Goal: Information Seeking & Learning: Learn about a topic

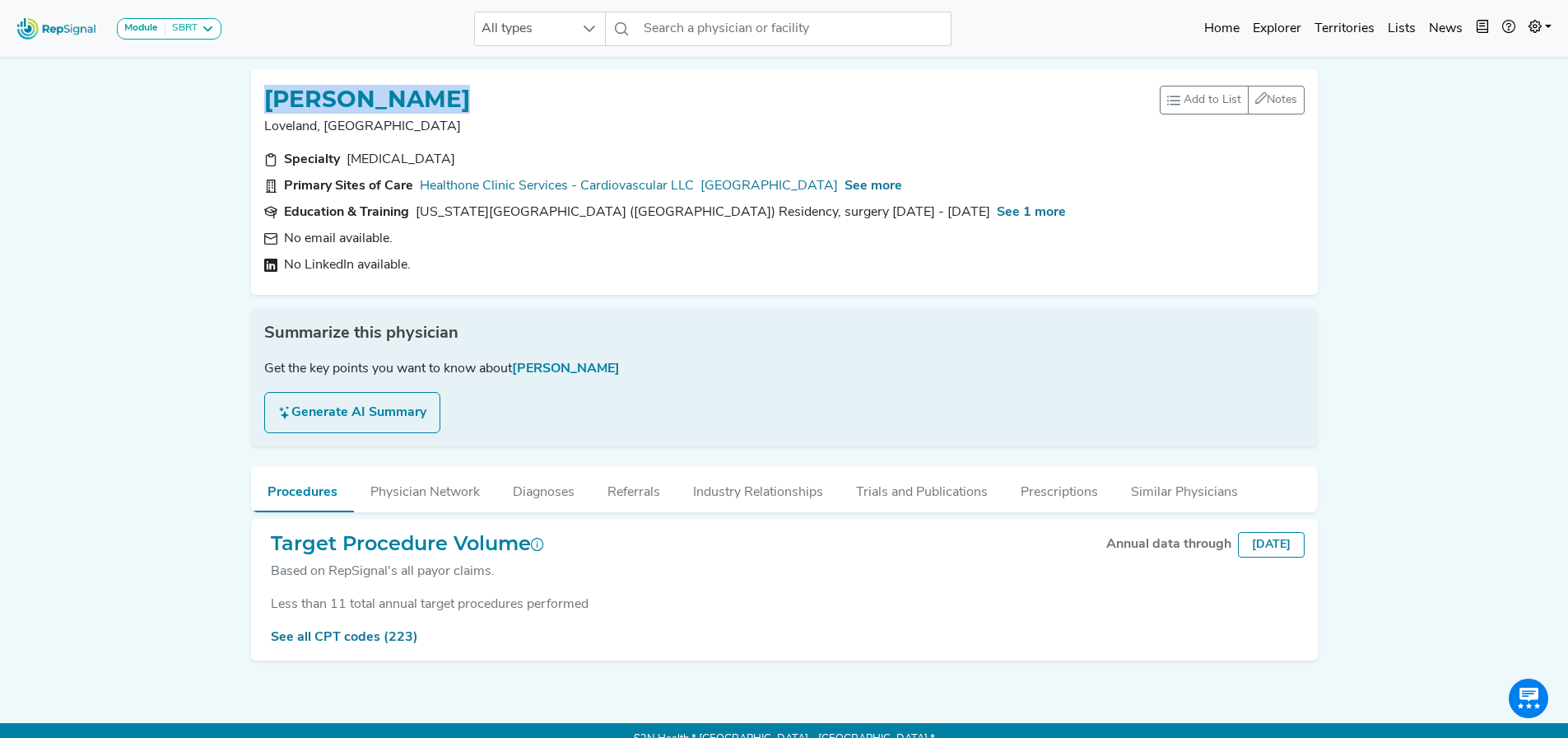
click at [63, 33] on img at bounding box center [57, 29] width 93 height 36
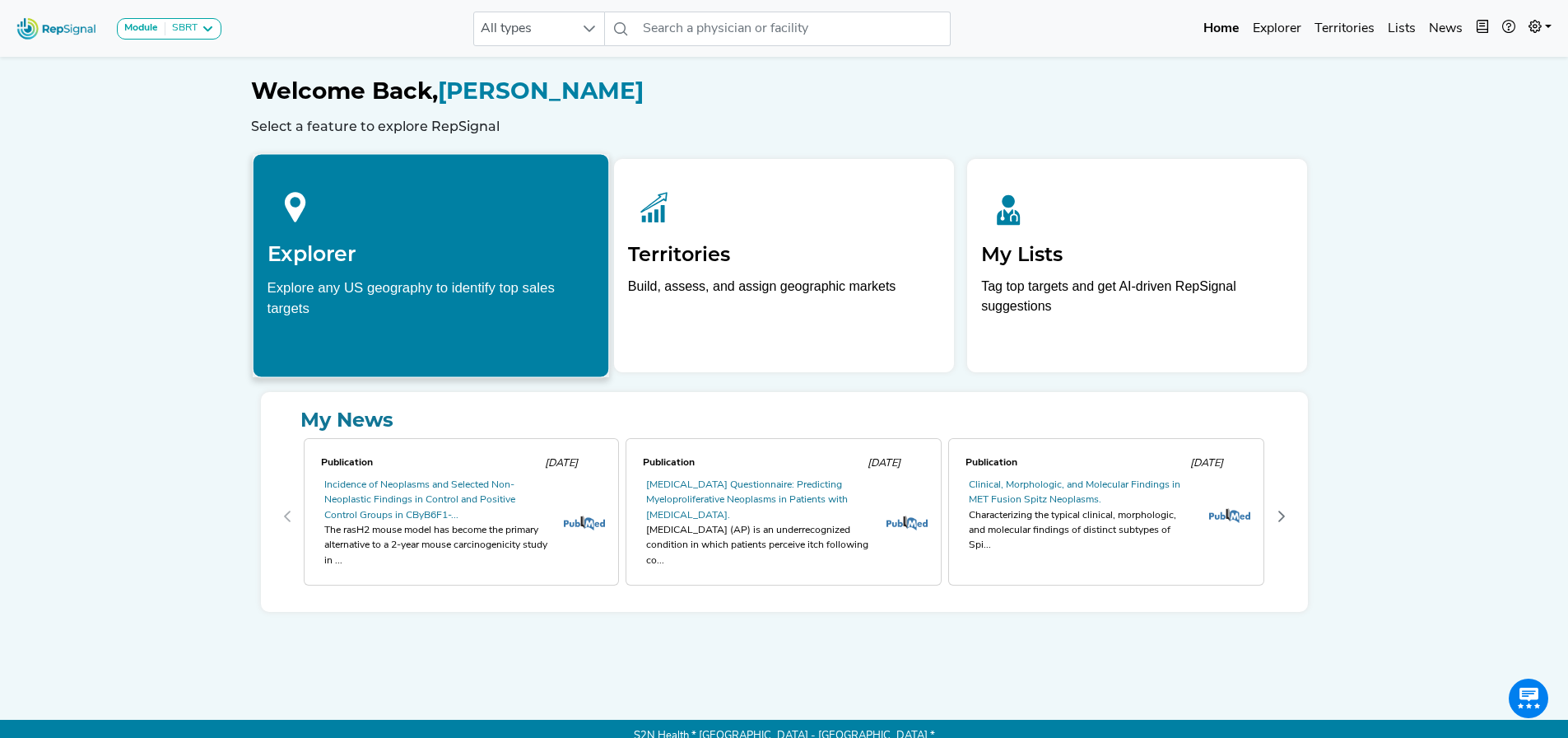
click at [480, 260] on h2 "Explorer" at bounding box center [430, 254] width 327 height 25
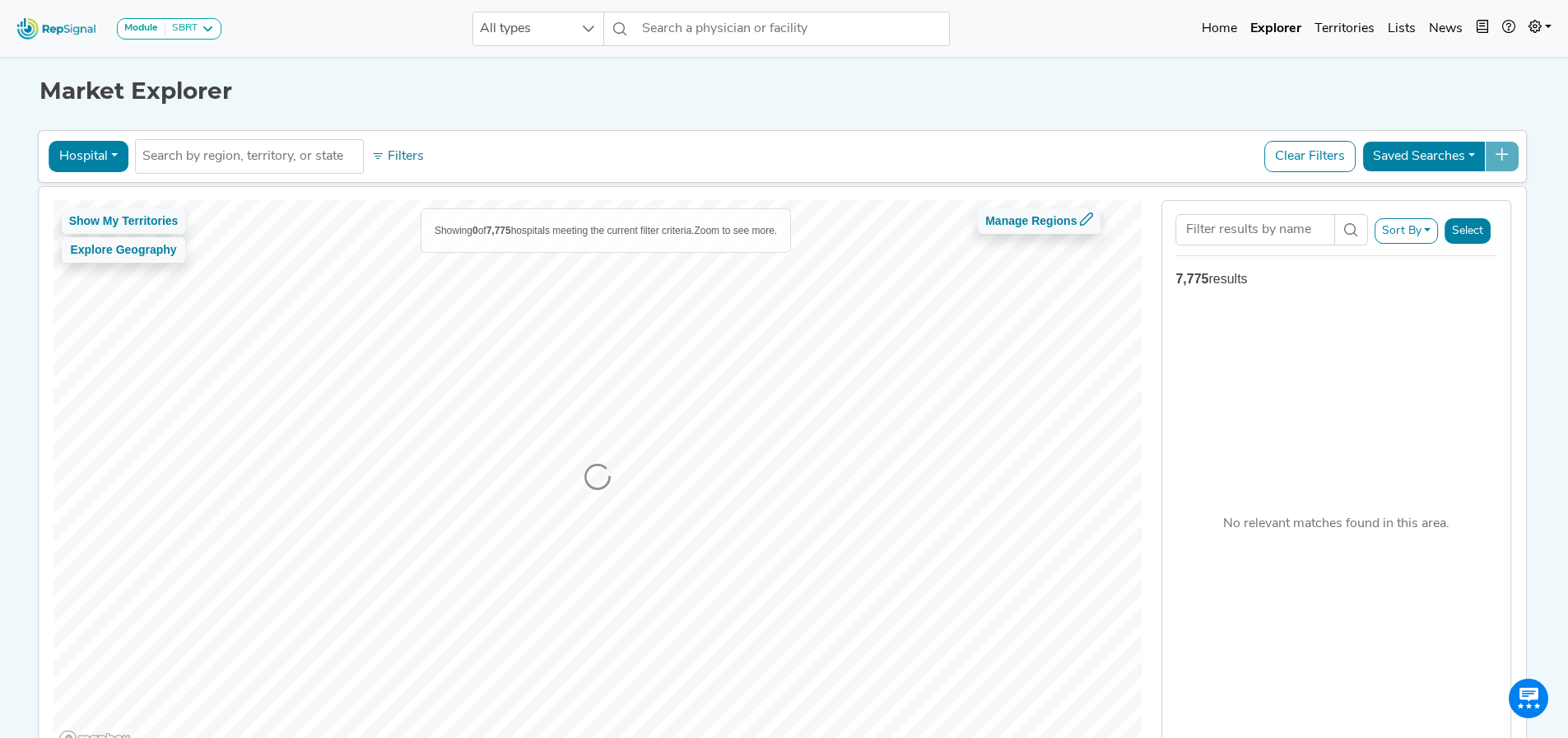
click at [388, 266] on div at bounding box center [598, 476] width 1089 height 553
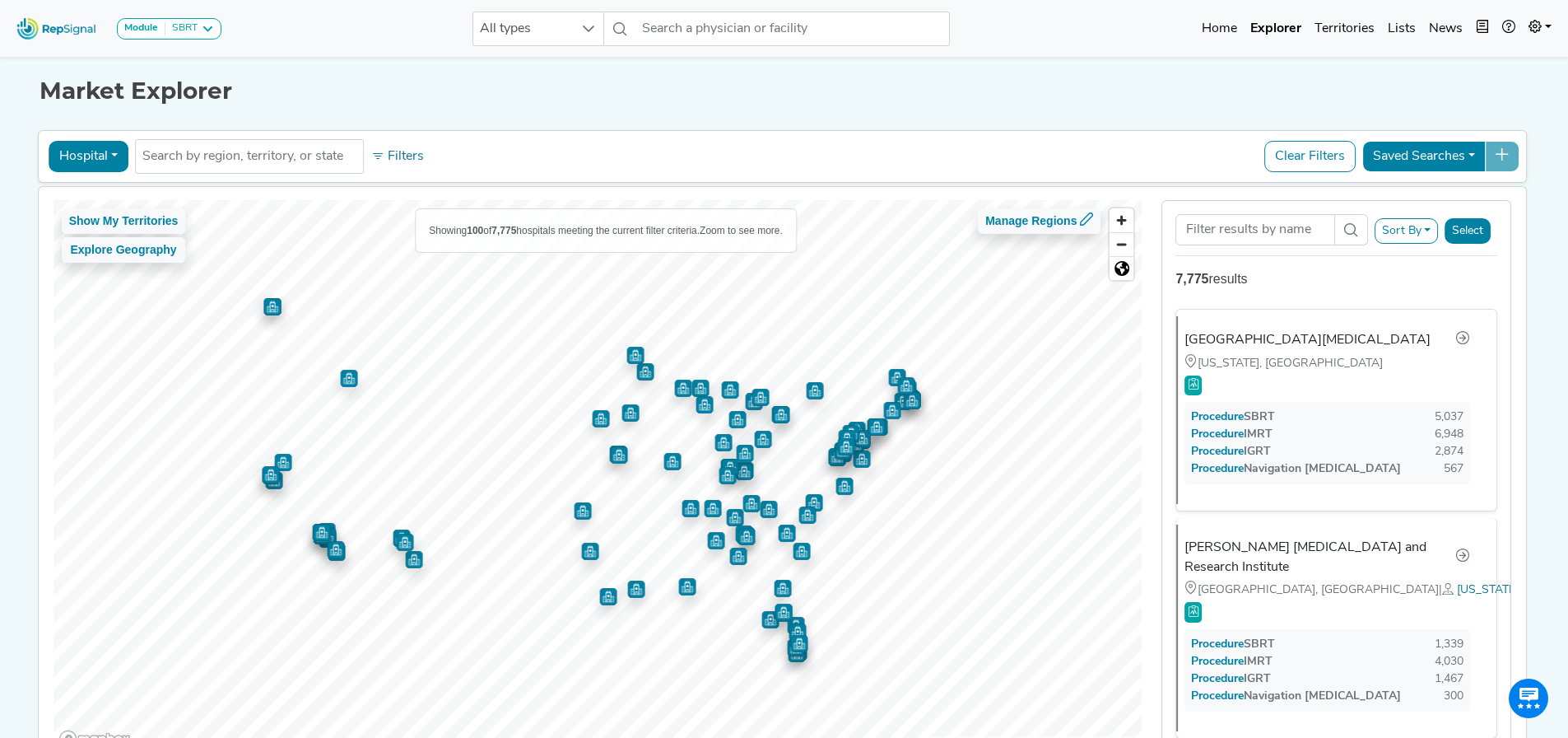
click at [1040, 147] on button "Saved Searches" at bounding box center [1424, 156] width 123 height 31
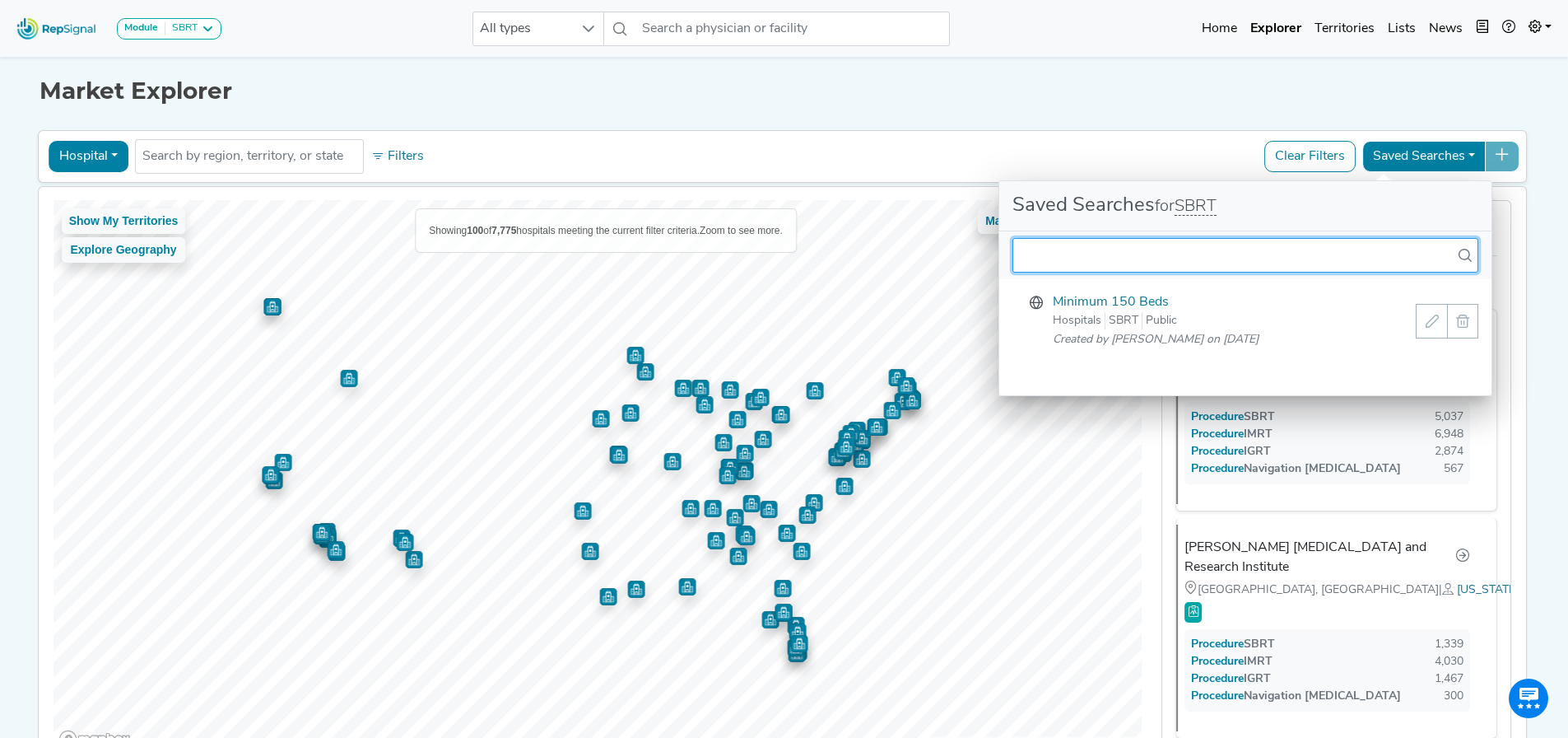
click at [1040, 270] on input "text" at bounding box center [1245, 255] width 465 height 35
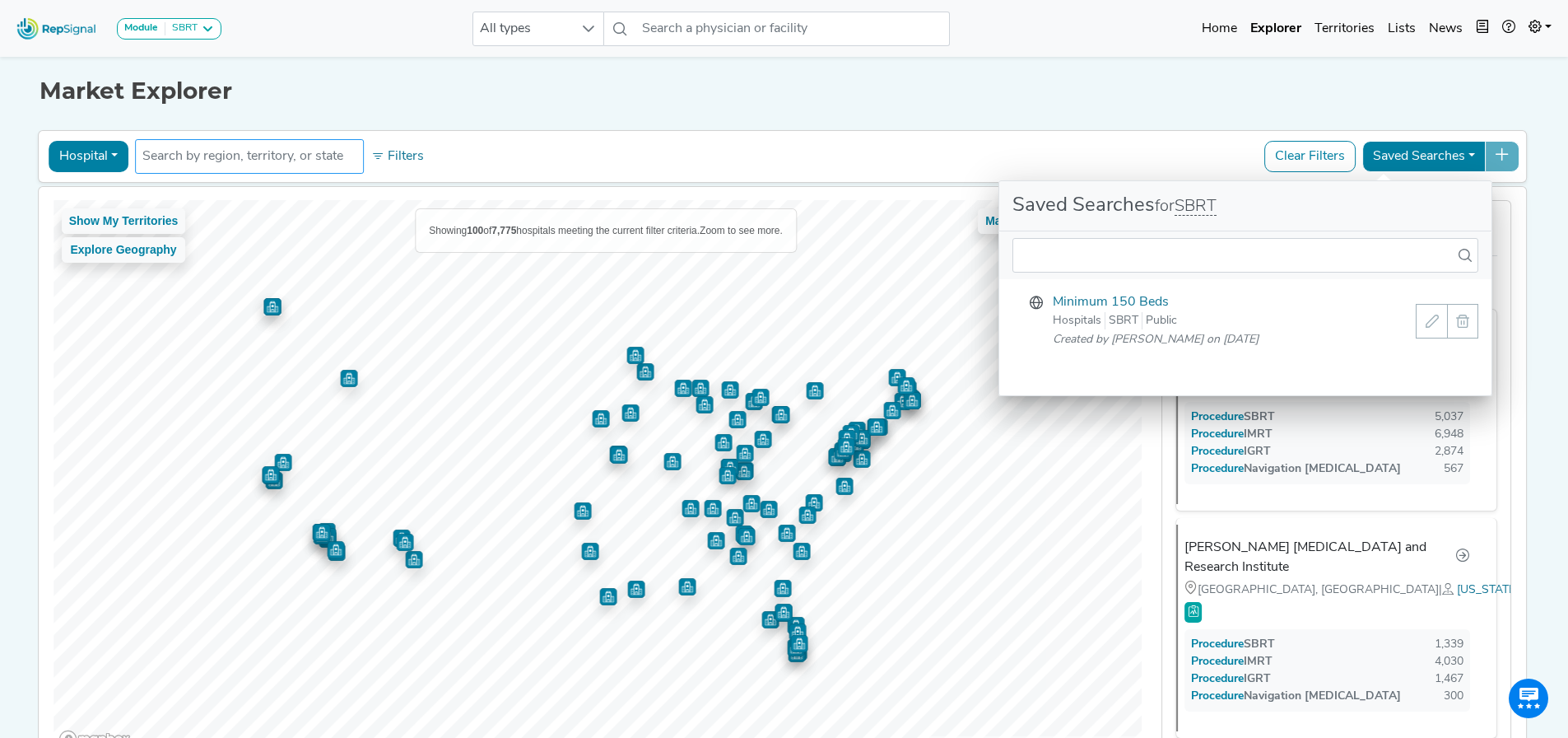
click at [299, 150] on input "text" at bounding box center [249, 156] width 214 height 20
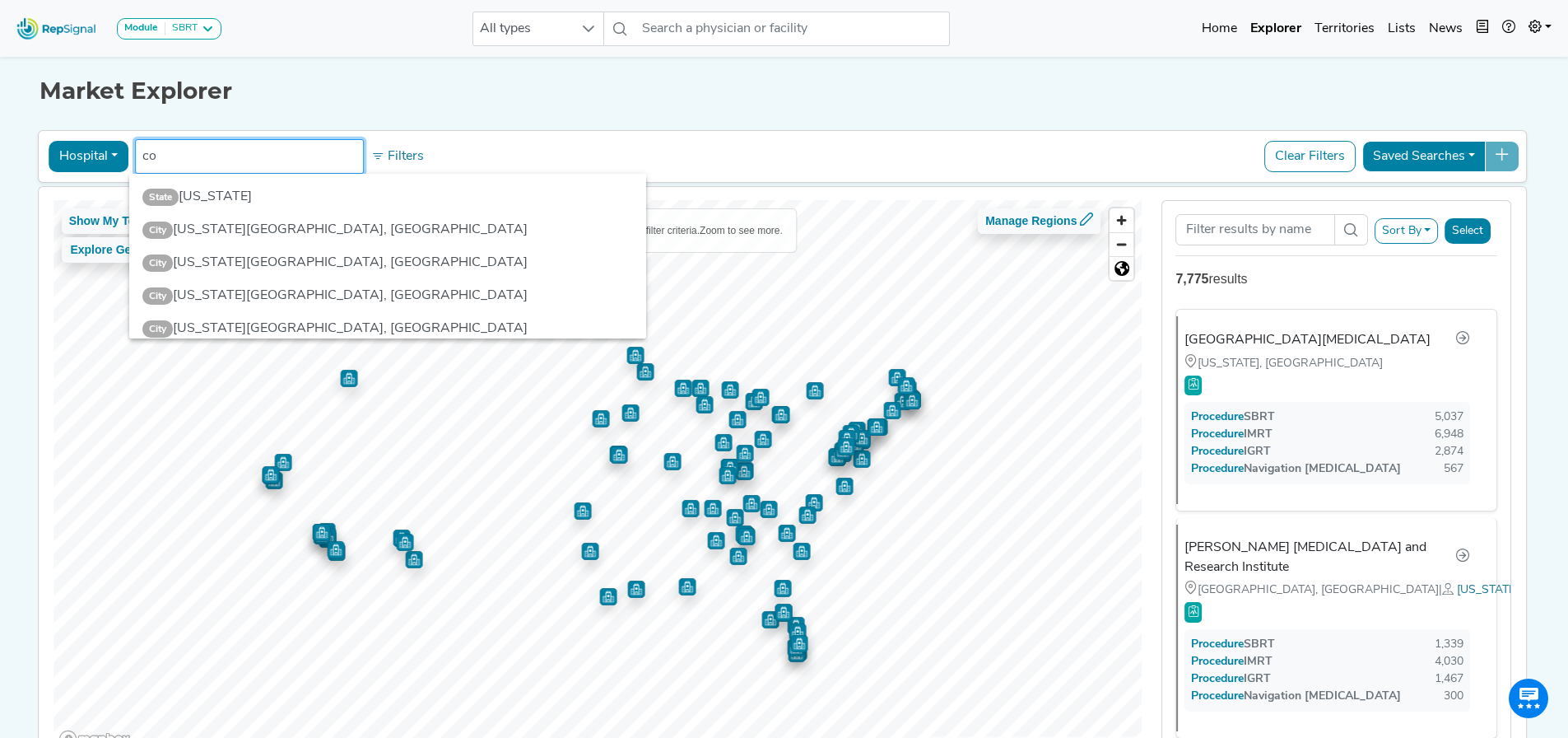
type input "c"
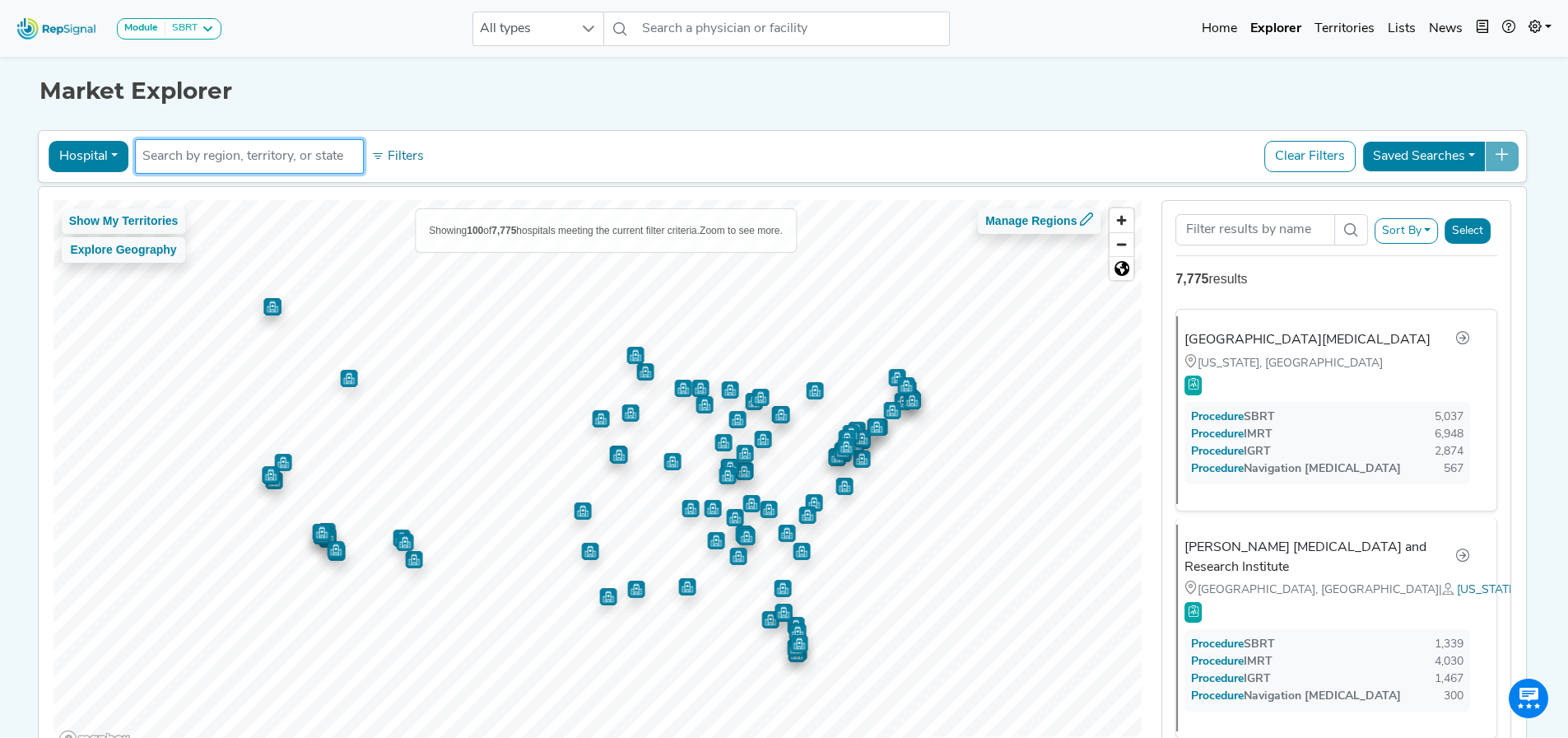
type input "n"
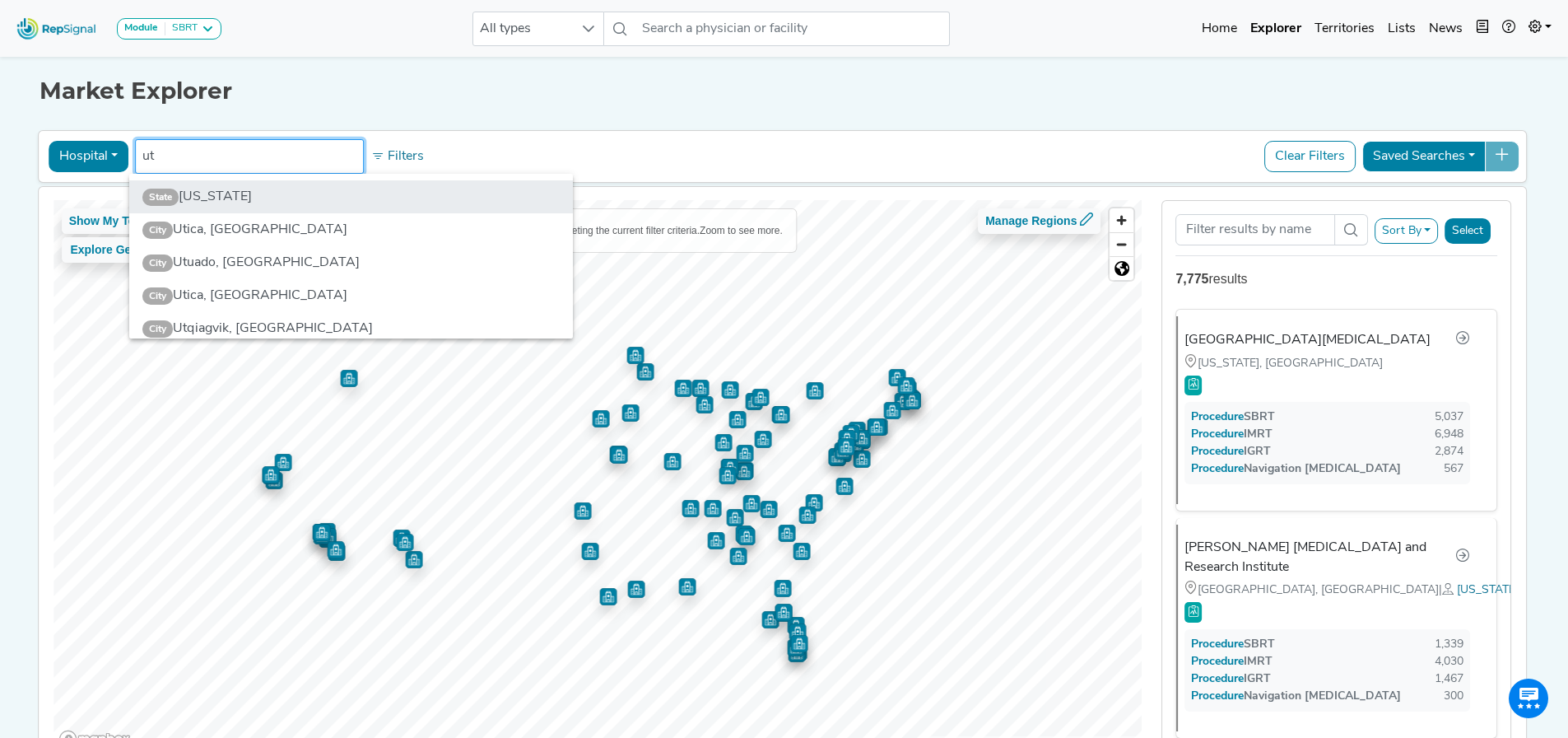
type input "ut"
click at [228, 191] on li "State [US_STATE]" at bounding box center [351, 196] width 443 height 33
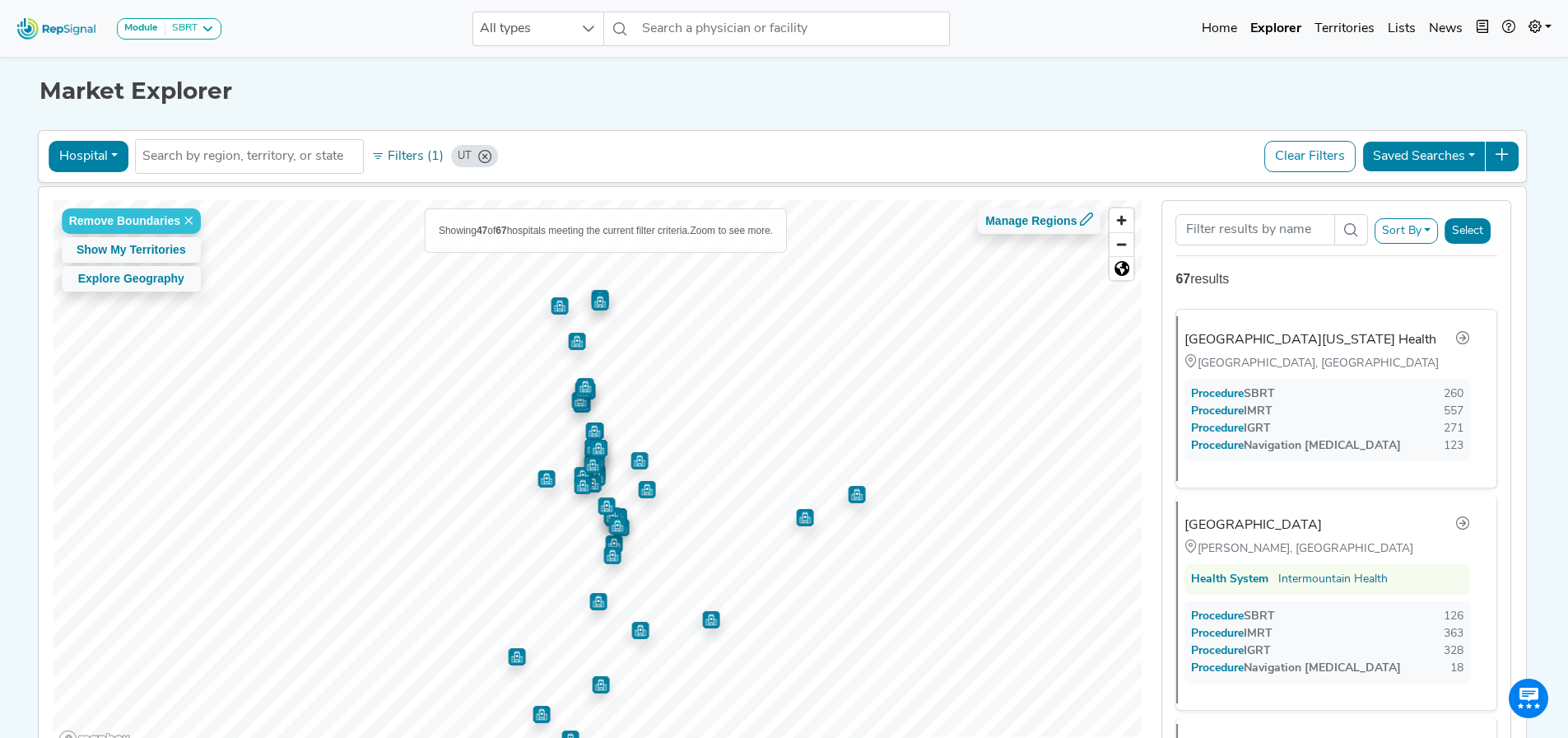
click at [849, 441] on img "Map marker" at bounding box center [856, 493] width 17 height 17
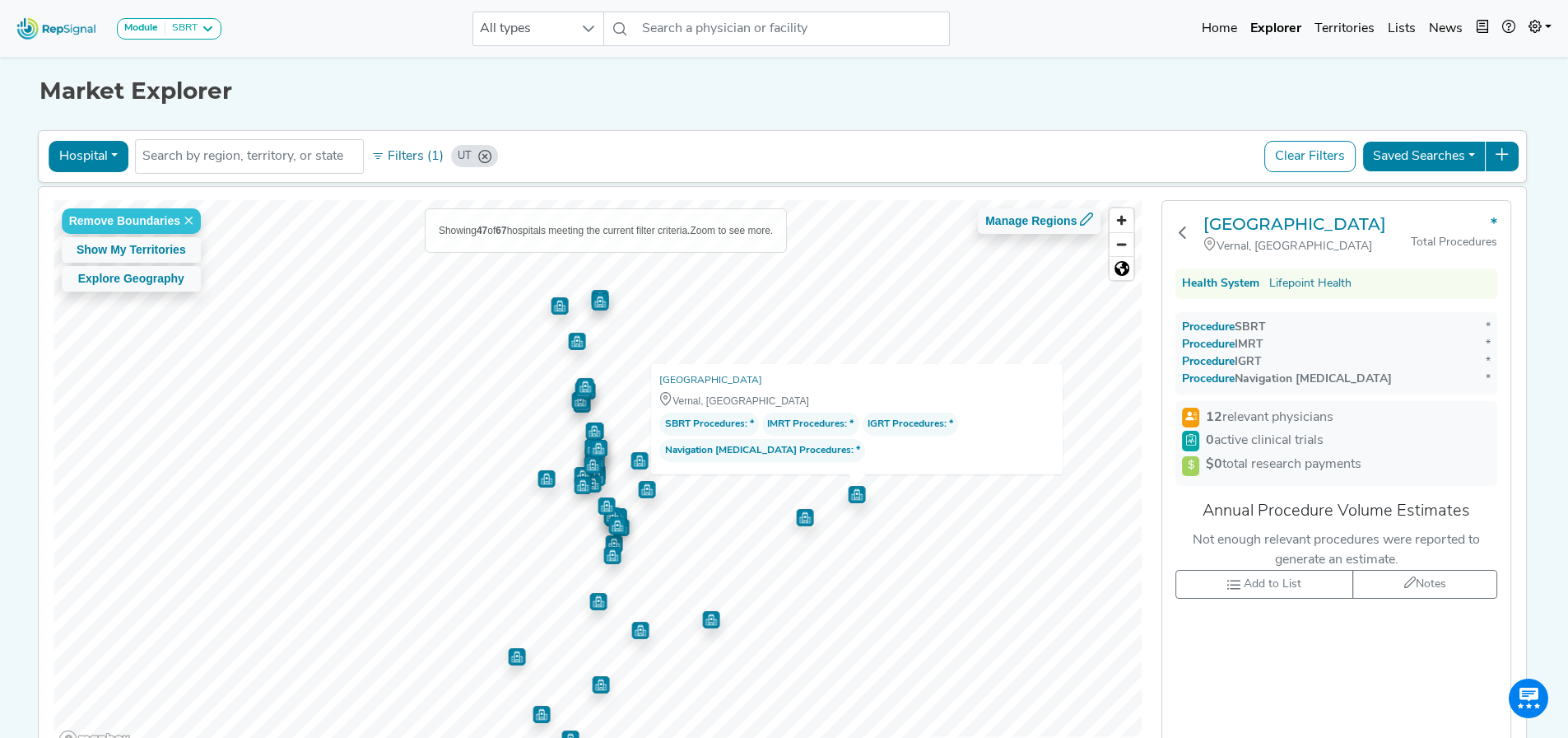
click at [600, 441] on img "Map marker" at bounding box center [606, 505] width 17 height 17
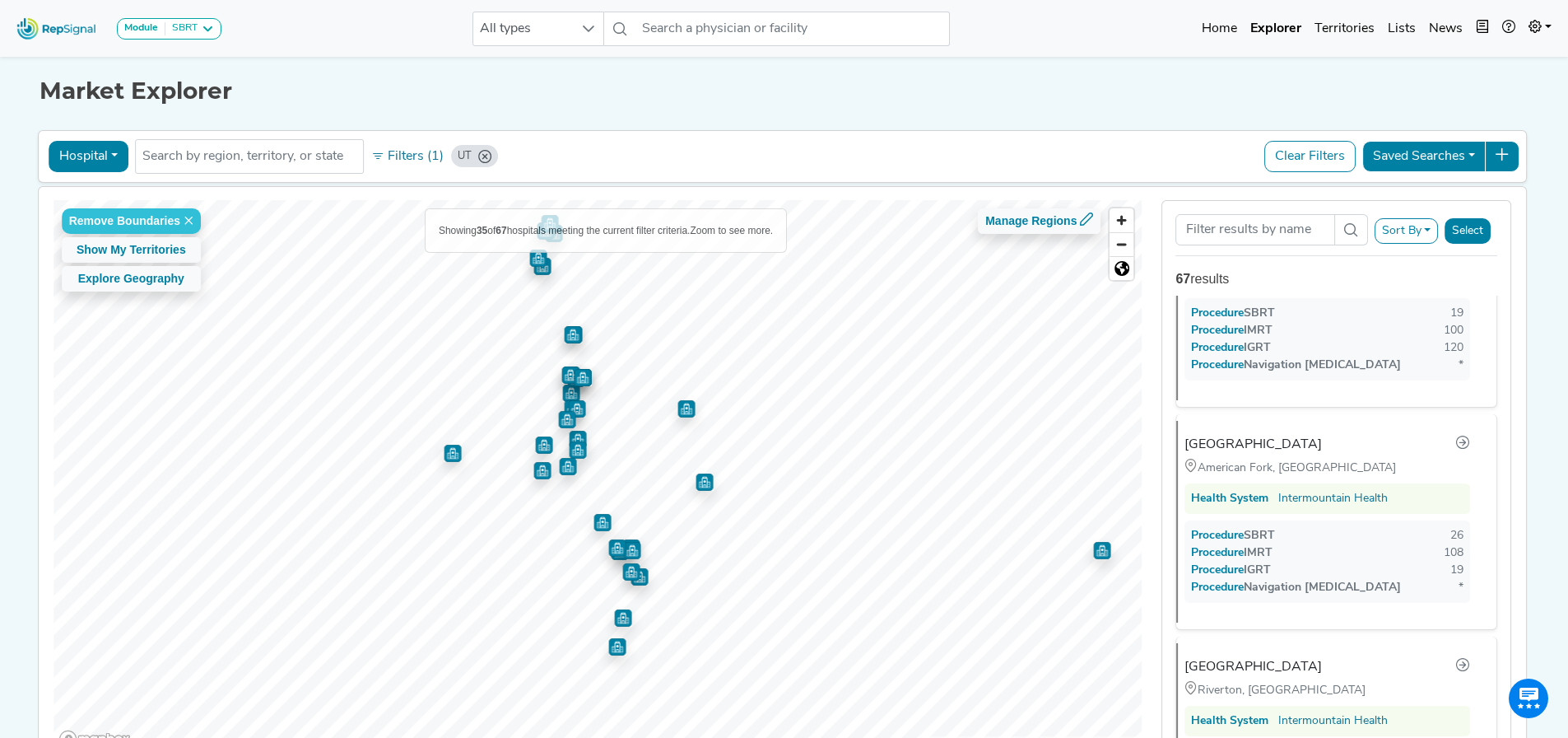
scroll to position [1089, 0]
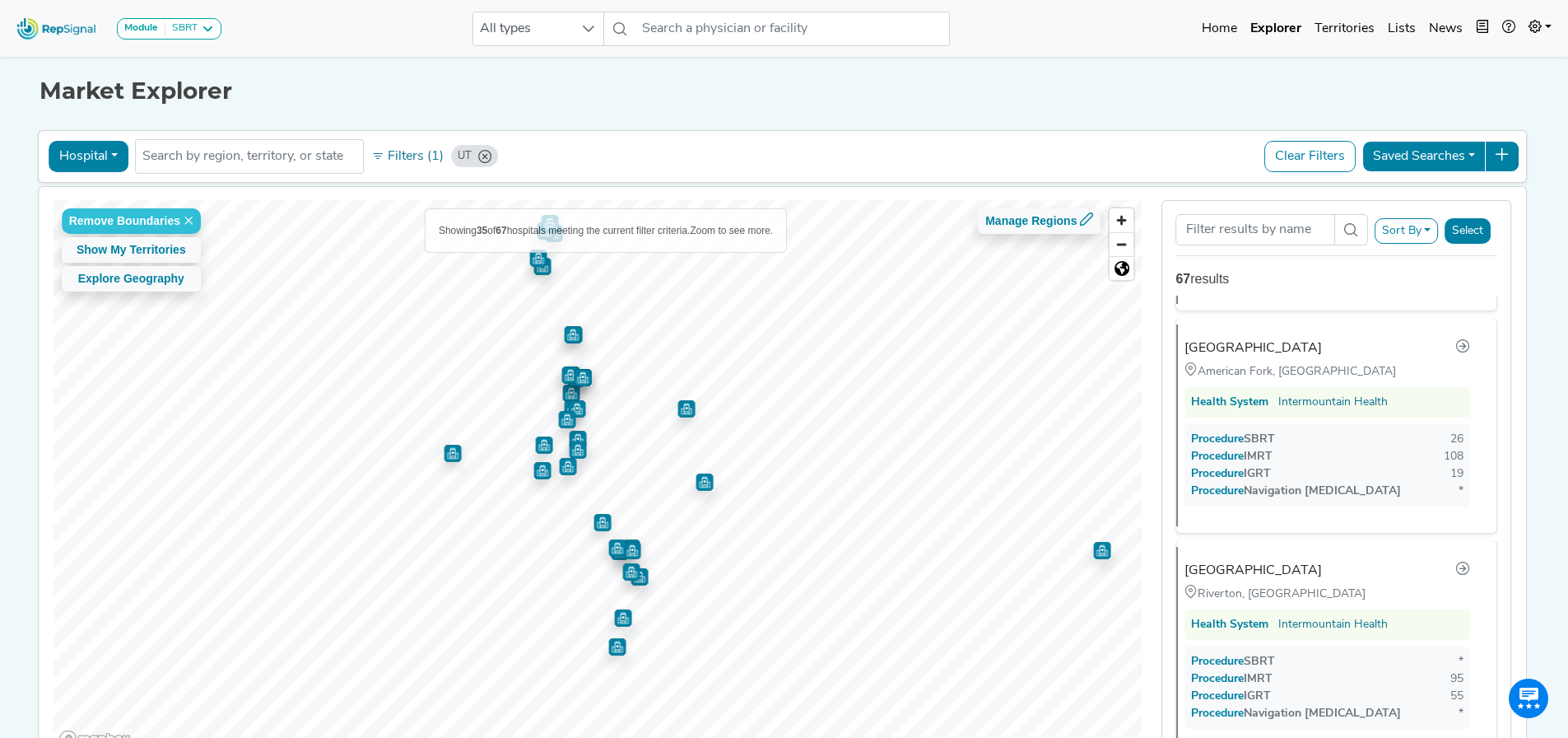
click at [698, 441] on img "Map marker" at bounding box center [703, 481] width 17 height 17
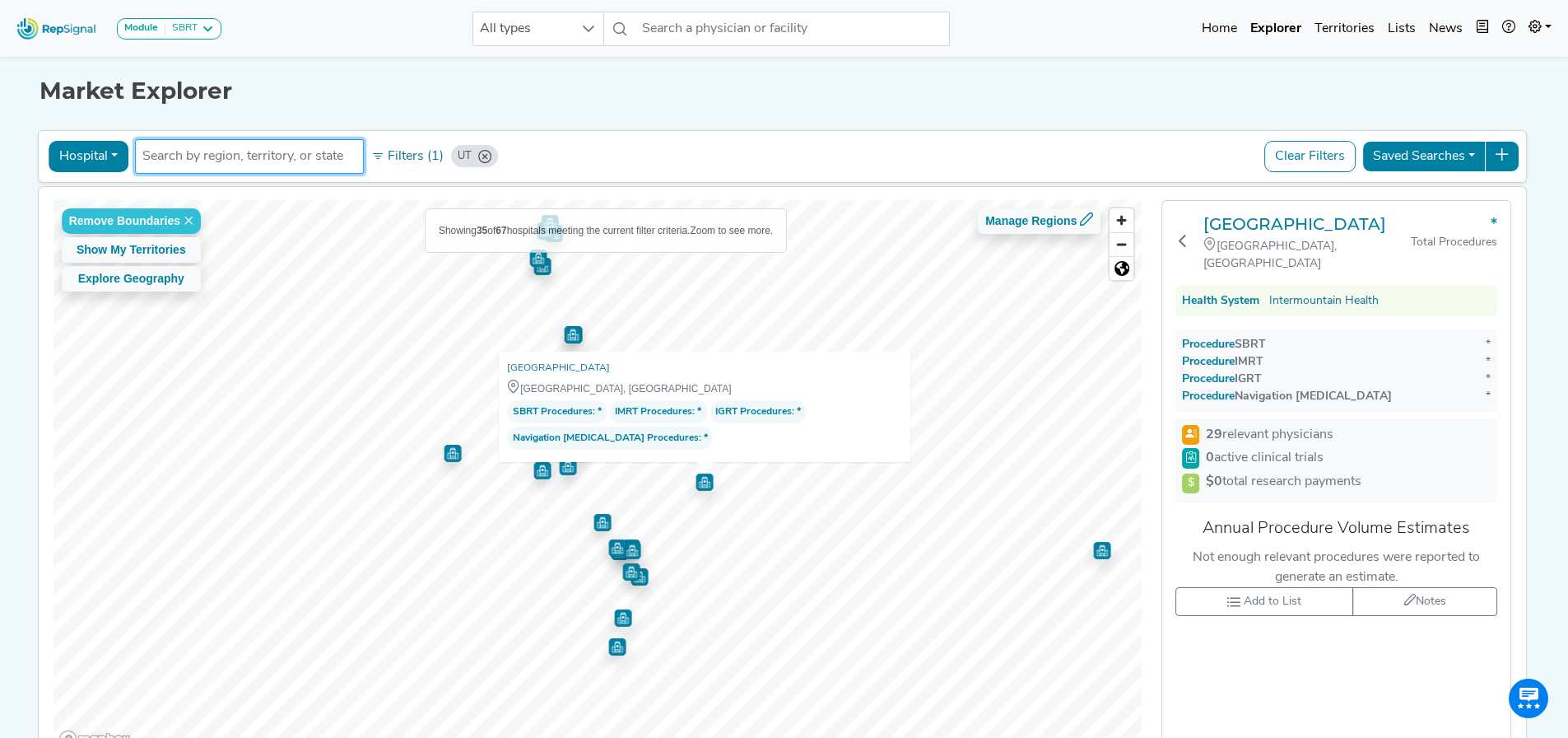
click at [264, 160] on input "text" at bounding box center [249, 156] width 214 height 20
click at [265, 160] on input "text" at bounding box center [249, 156] width 214 height 20
click at [1040, 218] on icon at bounding box center [1086, 219] width 13 height 13
click at [409, 154] on button "Filters (1)" at bounding box center [407, 156] width 81 height 28
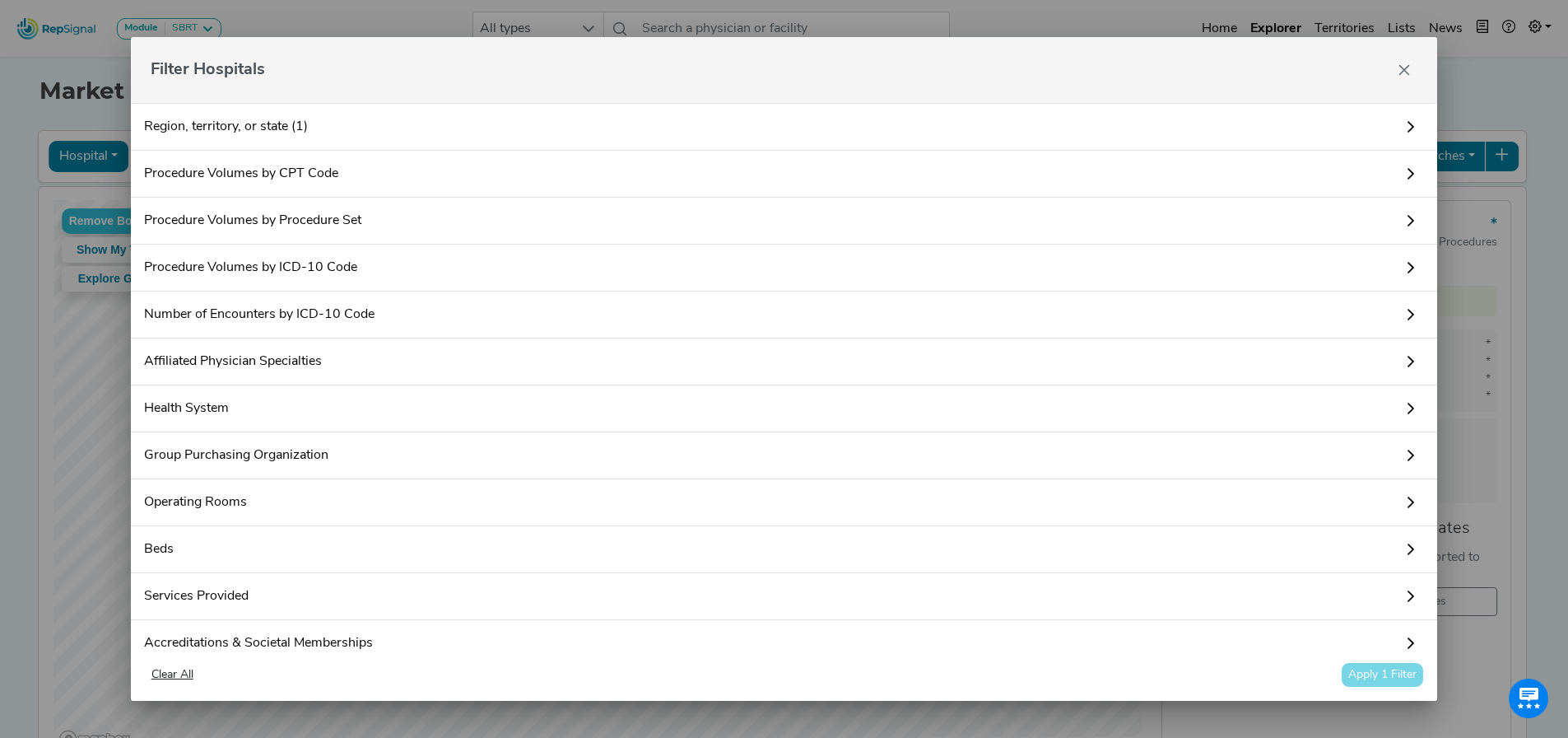
click at [1040, 174] on link "Procedure Volumes by CPT Code" at bounding box center [784, 173] width 1307 height 47
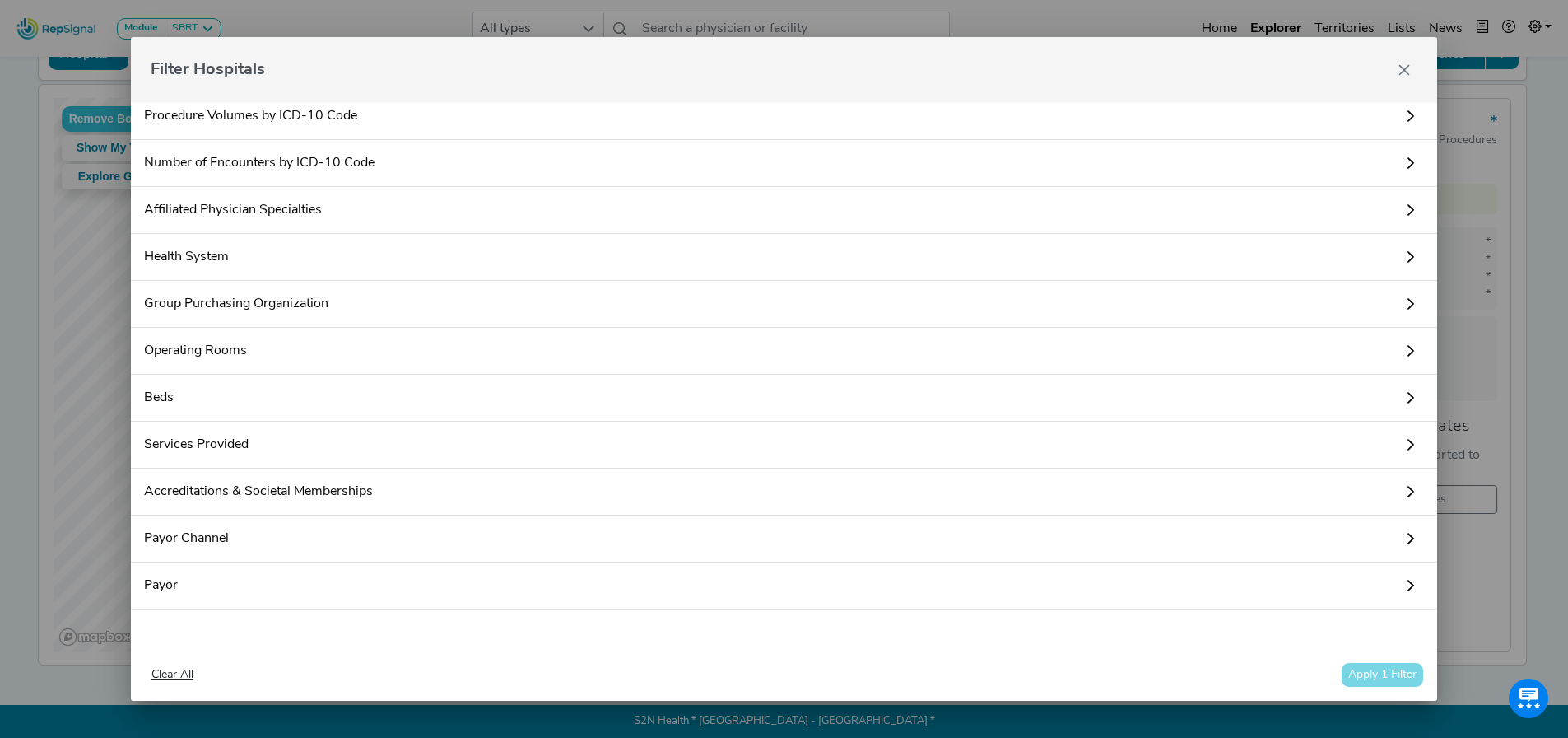
scroll to position [0, 0]
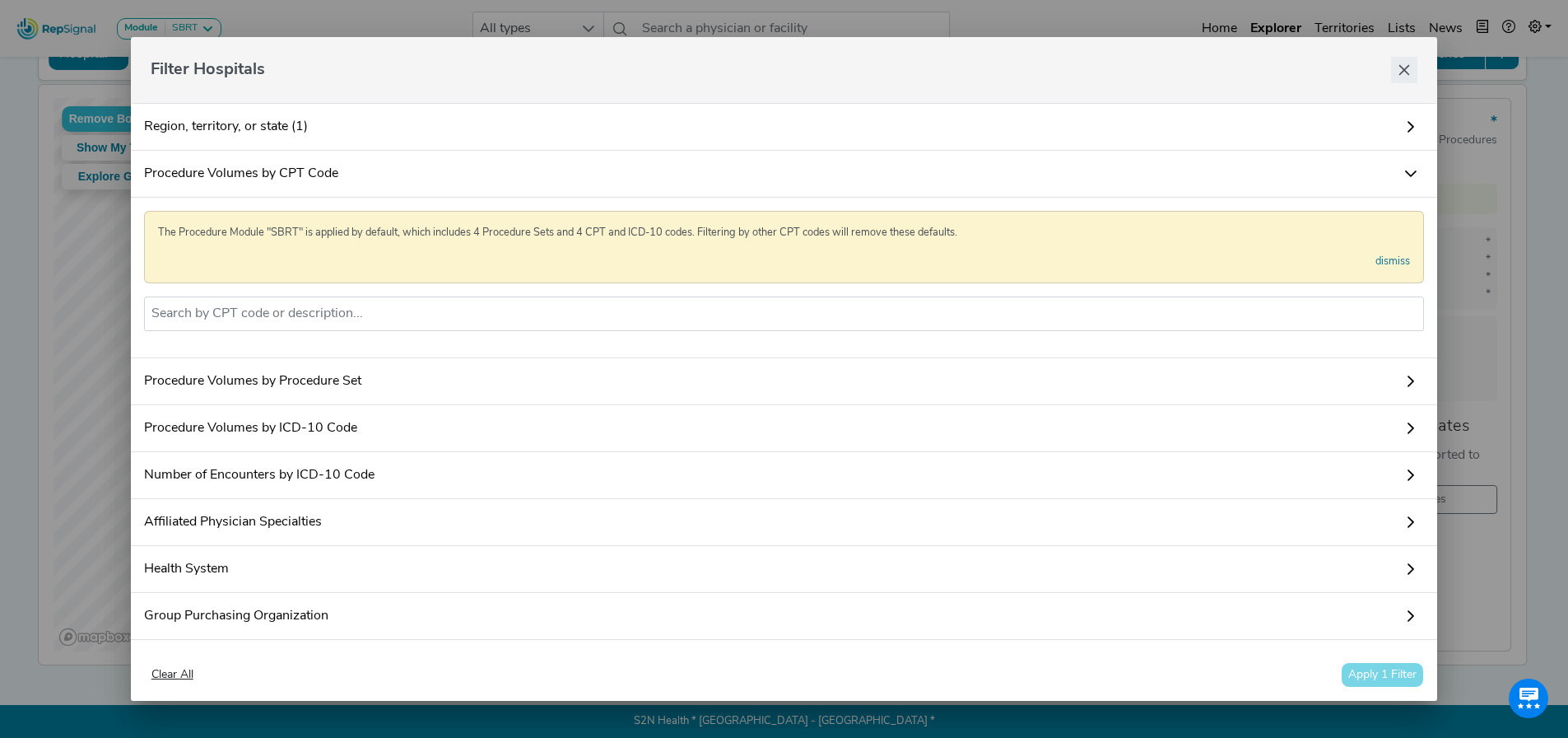
click at [1040, 70] on icon "Close" at bounding box center [1403, 70] width 13 height 13
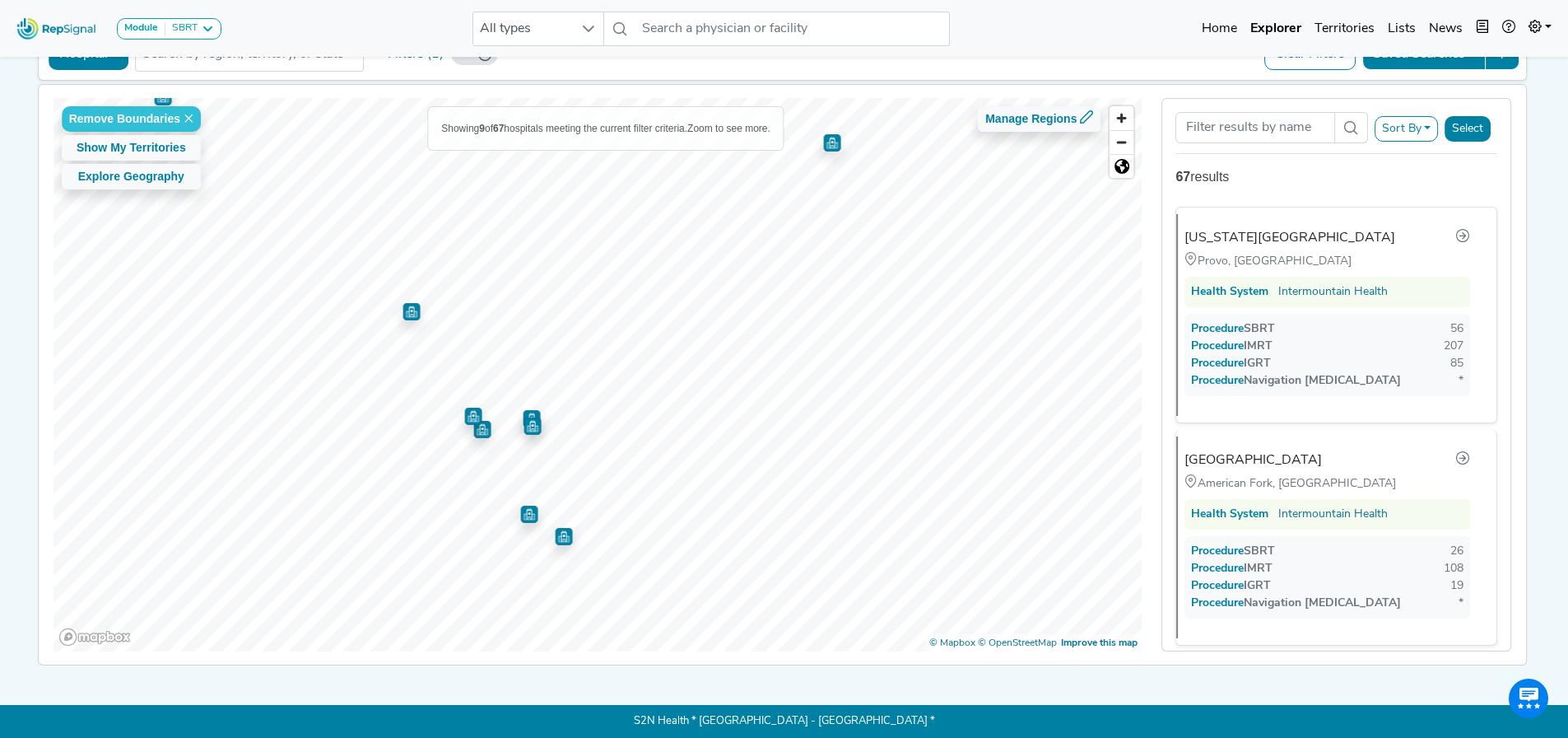
click at [525, 441] on img "Map marker" at bounding box center [528, 513] width 17 height 17
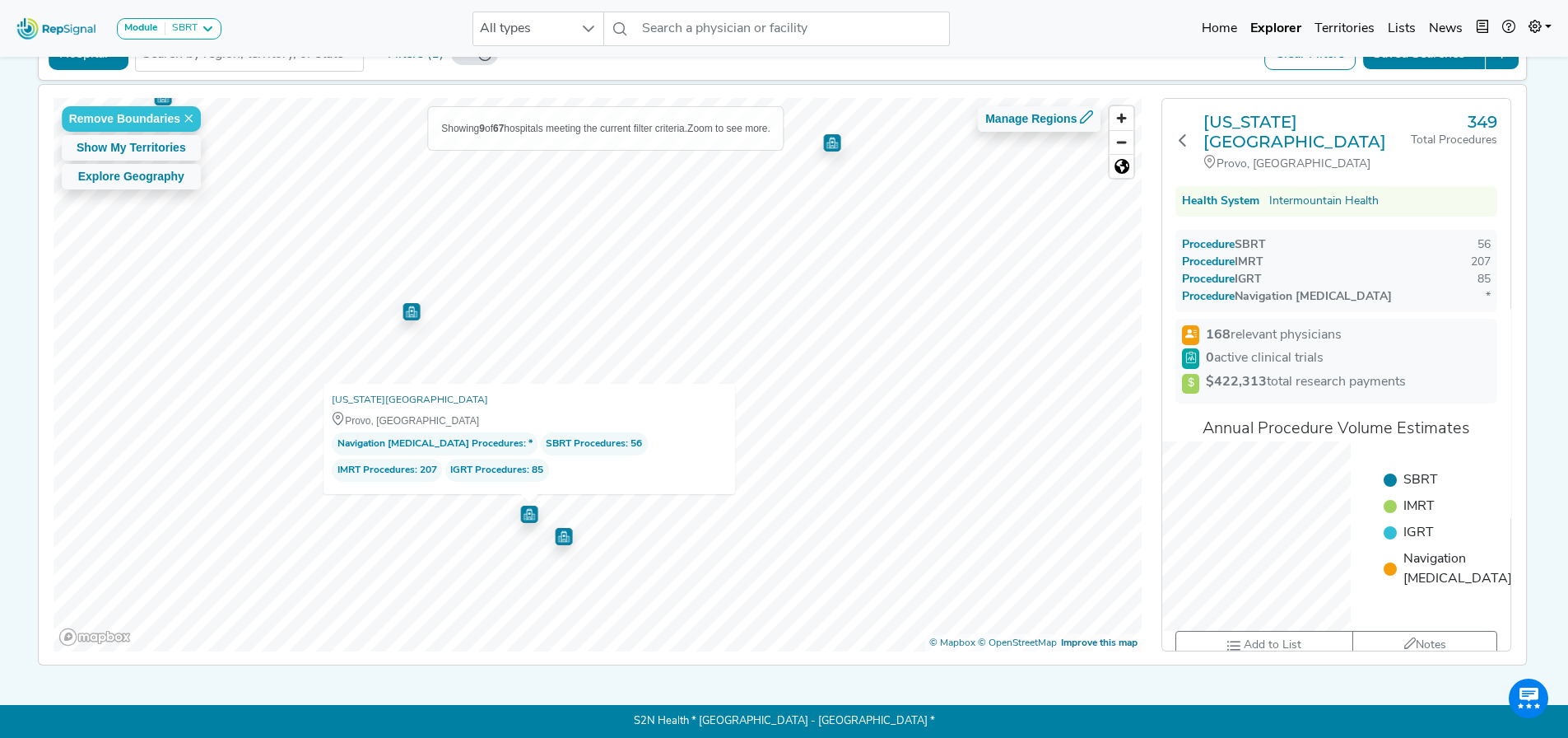
drag, startPoint x: 1271, startPoint y: 231, endPoint x: 1242, endPoint y: 231, distance: 29.0
click at [1040, 254] on div "Procedure IMRT 207" at bounding box center [1336, 262] width 308 height 17
click at [587, 26] on icon at bounding box center [588, 28] width 13 height 13
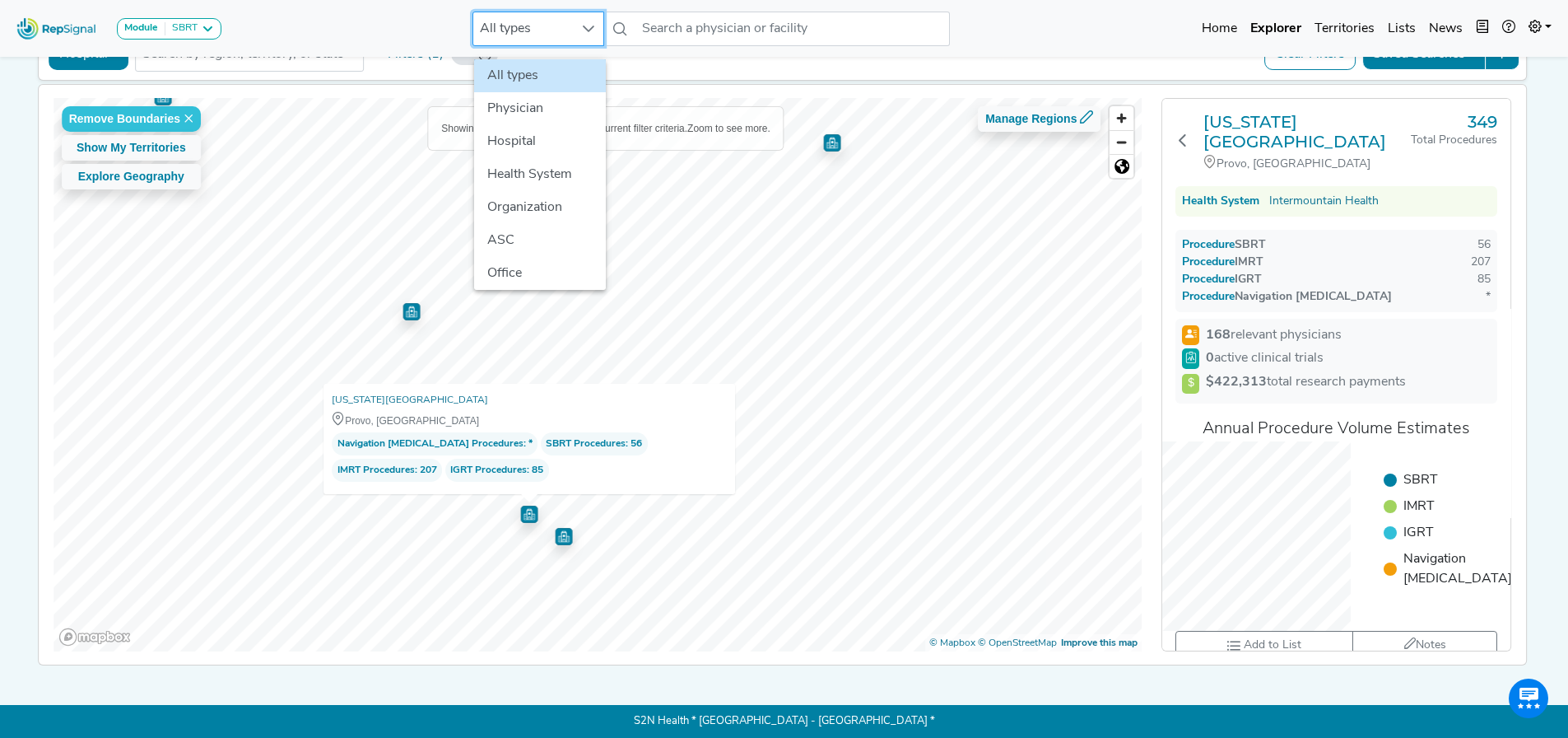
scroll to position [111, 12]
click at [202, 26] on icon at bounding box center [207, 28] width 13 height 13
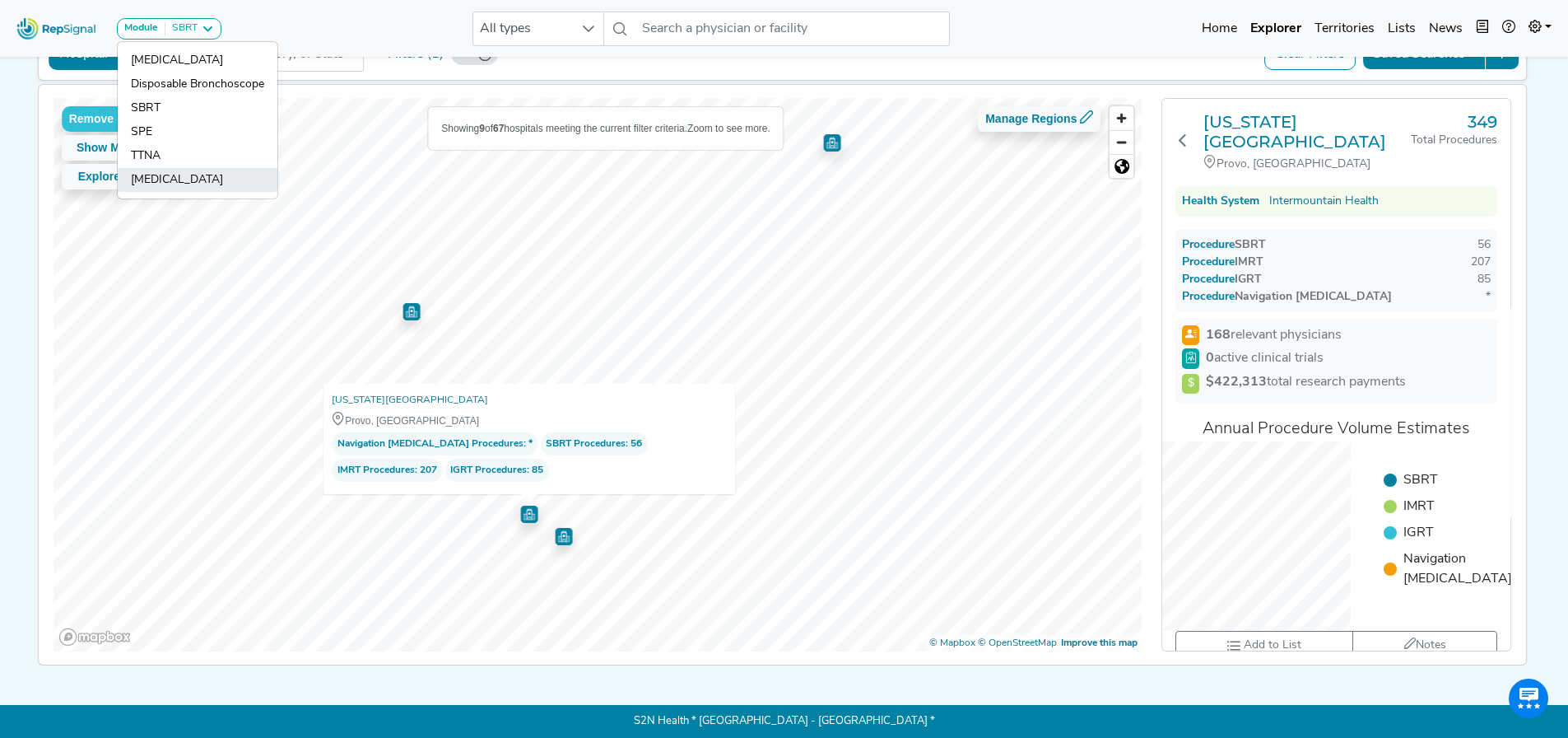
click at [190, 177] on link "[MEDICAL_DATA]" at bounding box center [197, 180] width 160 height 24
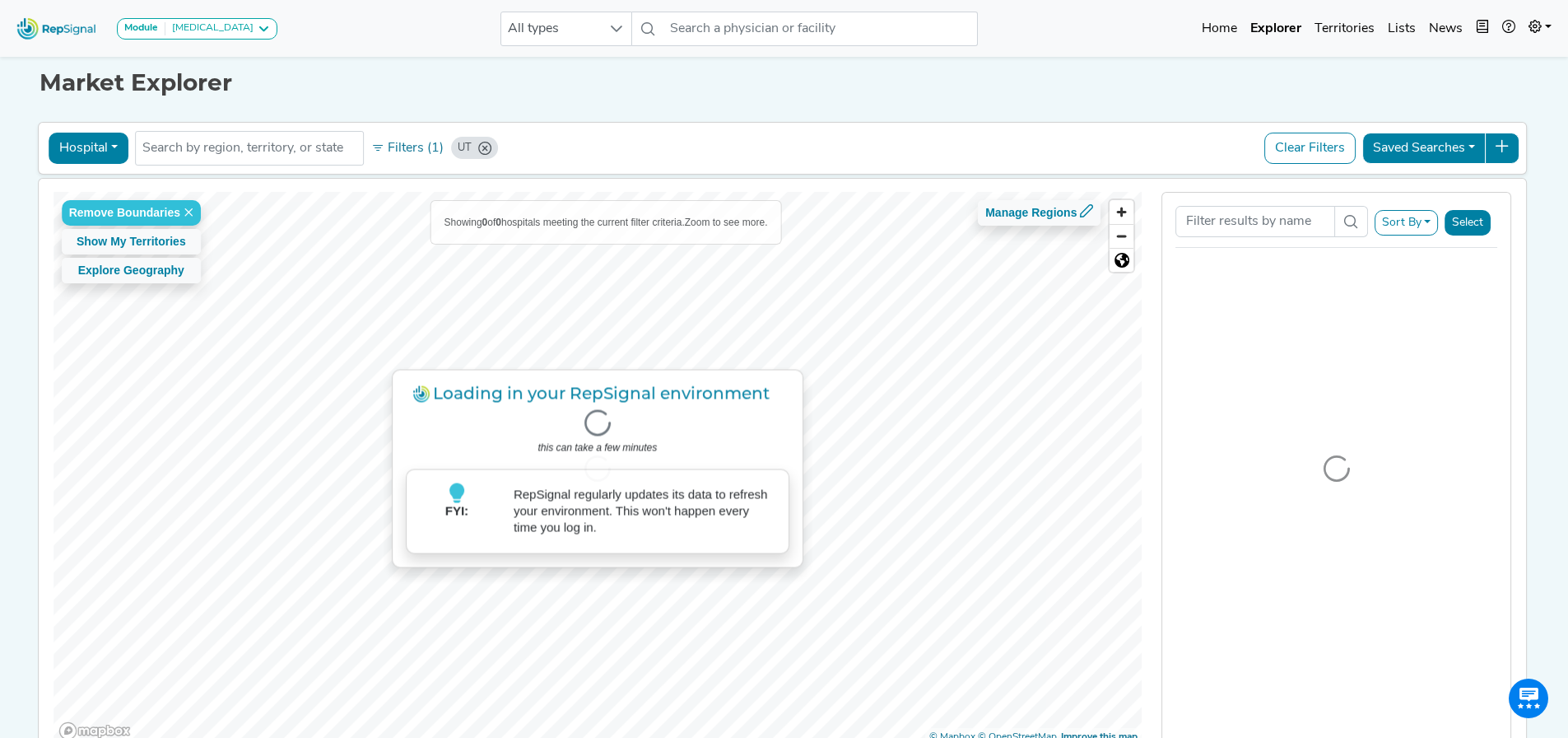
scroll to position [111, 0]
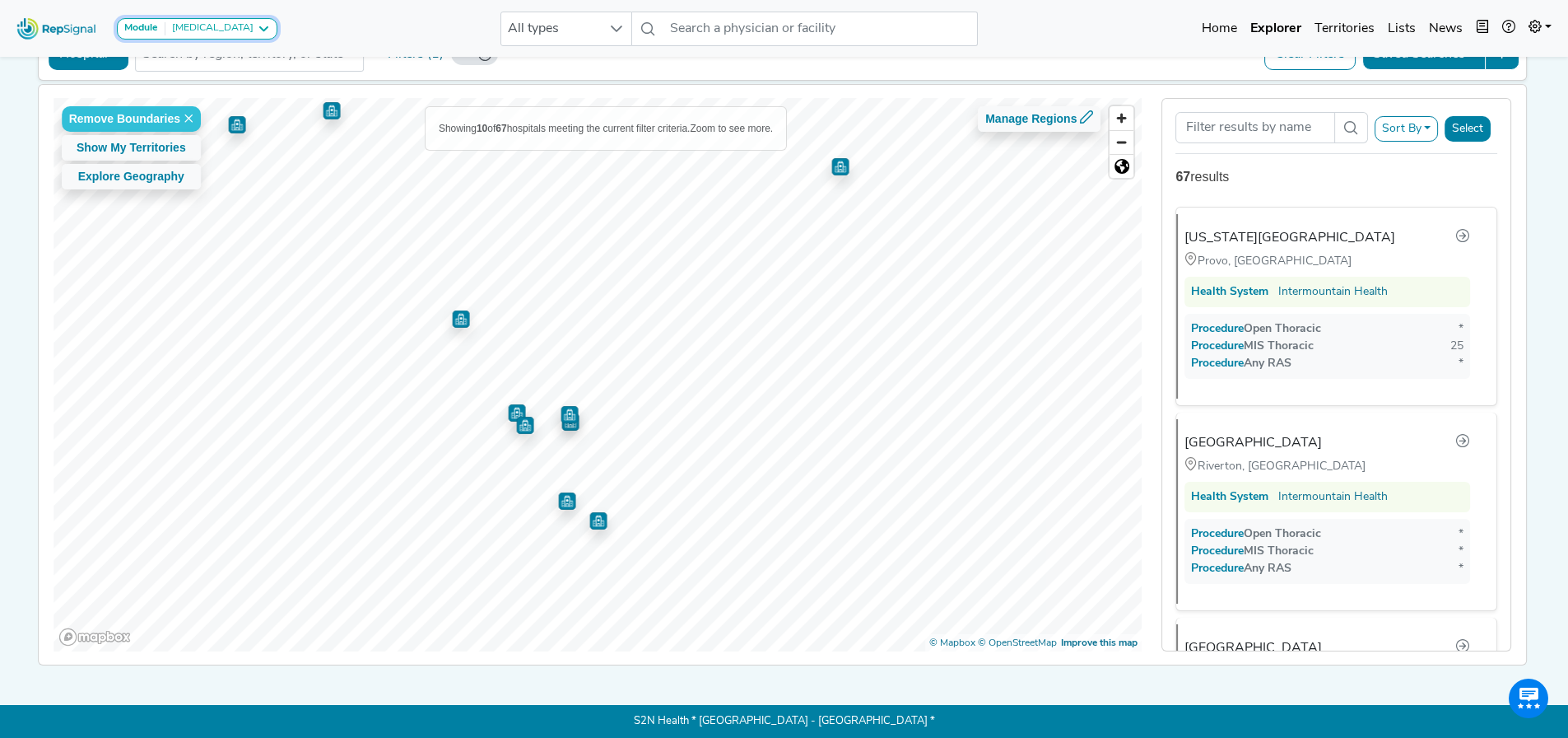
click at [257, 28] on icon at bounding box center [262, 28] width 13 height 13
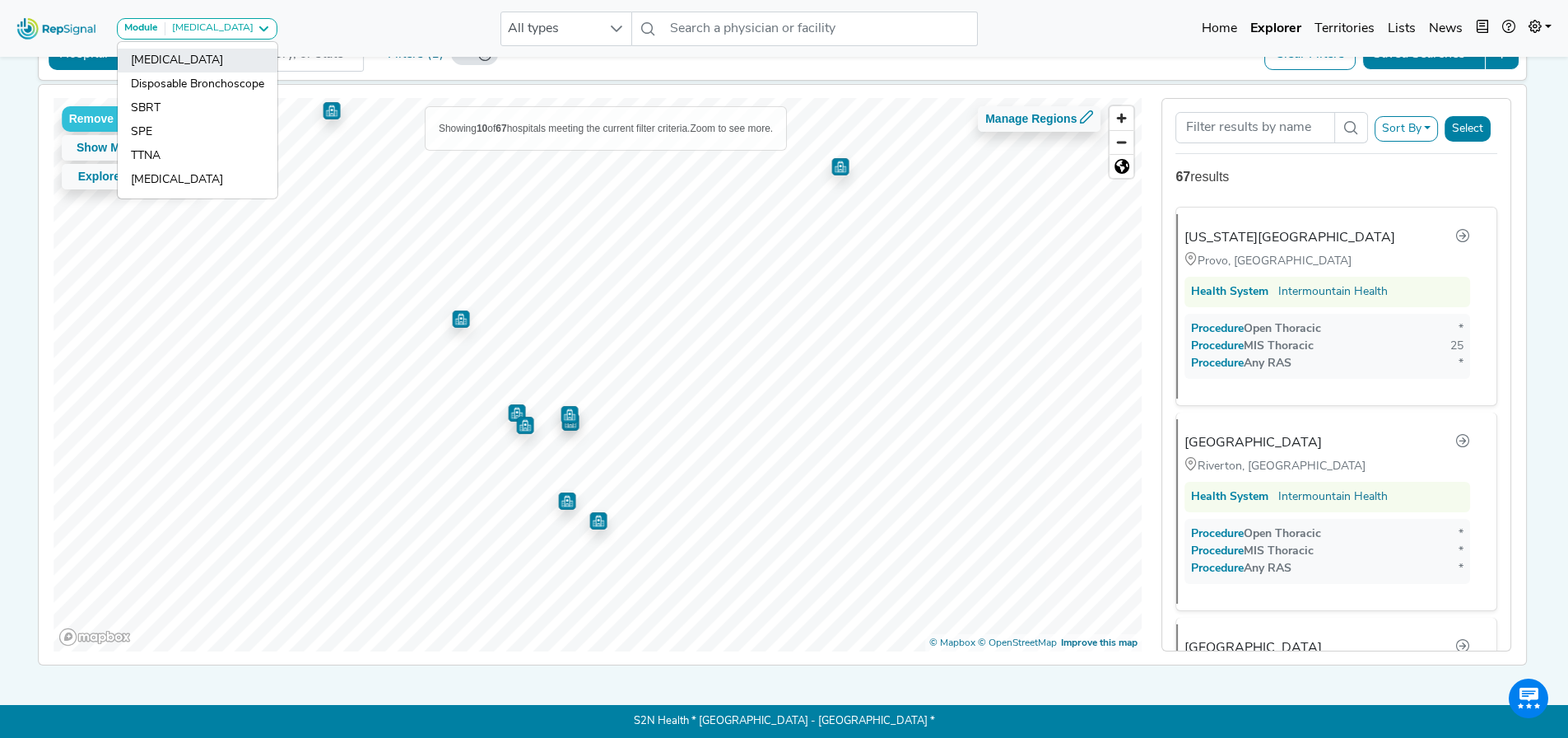
click at [179, 60] on link "[MEDICAL_DATA]" at bounding box center [197, 61] width 160 height 24
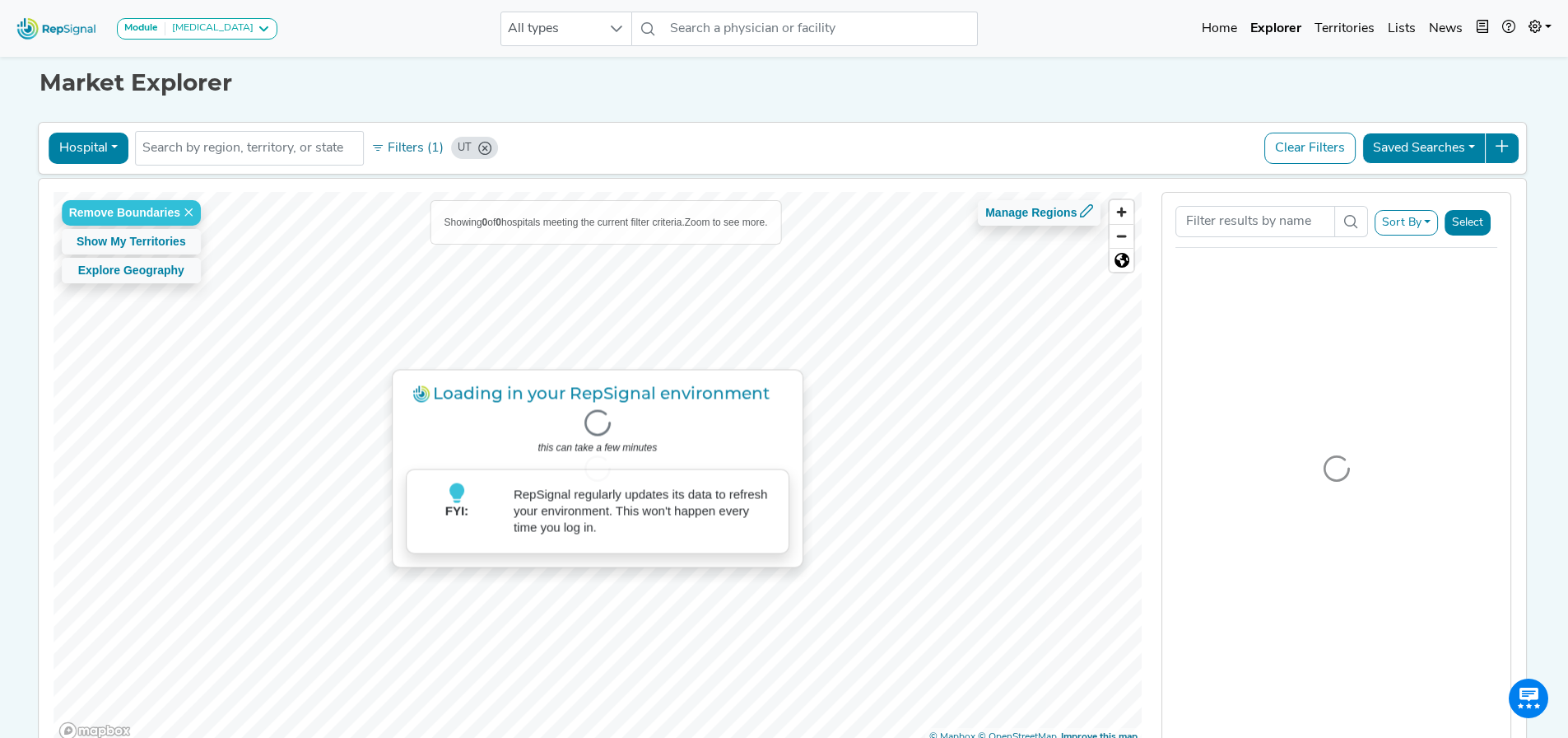
click at [1040, 333] on div at bounding box center [1336, 468] width 348 height 552
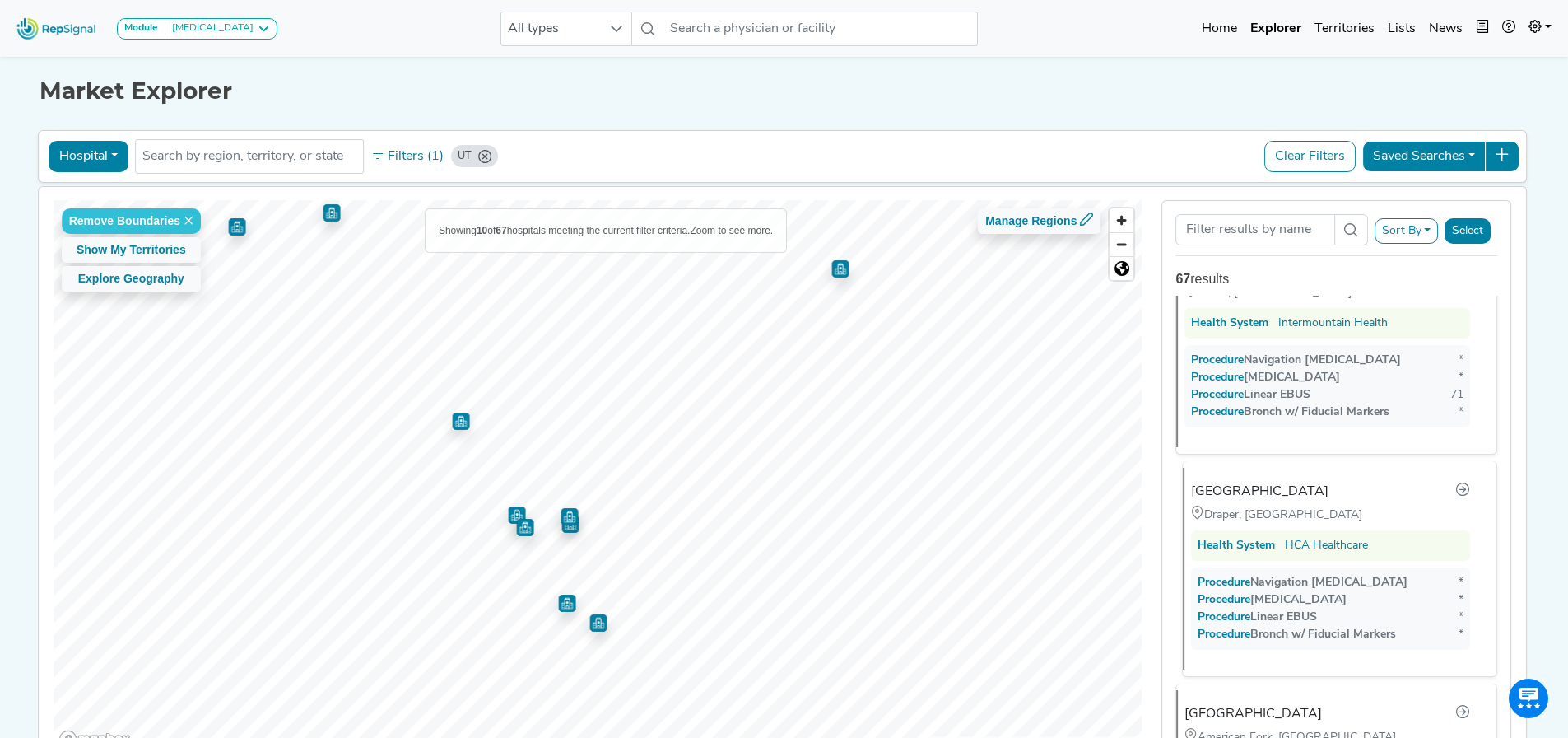
scroll to position [0, 0]
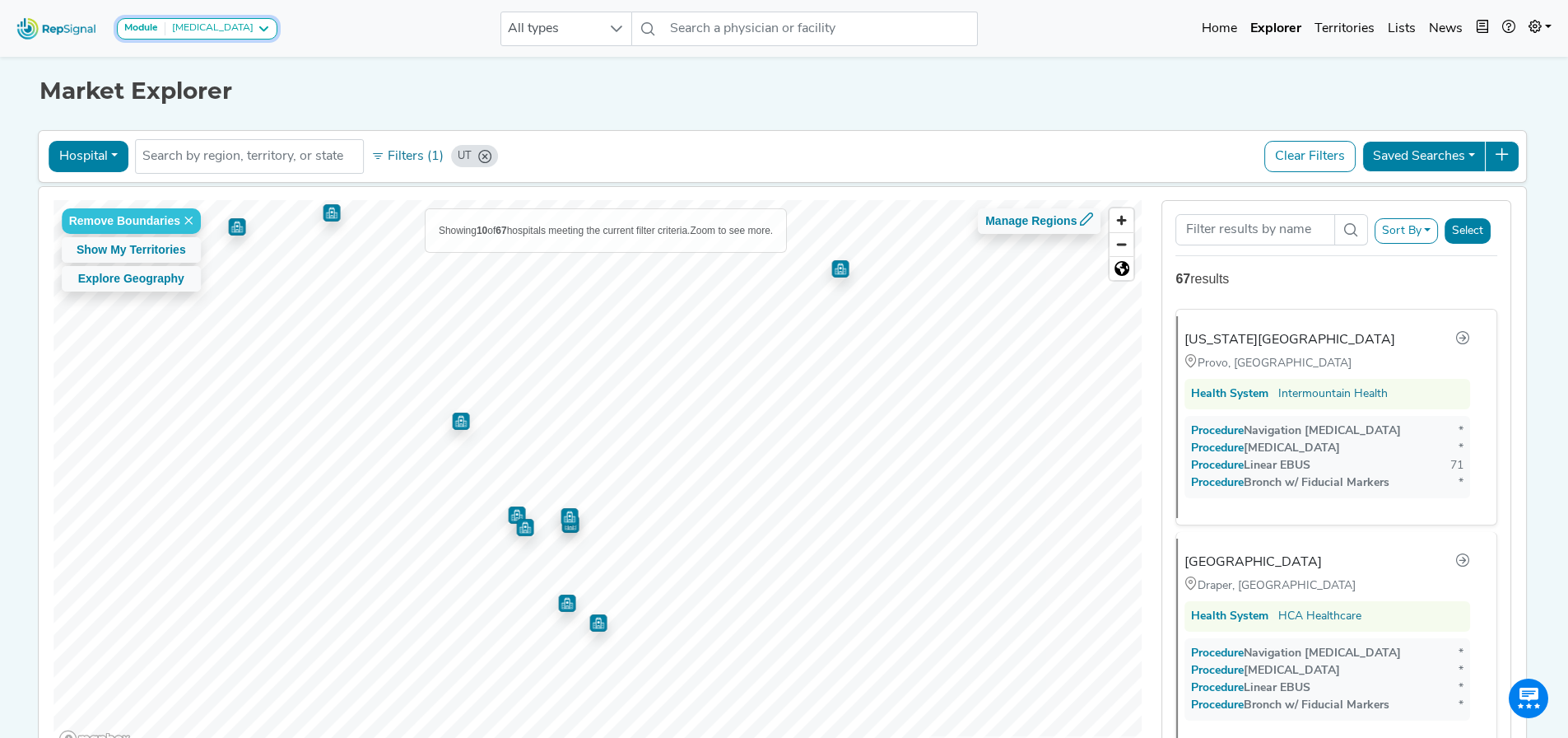
click at [257, 24] on icon at bounding box center [262, 28] width 13 height 13
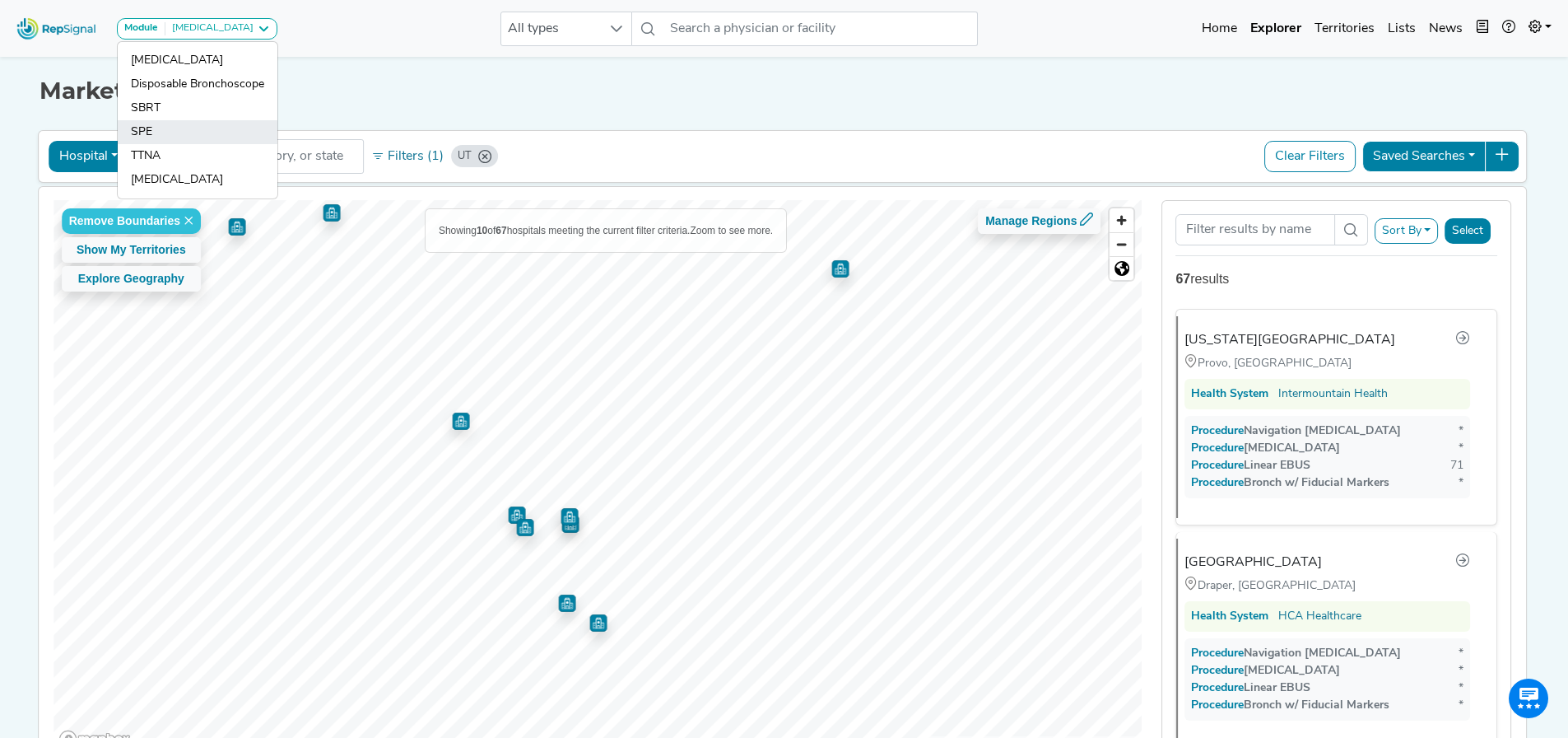
click at [208, 129] on link "SPE" at bounding box center [197, 132] width 160 height 24
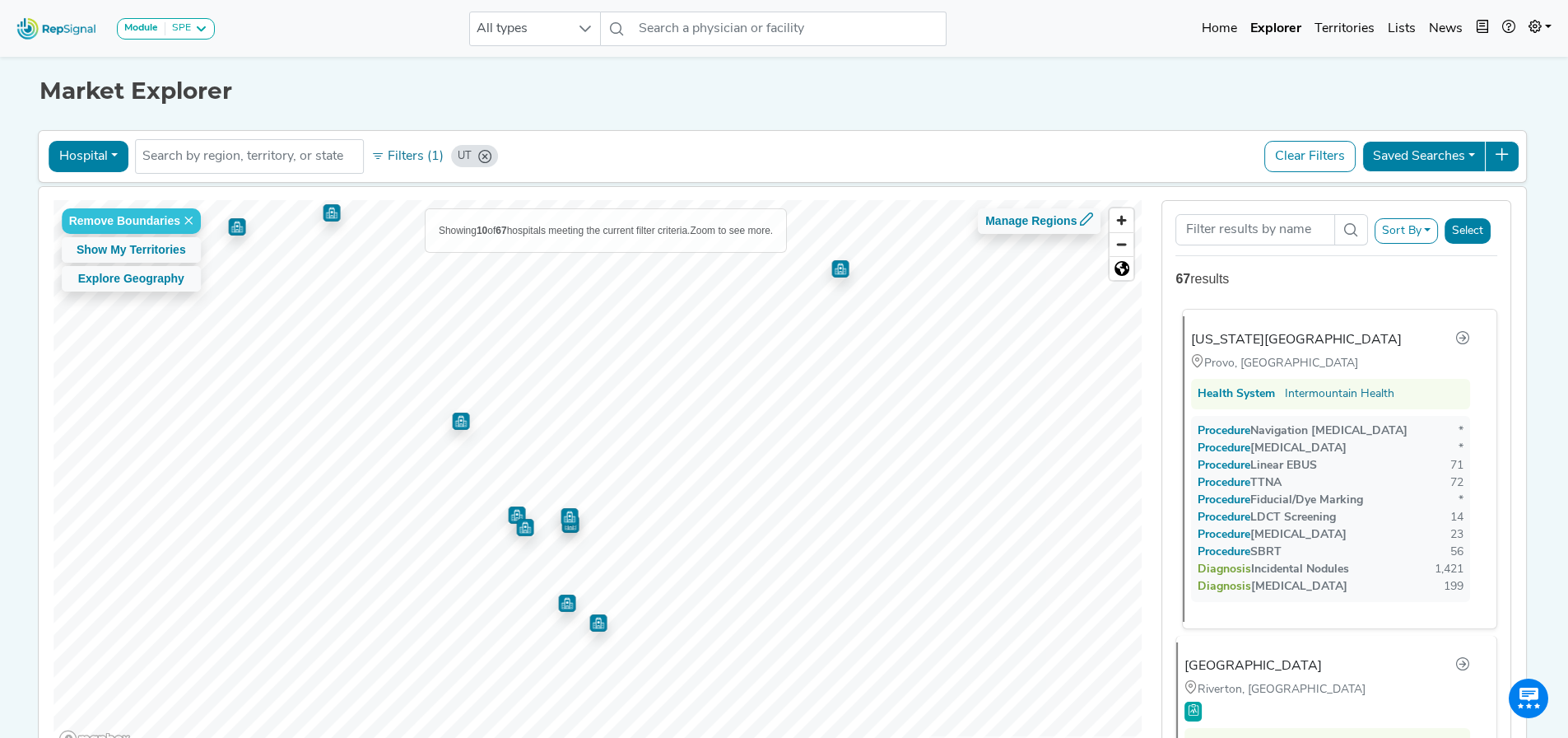
click at [1040, 441] on span "Procedure" at bounding box center [1232, 465] width 36 height 12
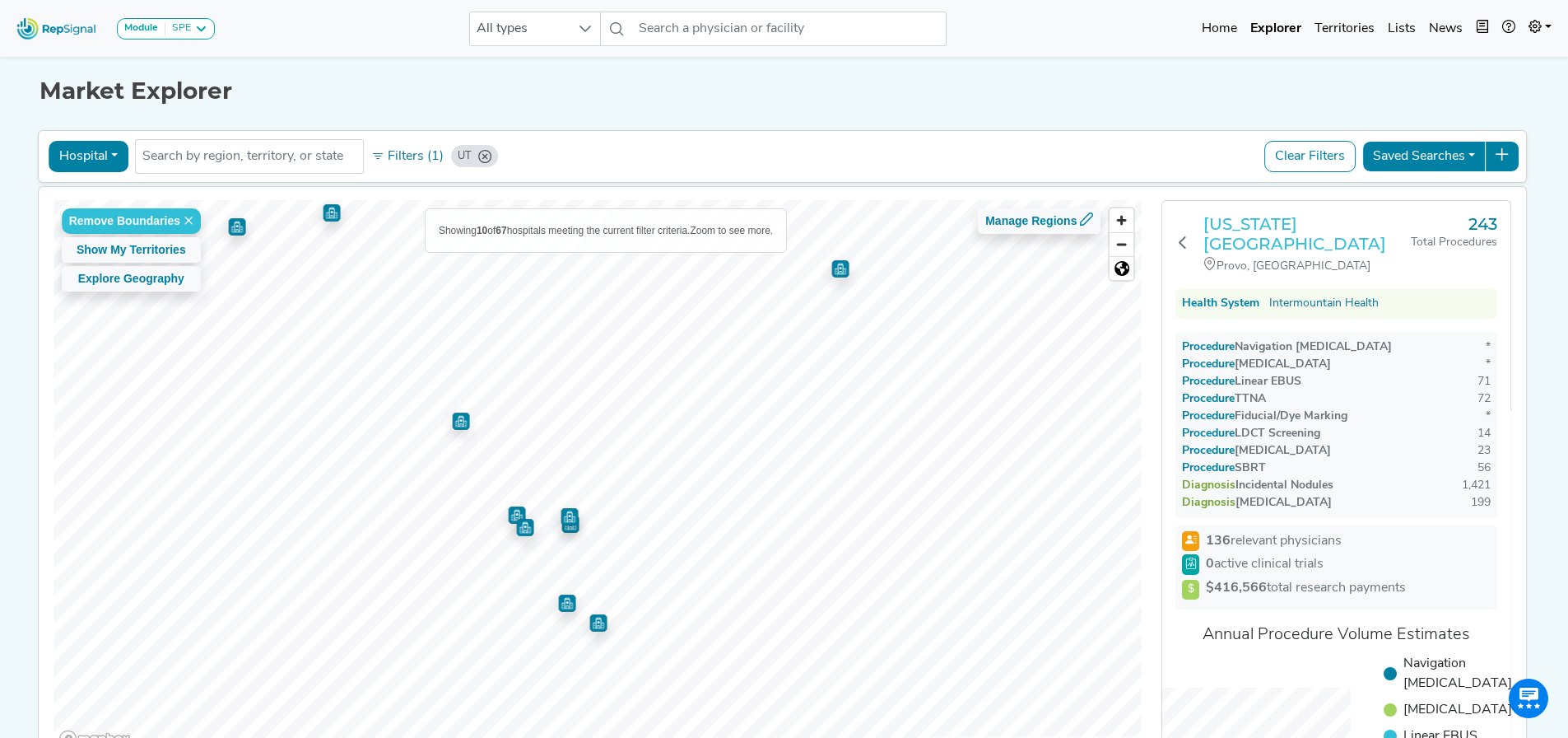
click at [1040, 226] on h3 "[US_STATE][GEOGRAPHIC_DATA]" at bounding box center [1307, 234] width 208 height 40
click at [478, 157] on icon "UT" at bounding box center [484, 156] width 13 height 13
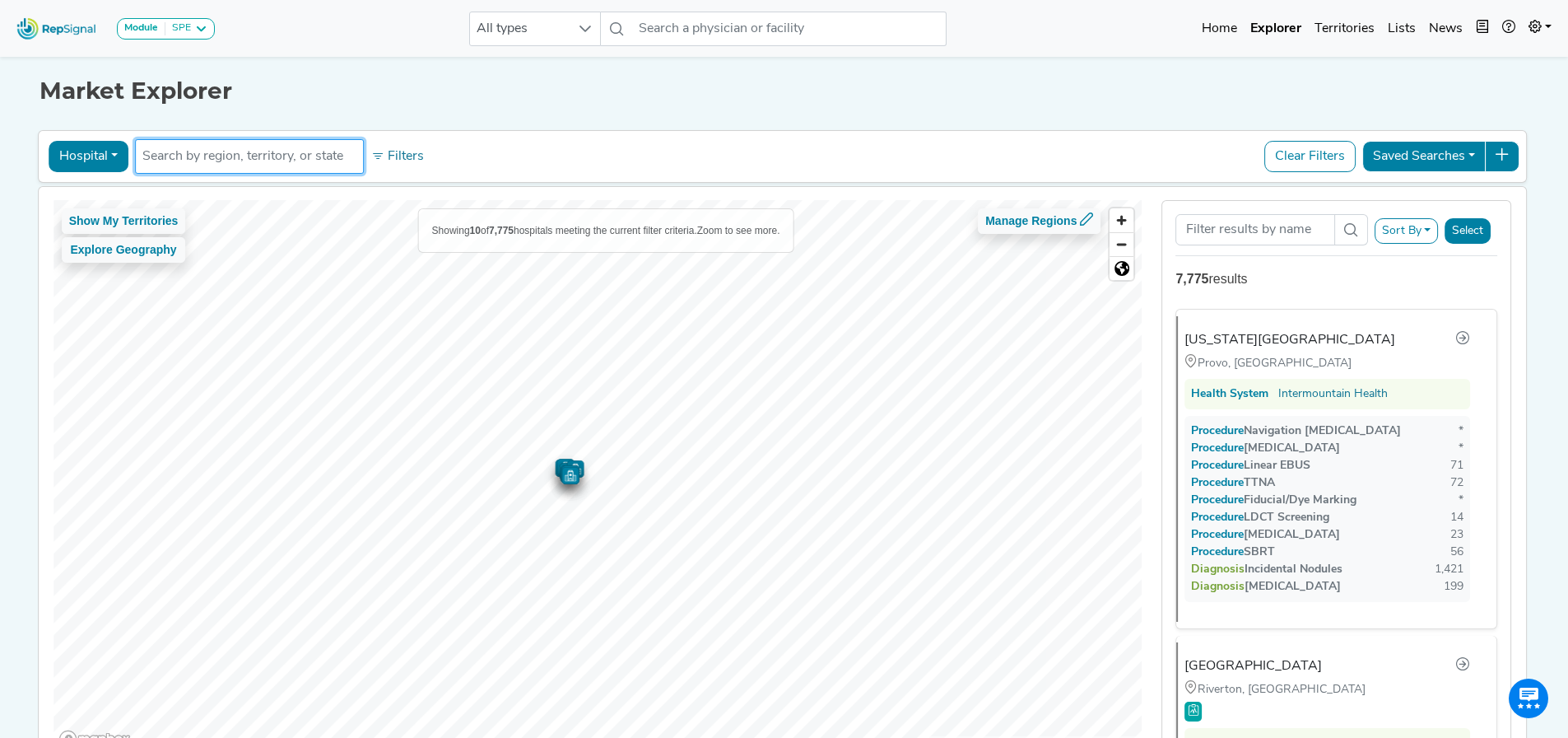
click at [246, 150] on input "text" at bounding box center [249, 156] width 214 height 20
type input "color"
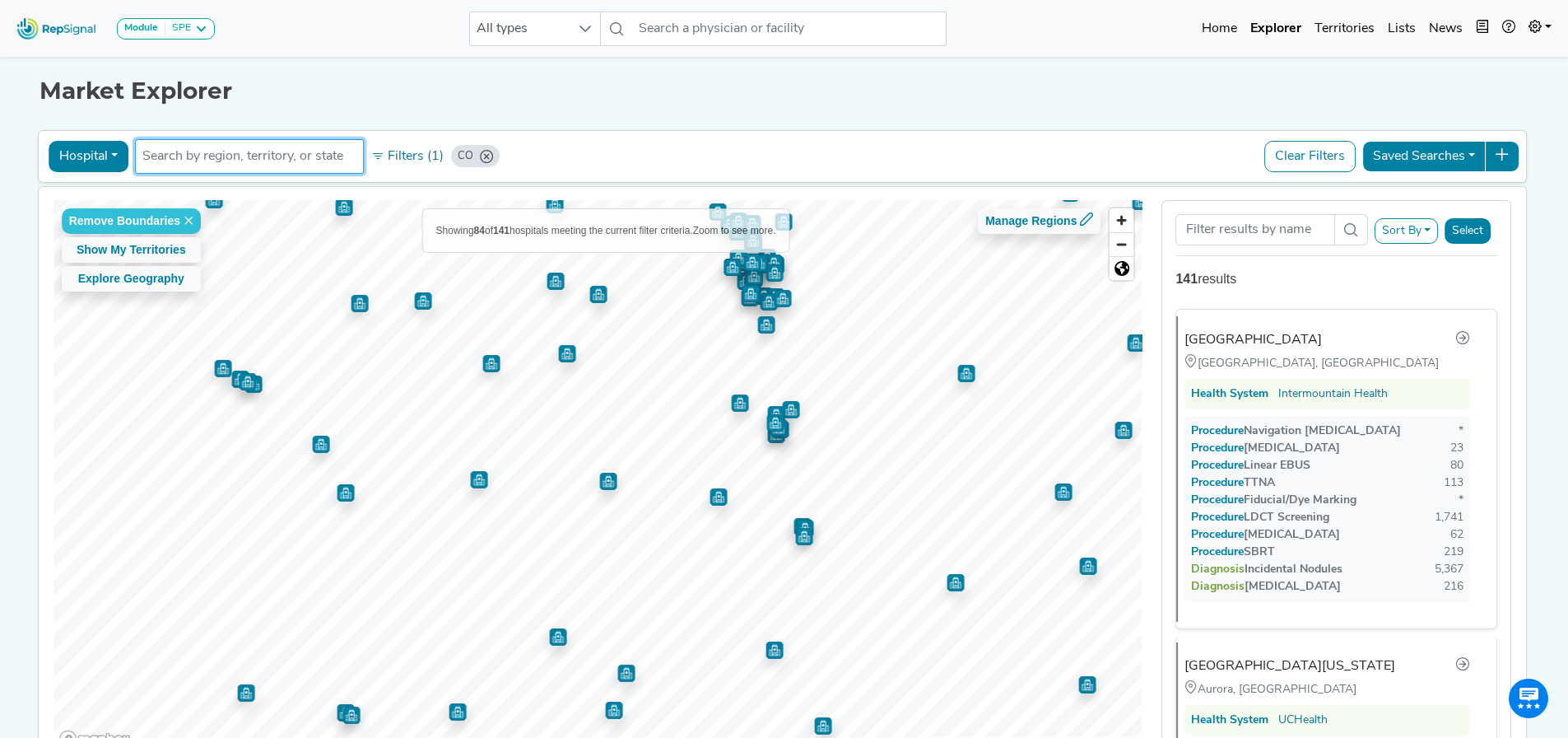
click at [242, 441] on img "Map marker" at bounding box center [245, 692] width 17 height 17
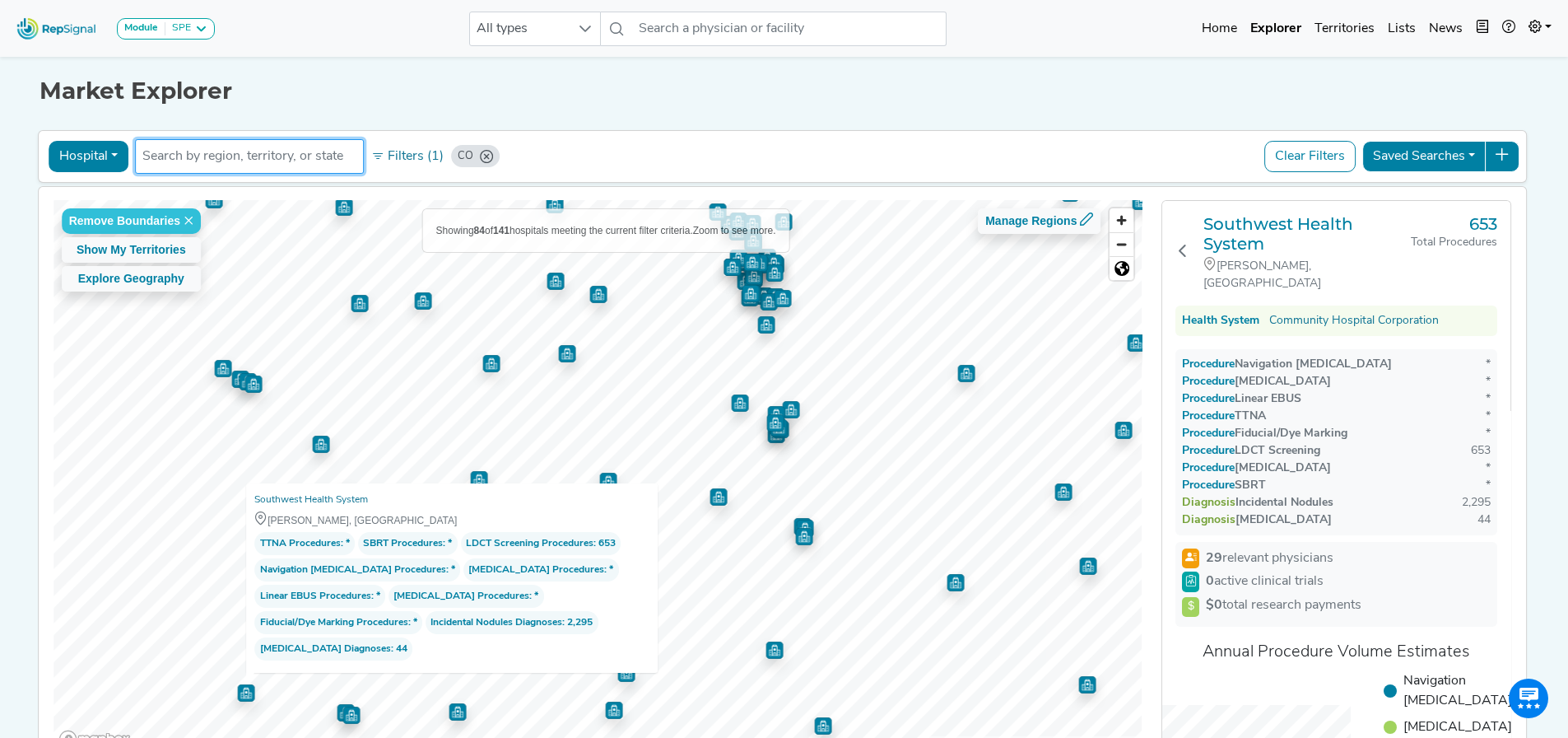
click at [342, 441] on img "Map marker" at bounding box center [350, 714] width 17 height 17
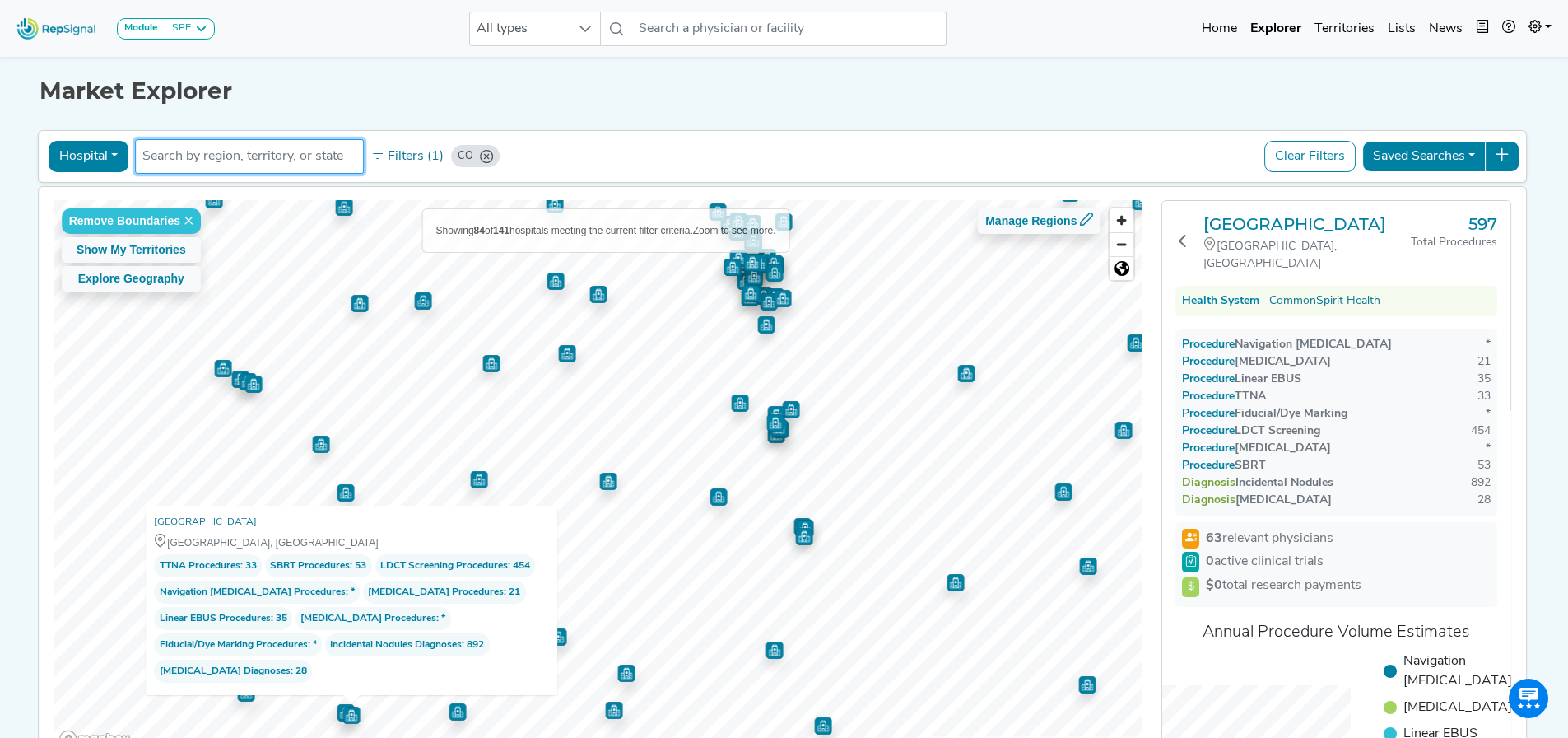
click at [337, 441] on img "Map marker" at bounding box center [345, 712] width 17 height 17
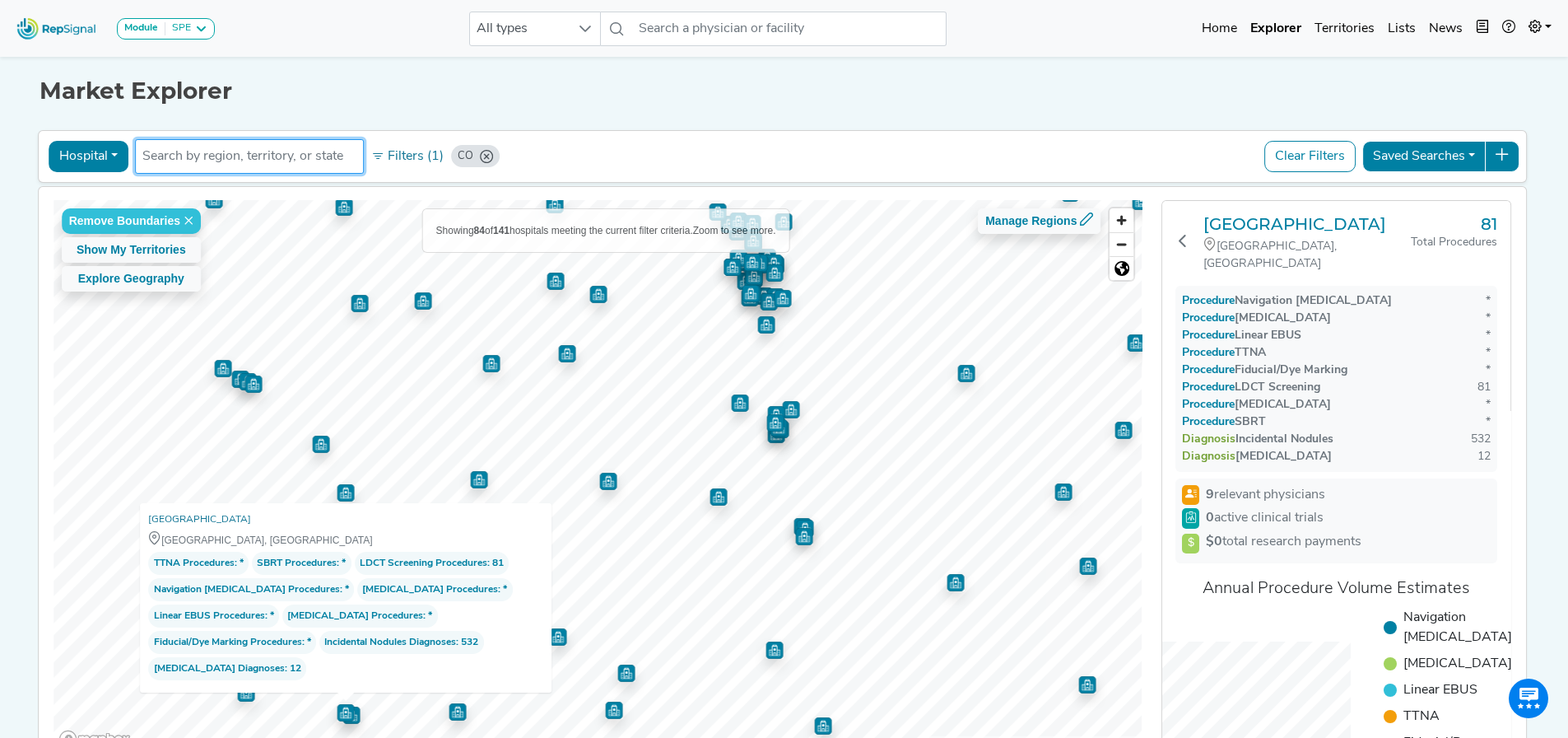
click at [343, 441] on img "Map marker" at bounding box center [345, 712] width 17 height 17
click at [348, 441] on img "Map marker" at bounding box center [345, 711] width 17 height 17
click at [354, 441] on img "Map marker" at bounding box center [350, 713] width 17 height 17
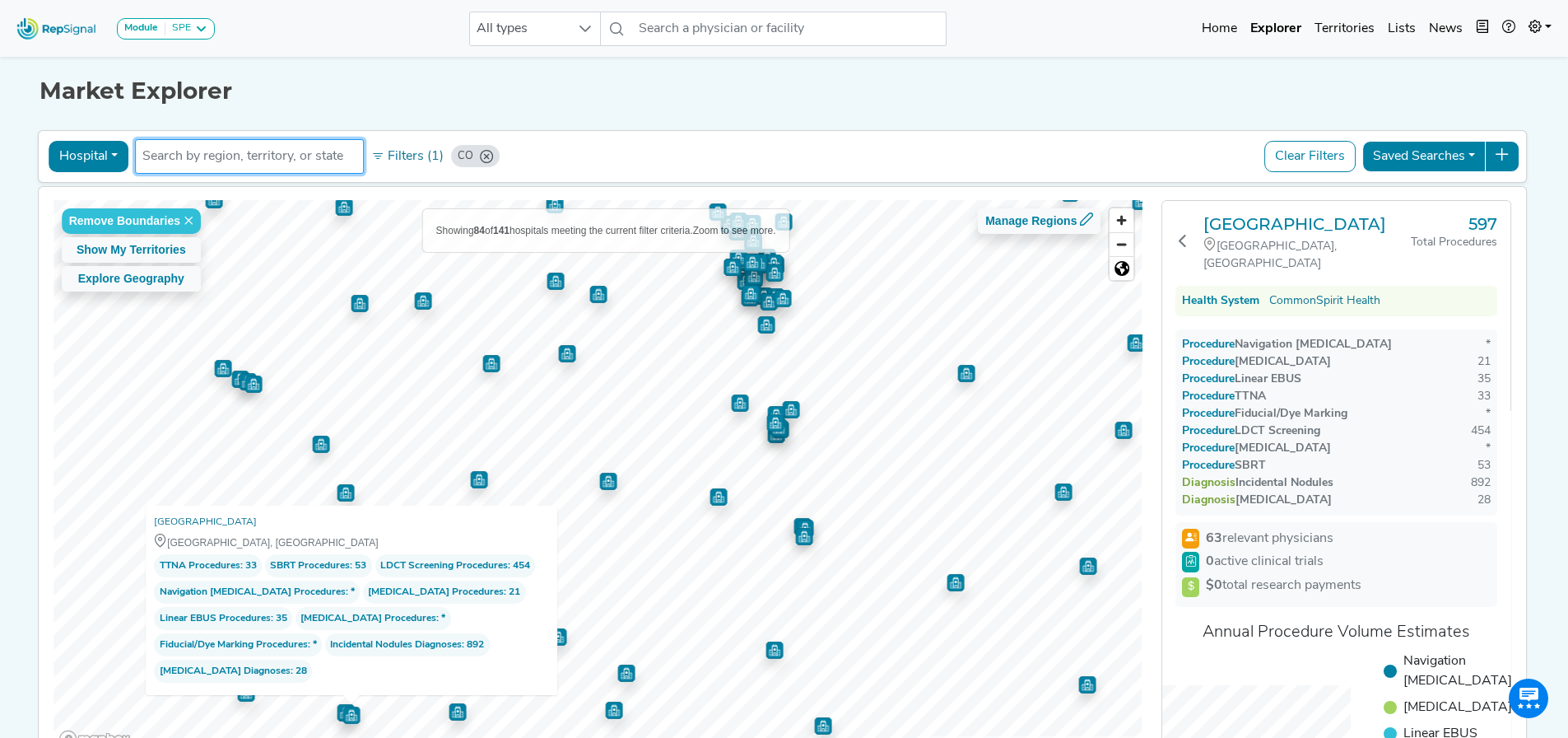
click at [450, 441] on img "Map marker" at bounding box center [456, 711] width 17 height 17
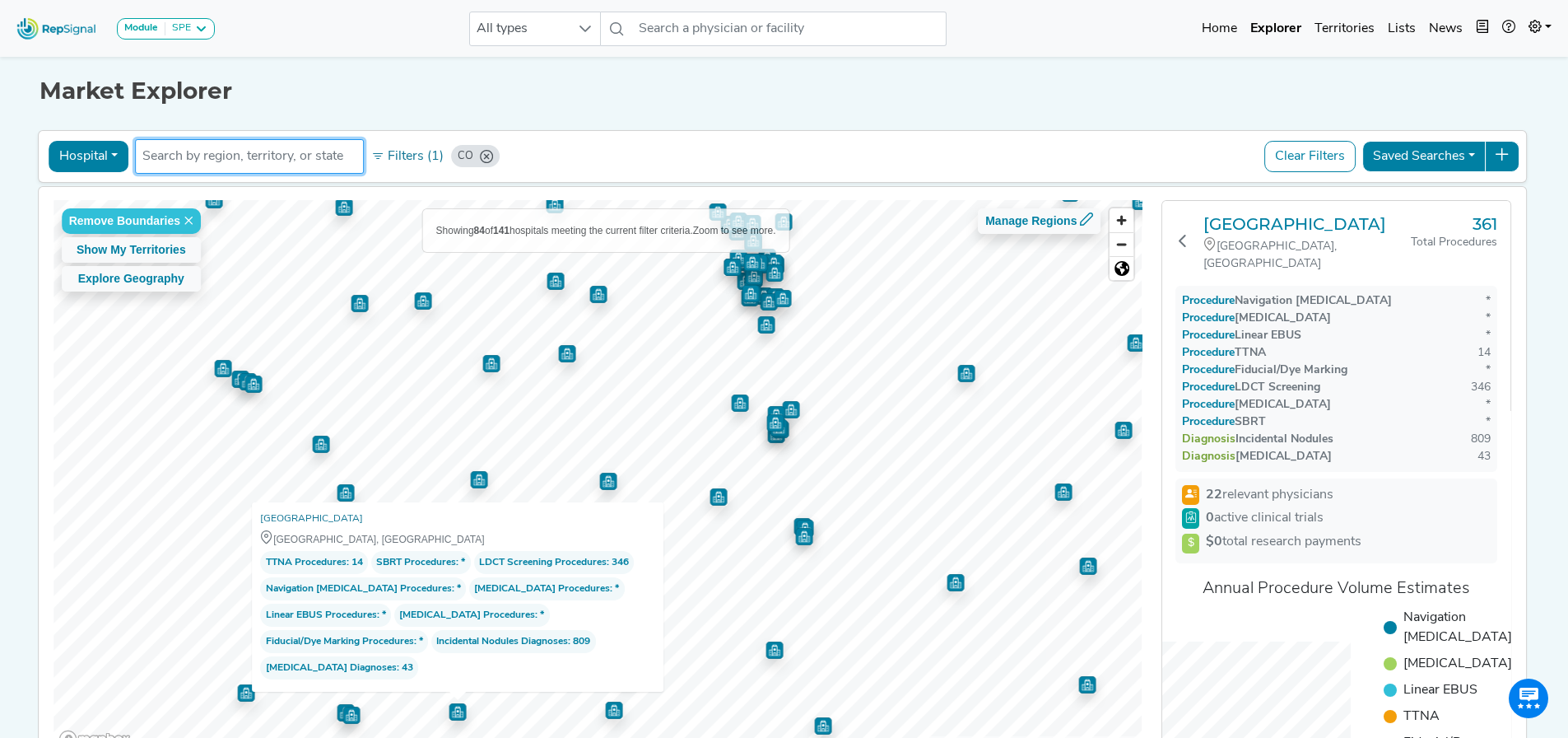
click at [609, 441] on img "Map marker" at bounding box center [612, 709] width 17 height 17
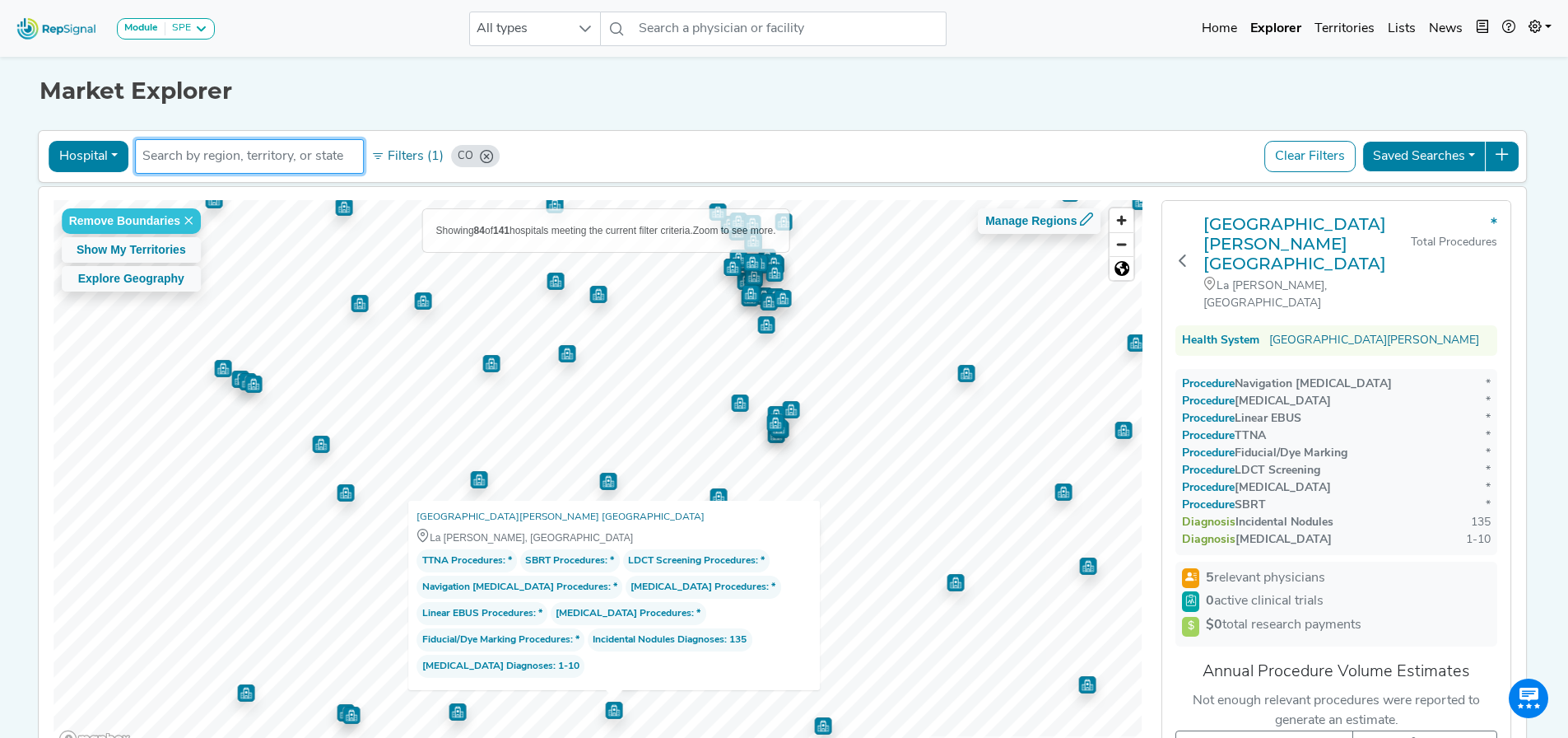
click at [819, 441] on img "Map marker" at bounding box center [822, 725] width 17 height 17
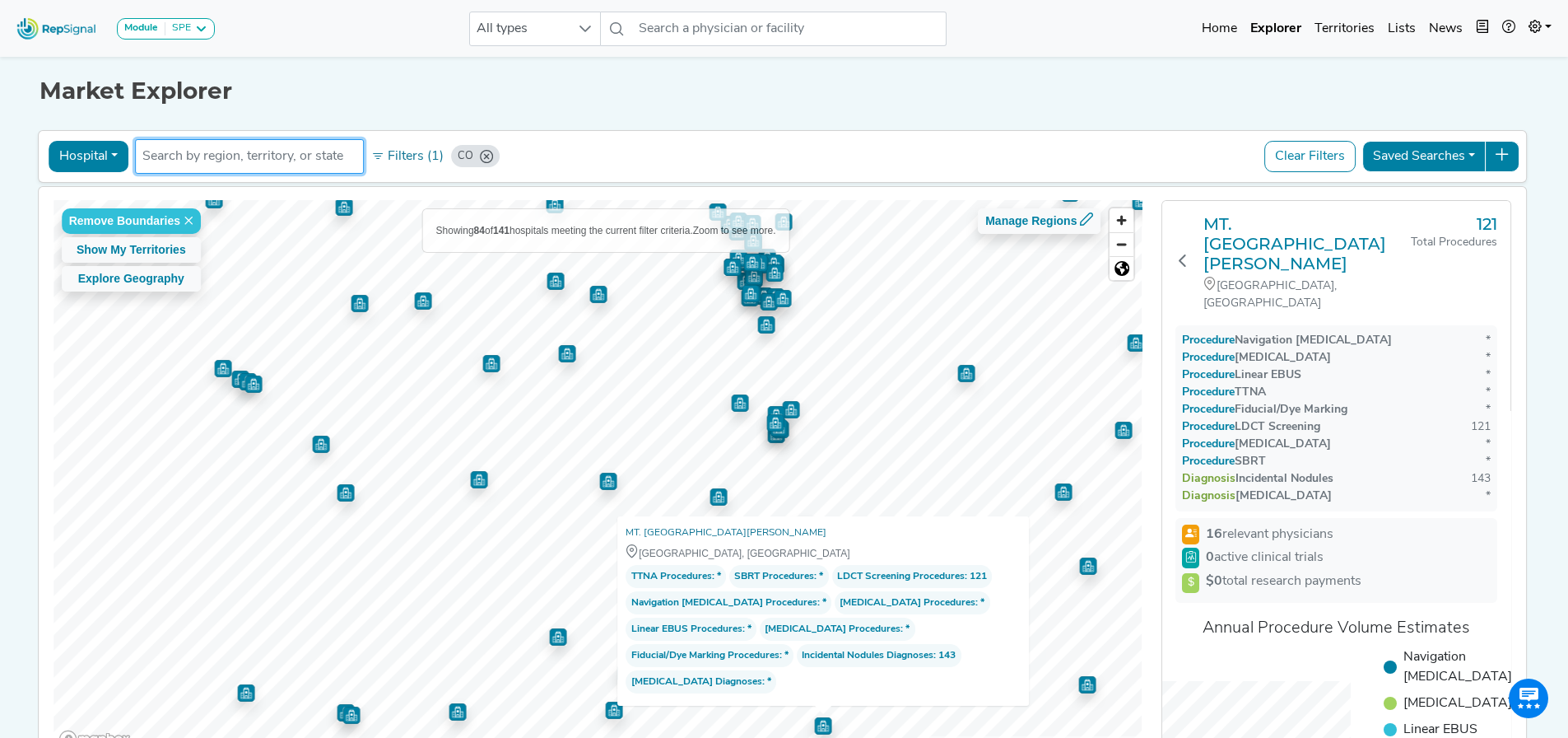
click at [345, 441] on img "Map marker" at bounding box center [345, 492] width 17 height 17
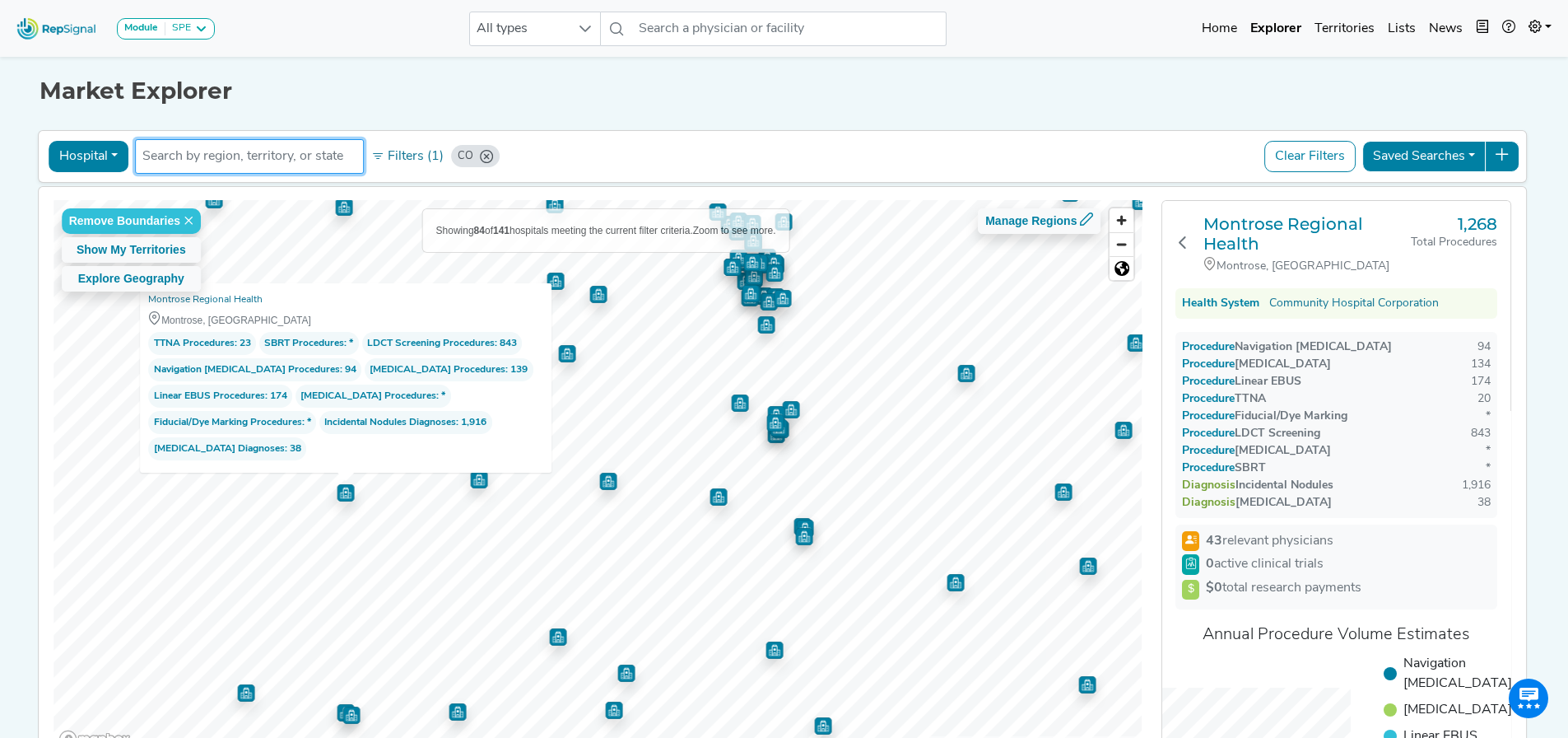
click at [470, 441] on img "Map marker" at bounding box center [478, 478] width 17 height 17
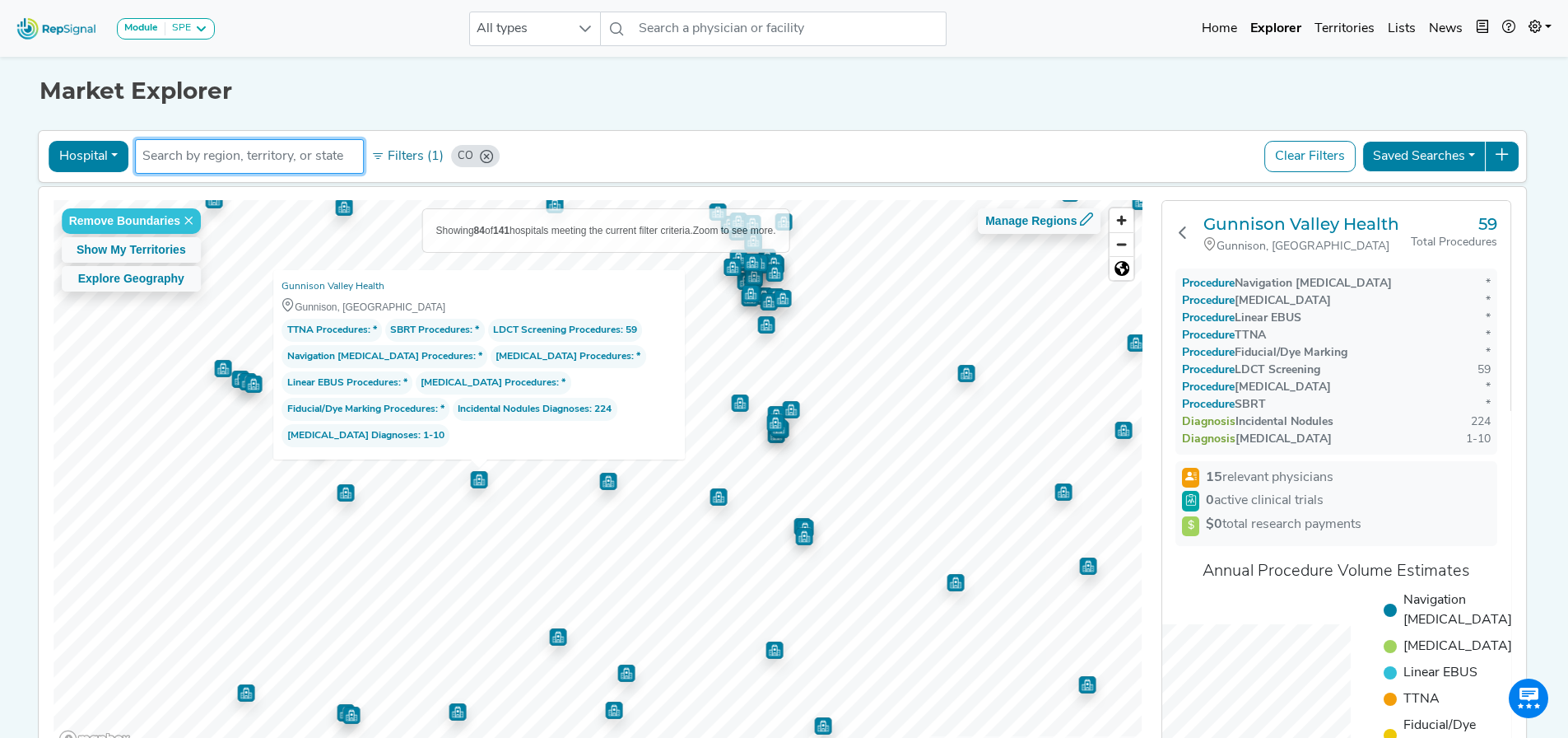
click at [216, 372] on img "Map marker" at bounding box center [222, 368] width 17 height 17
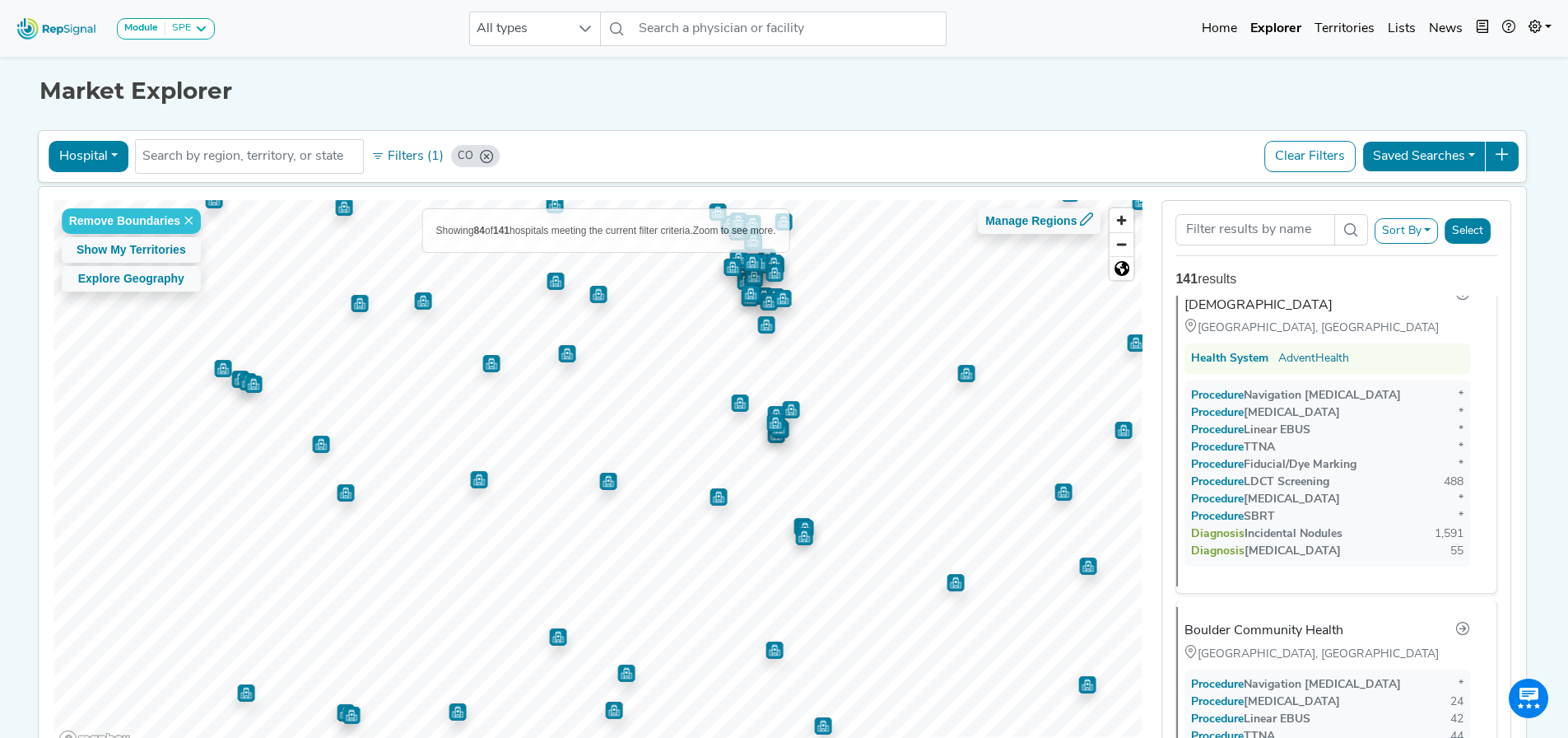
click at [232, 379] on img "Map marker" at bounding box center [240, 378] width 17 height 17
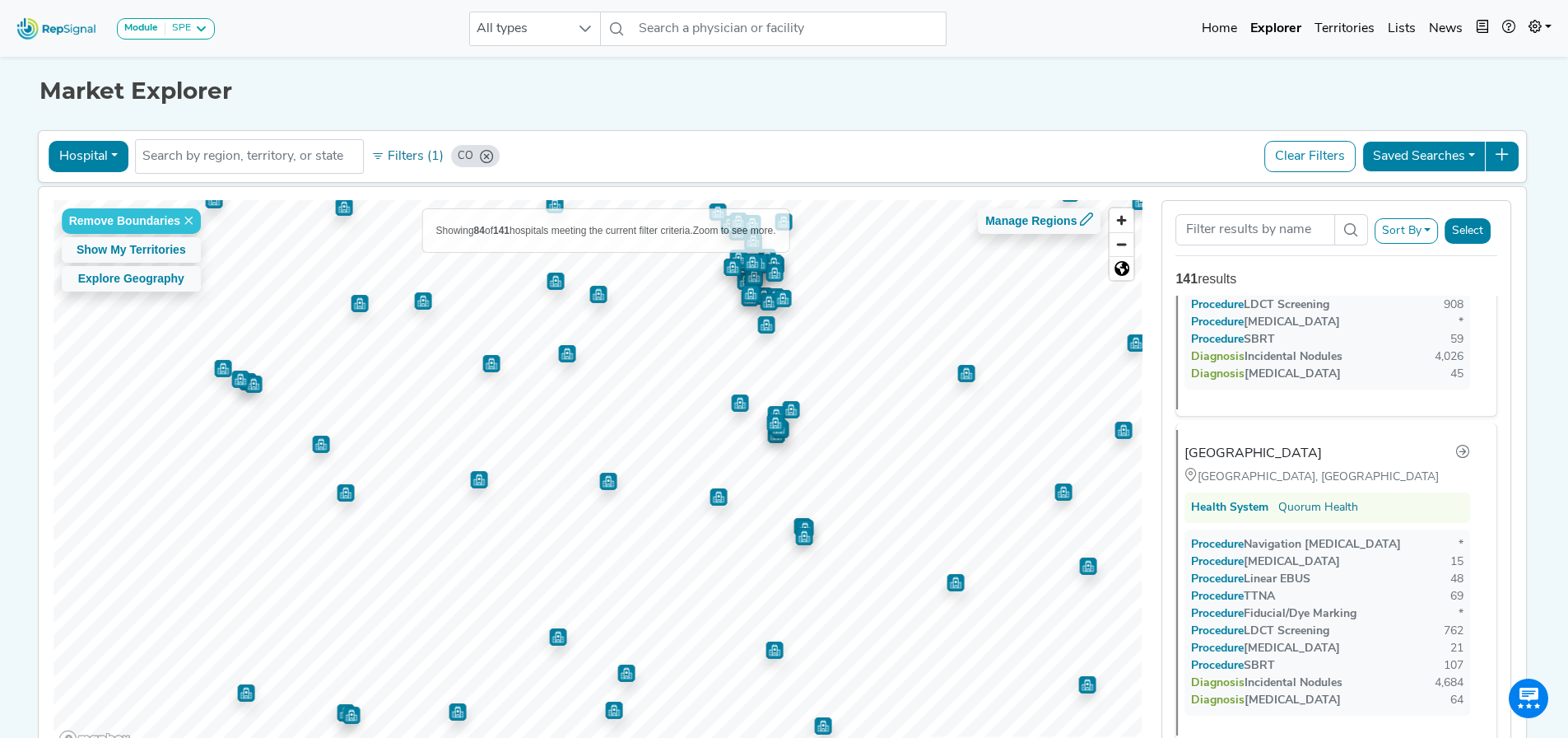
scroll to position [2863, 0]
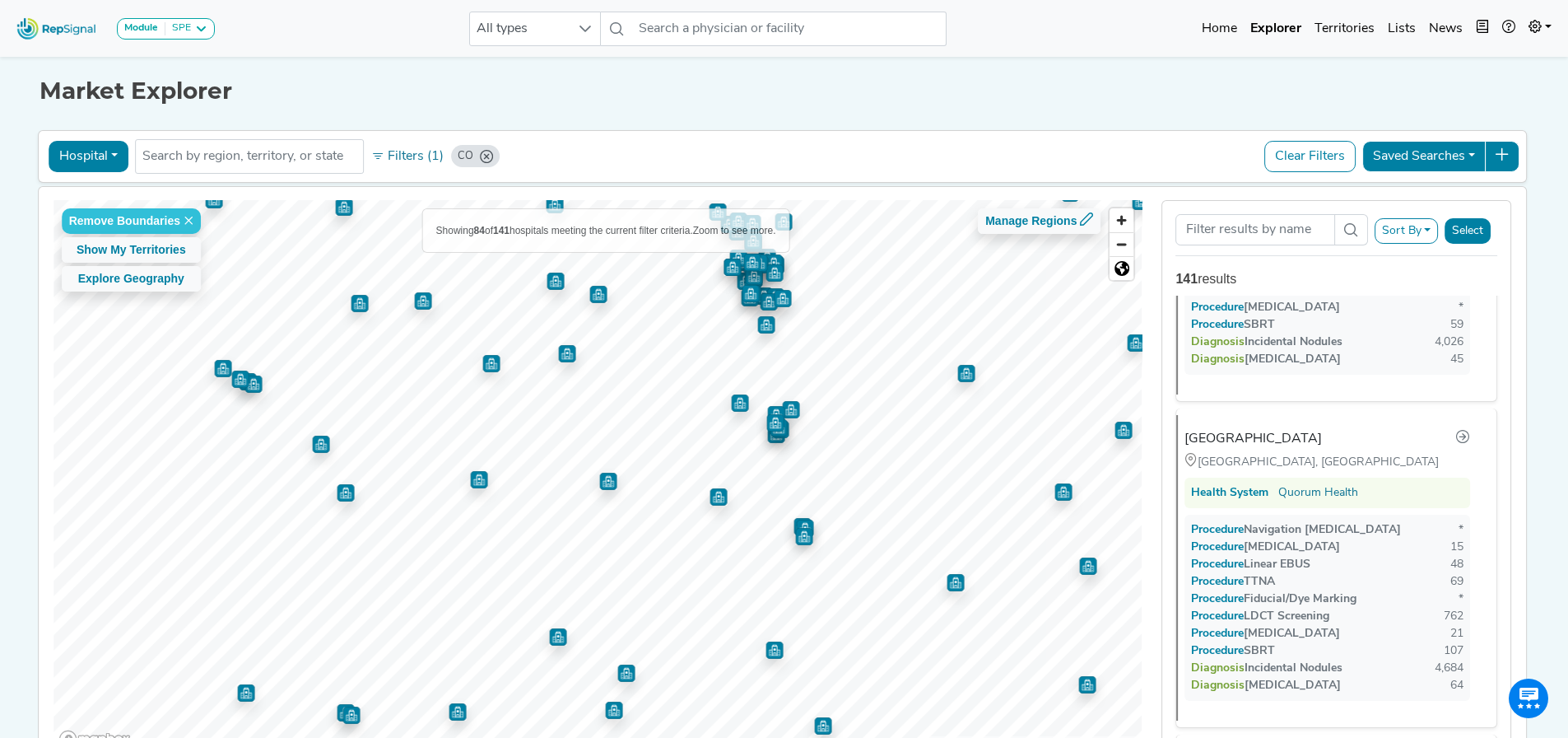
click at [251, 391] on img "Map marker" at bounding box center [253, 383] width 17 height 17
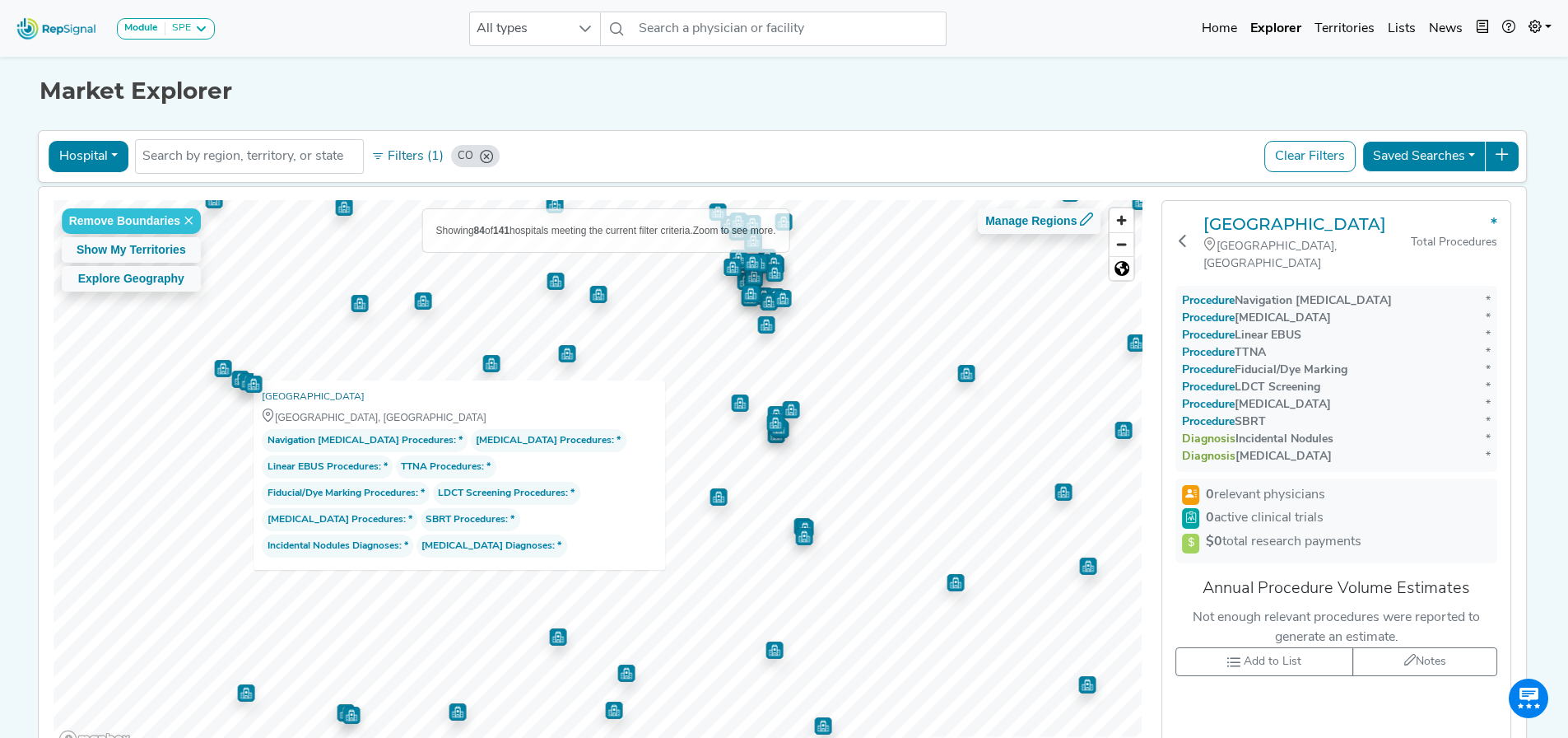
click at [352, 305] on img "Map marker" at bounding box center [359, 302] width 17 height 17
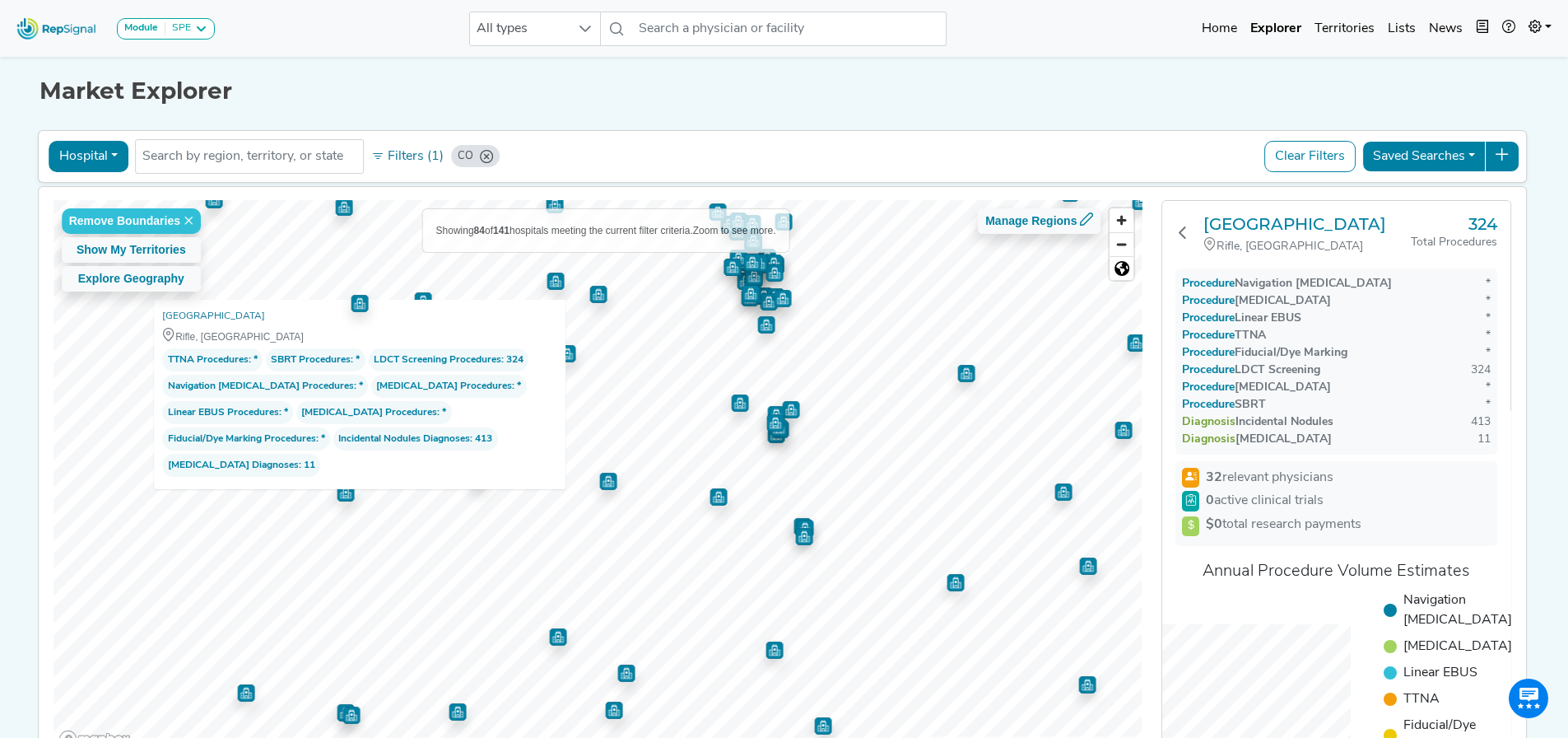
click at [608, 441] on img "Map marker" at bounding box center [608, 480] width 17 height 17
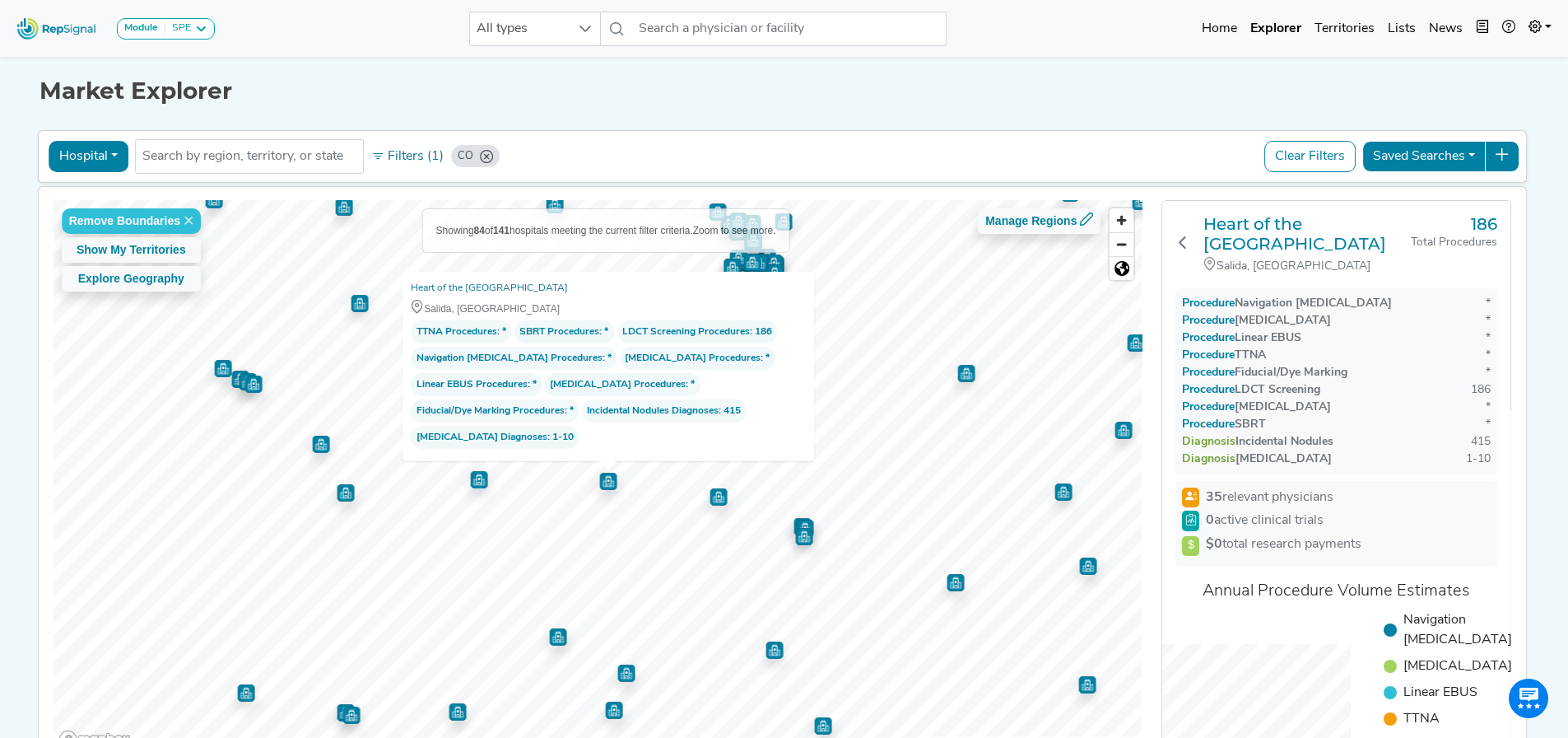
click at [239, 383] on img "Map marker" at bounding box center [247, 381] width 17 height 17
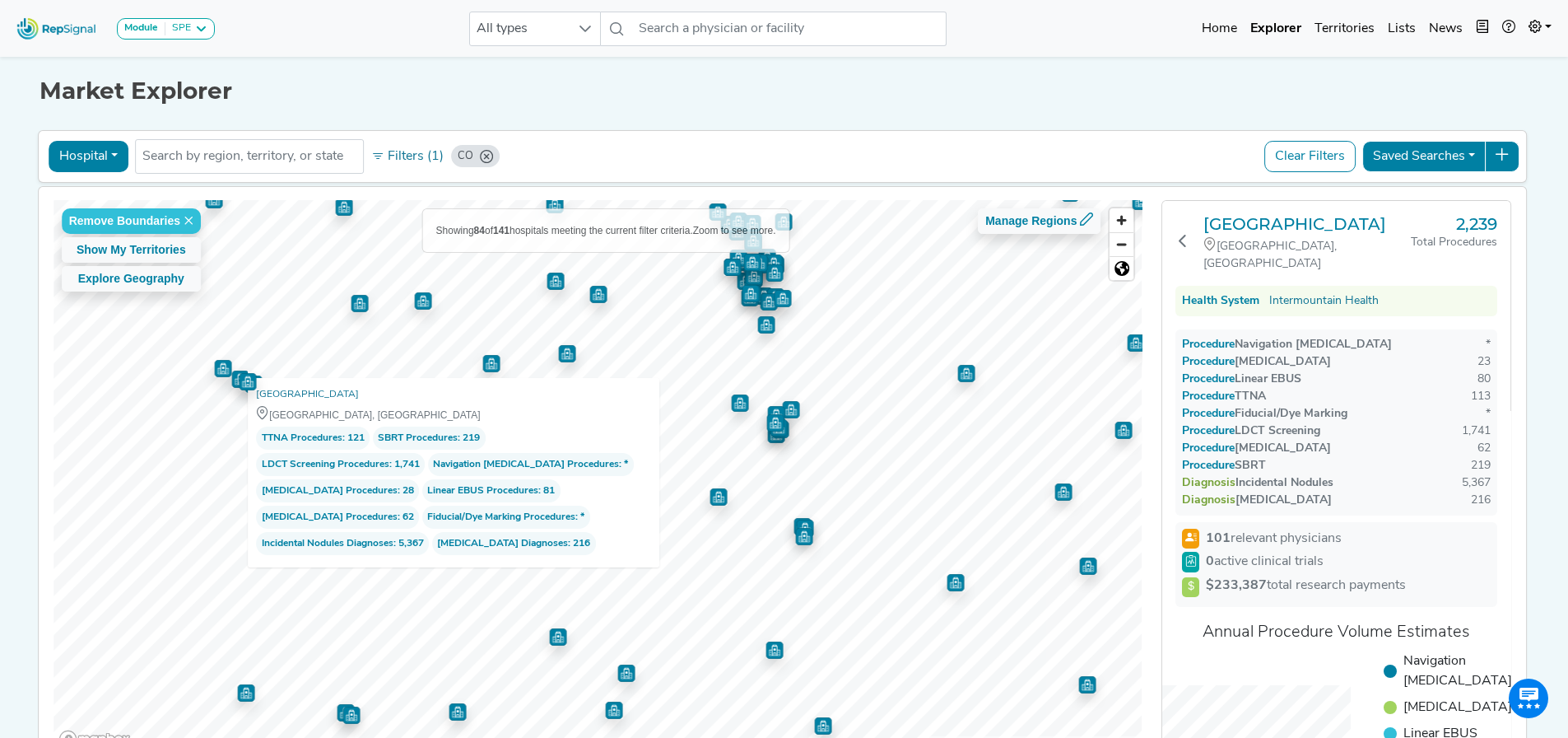
click at [232, 376] on img "Map marker" at bounding box center [240, 378] width 17 height 17
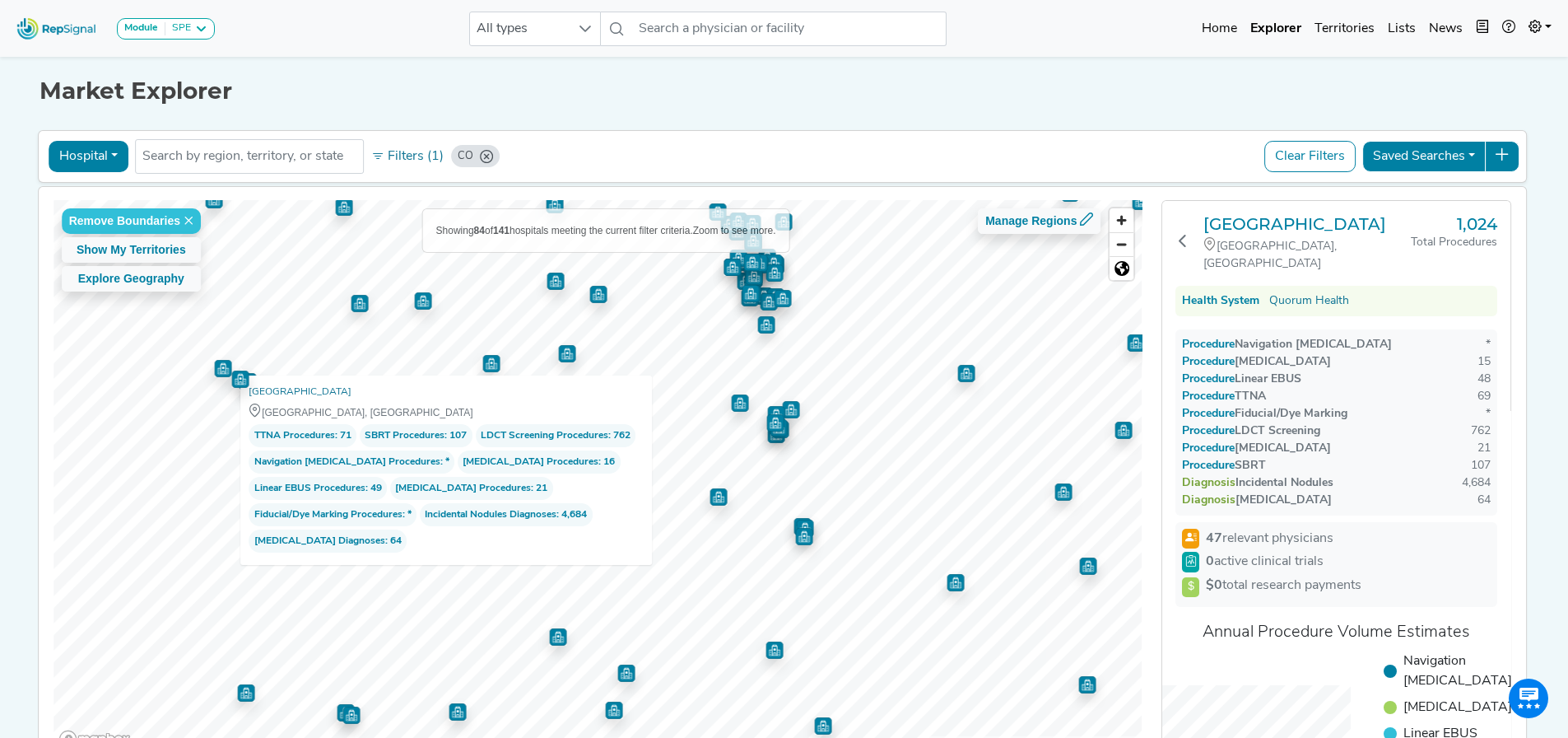
click at [215, 365] on img "Map marker" at bounding box center [222, 368] width 17 height 17
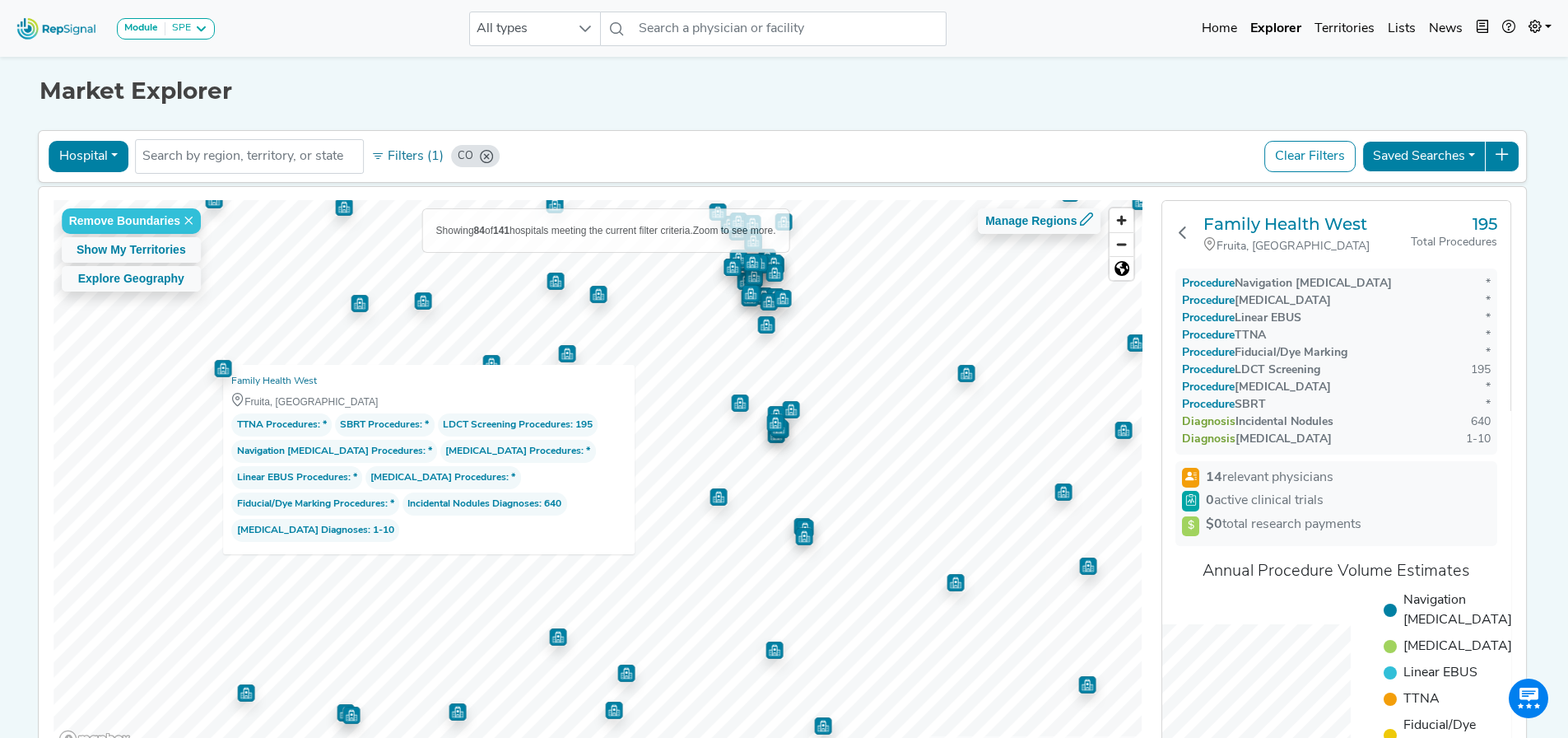
click at [561, 355] on img "Map marker" at bounding box center [566, 353] width 17 height 17
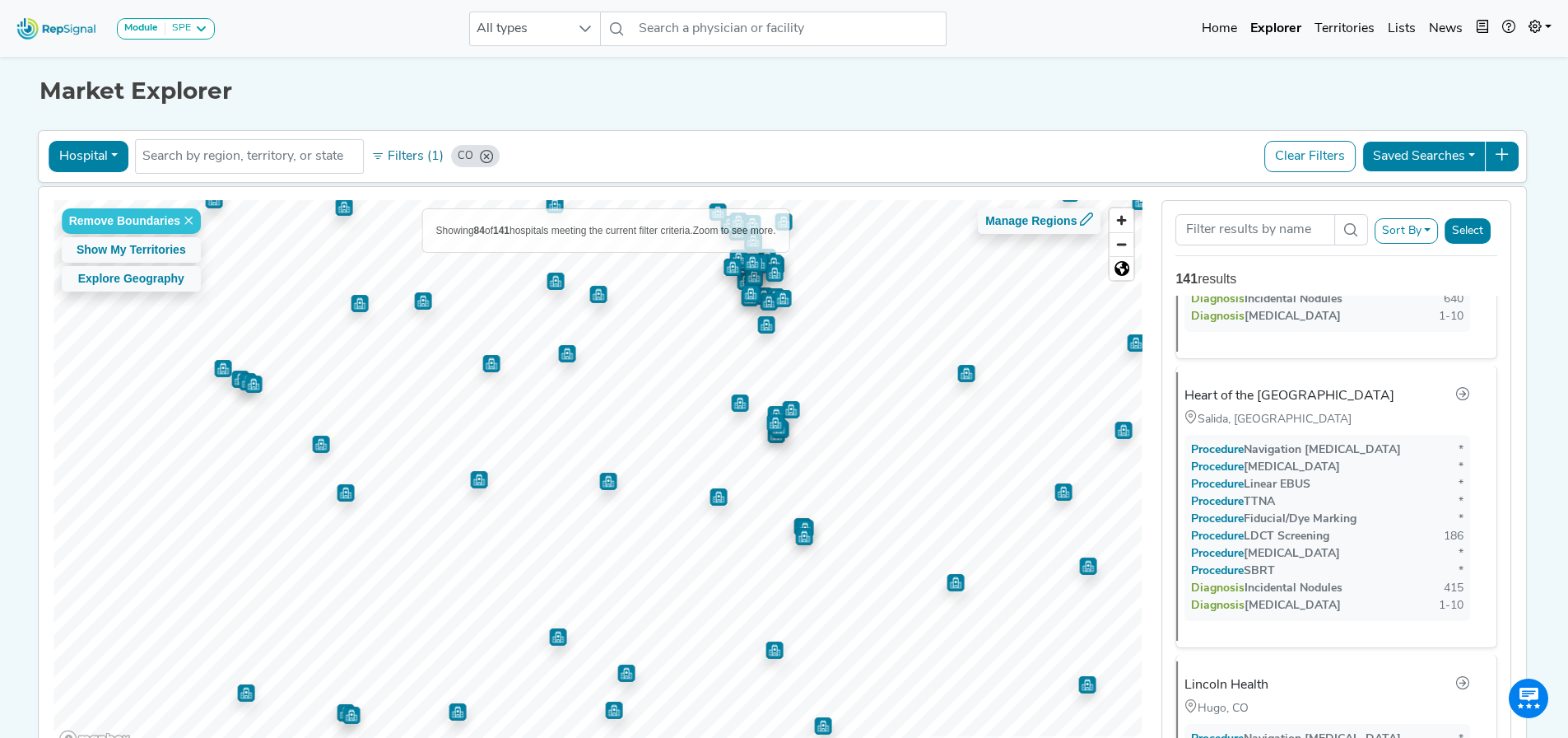
click at [254, 392] on img "Map marker" at bounding box center [253, 383] width 17 height 17
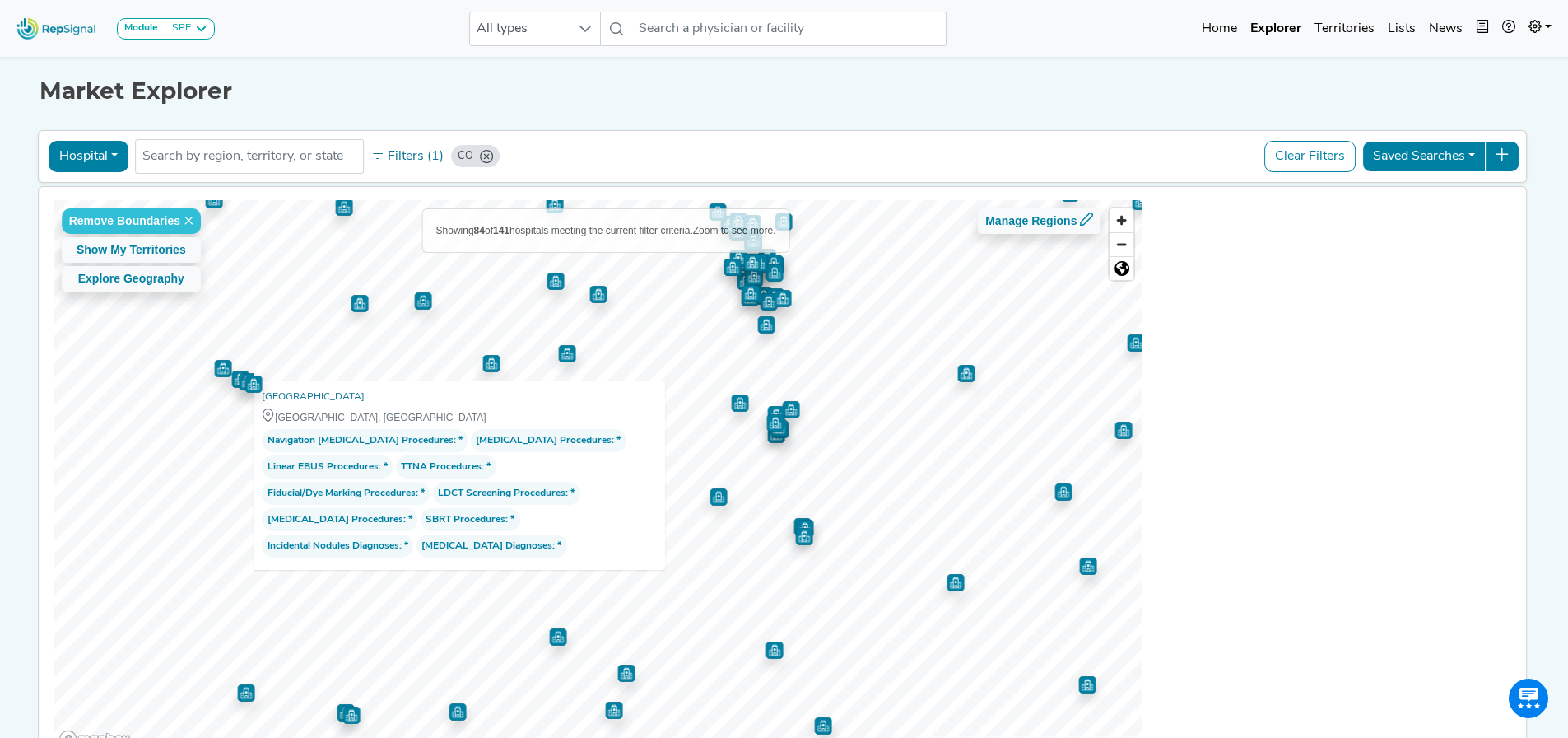
scroll to position [0, 0]
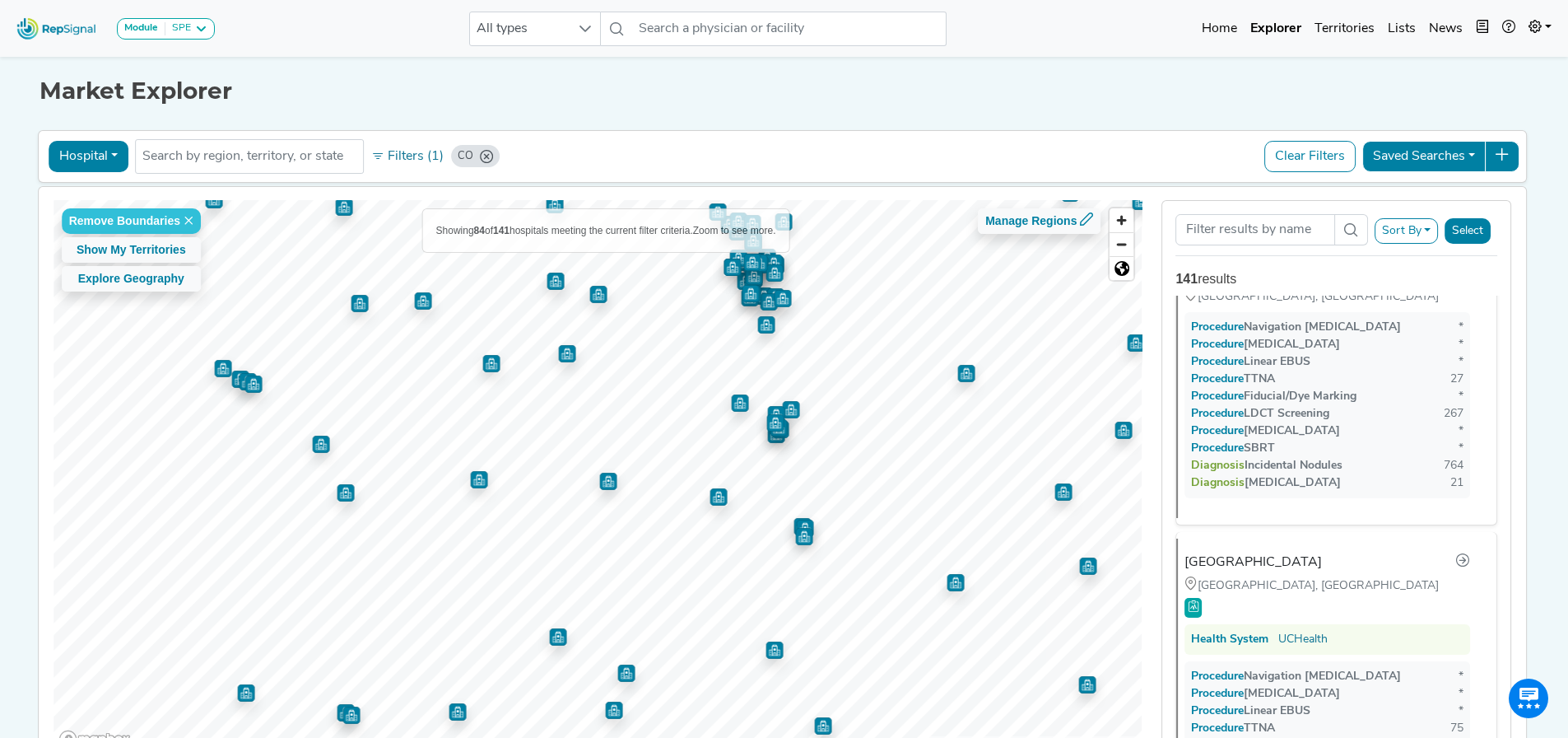
click at [337, 209] on img "Map marker" at bounding box center [343, 206] width 17 height 17
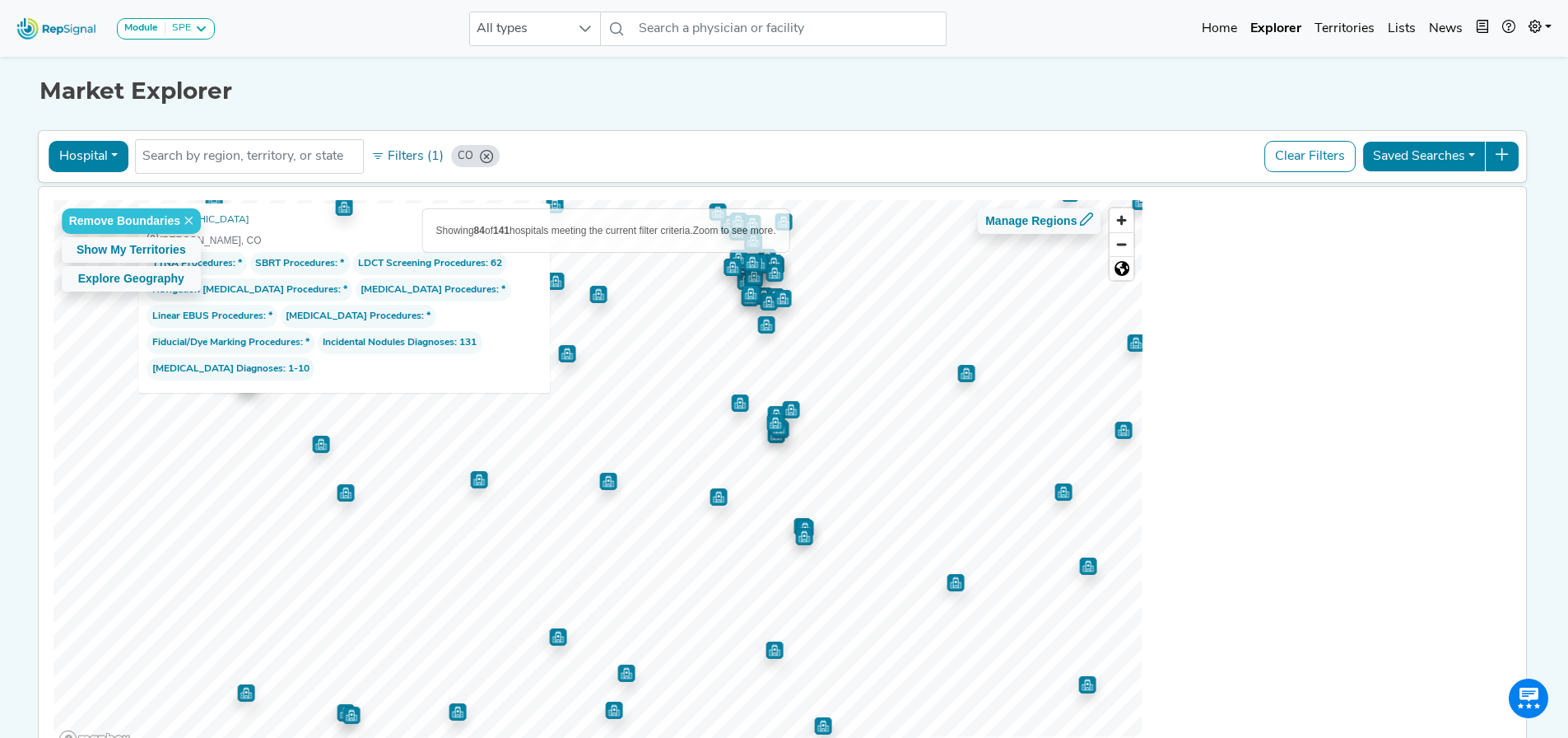
scroll to position [21212, 0]
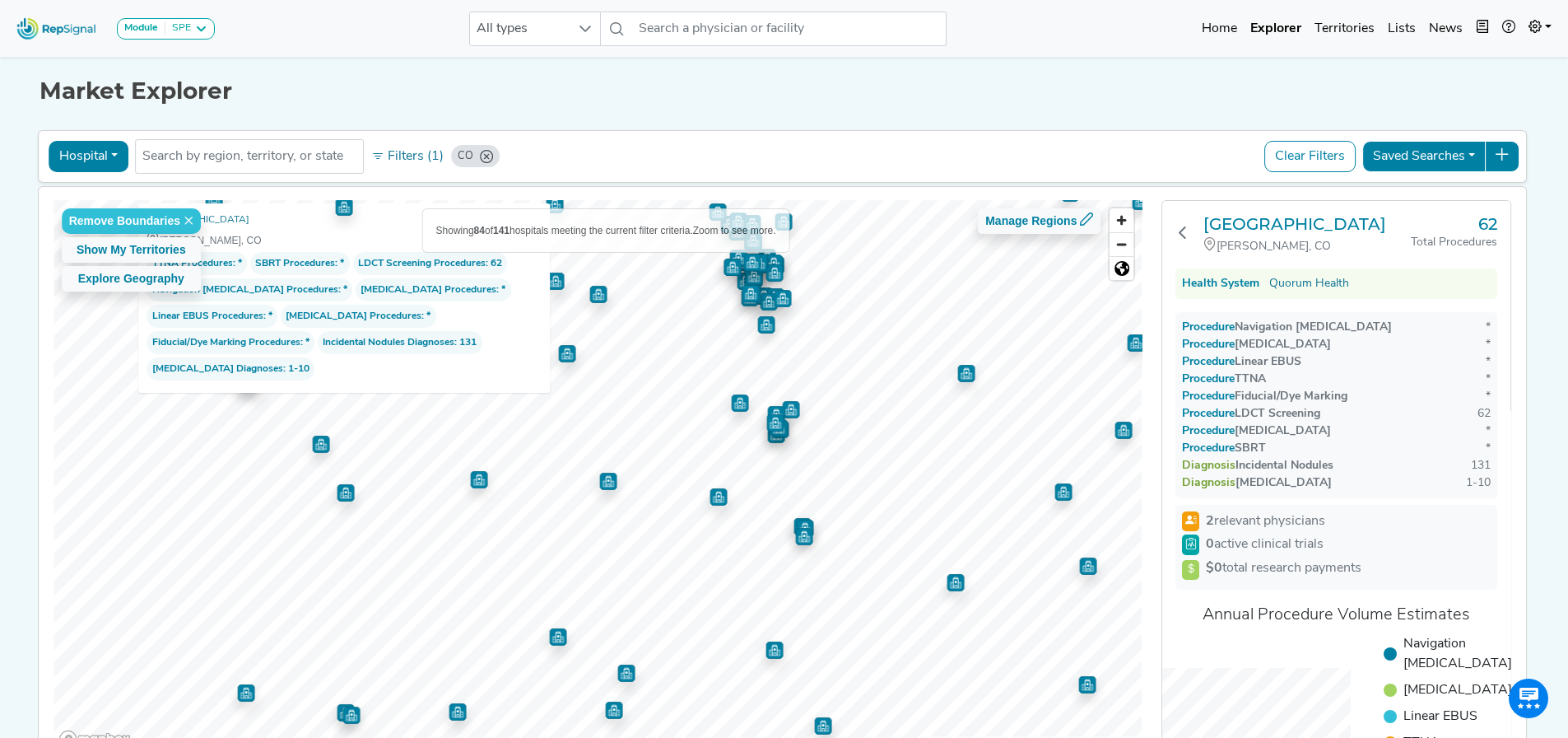
click at [593, 296] on img "Map marker" at bounding box center [598, 293] width 17 height 17
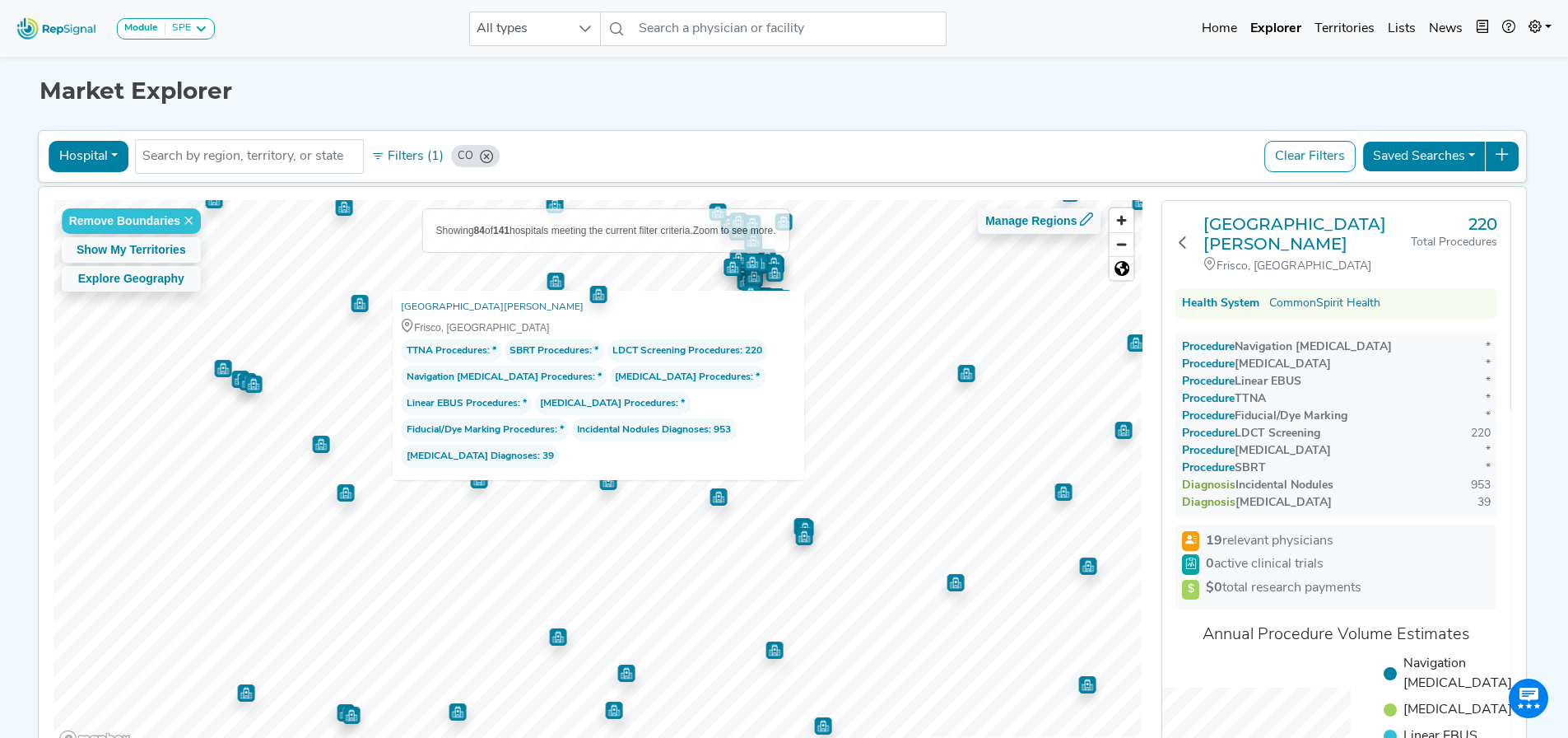
click at [550, 278] on img "Map marker" at bounding box center [555, 280] width 17 height 17
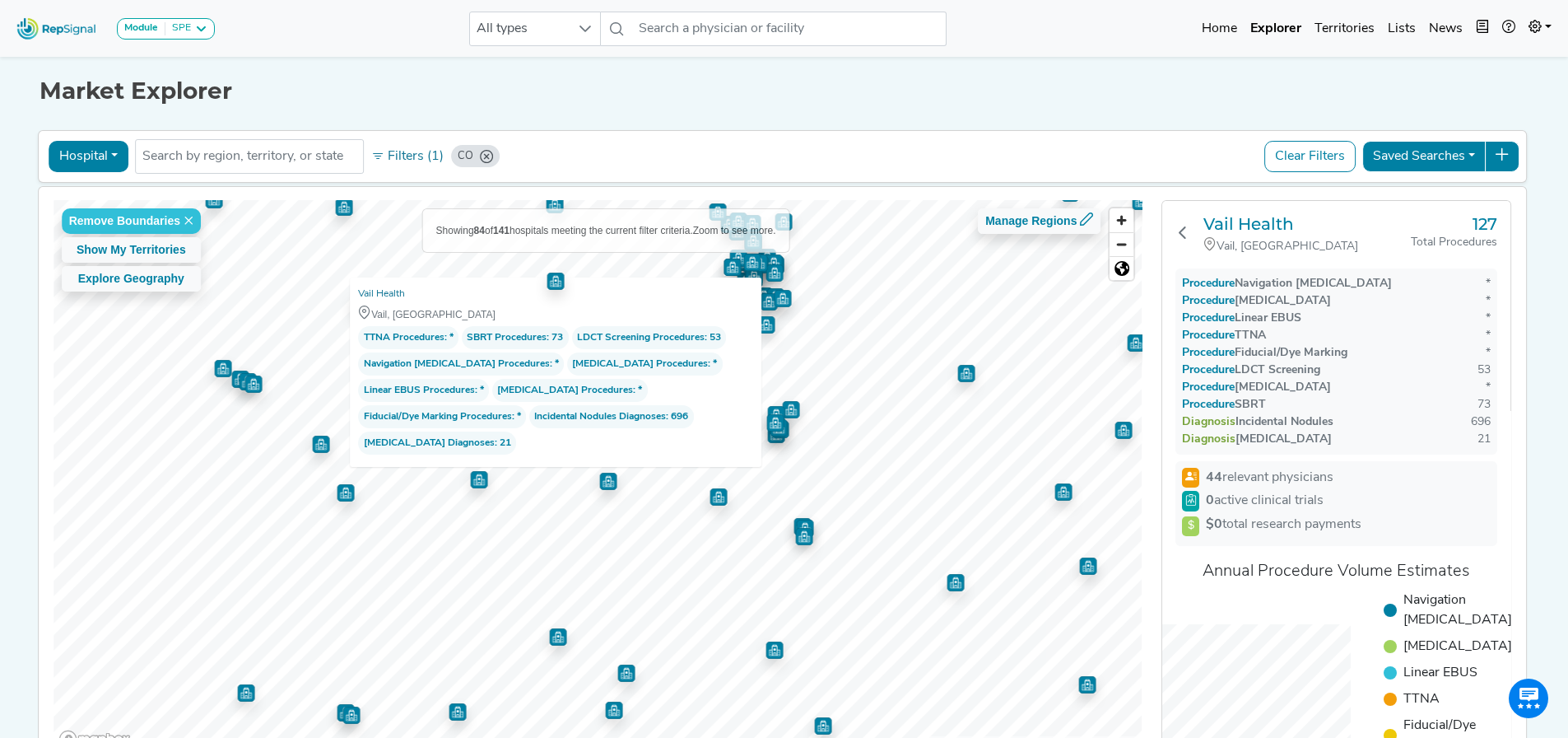
click at [245, 386] on img "Map marker" at bounding box center [253, 383] width 17 height 17
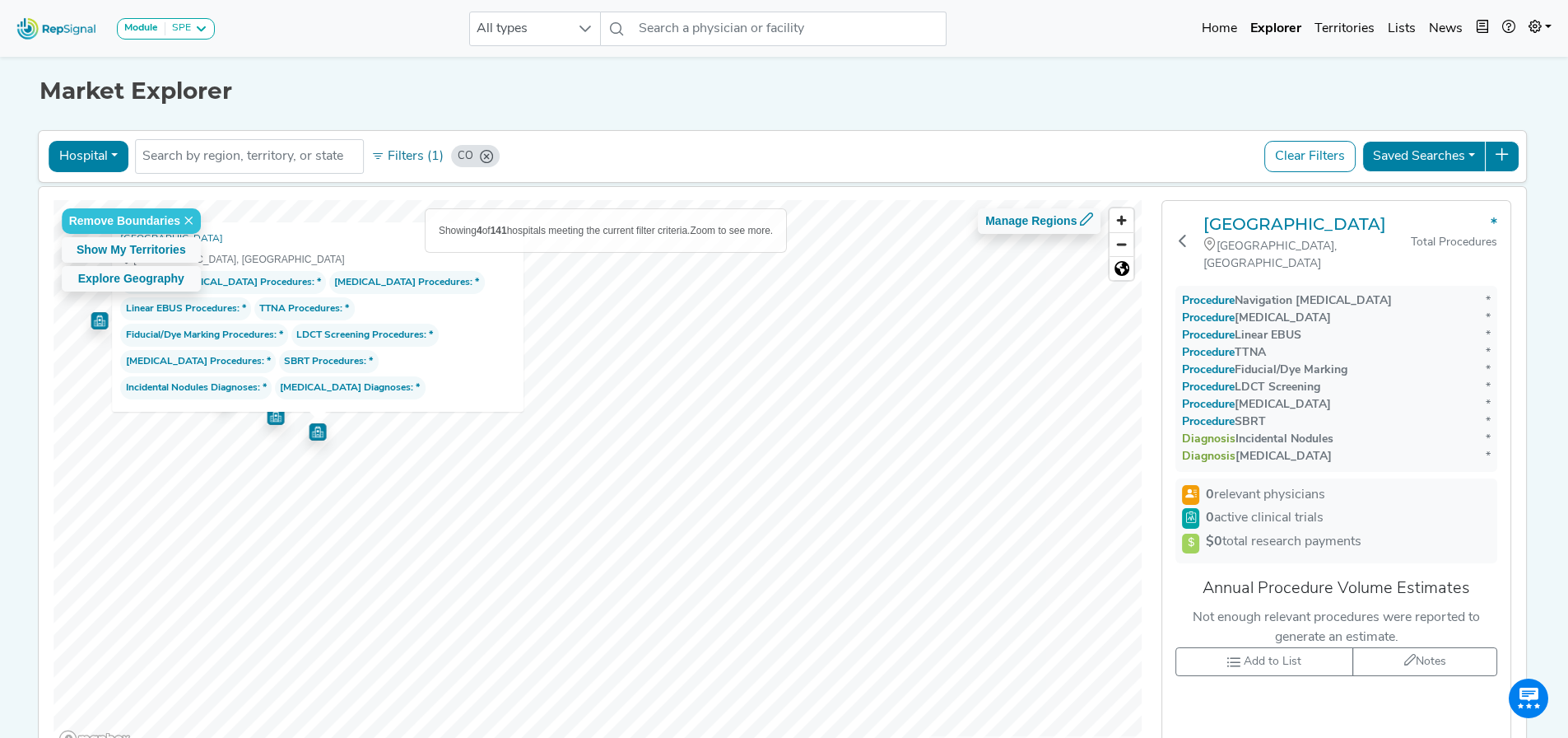
click at [270, 423] on img "Map marker" at bounding box center [274, 416] width 17 height 17
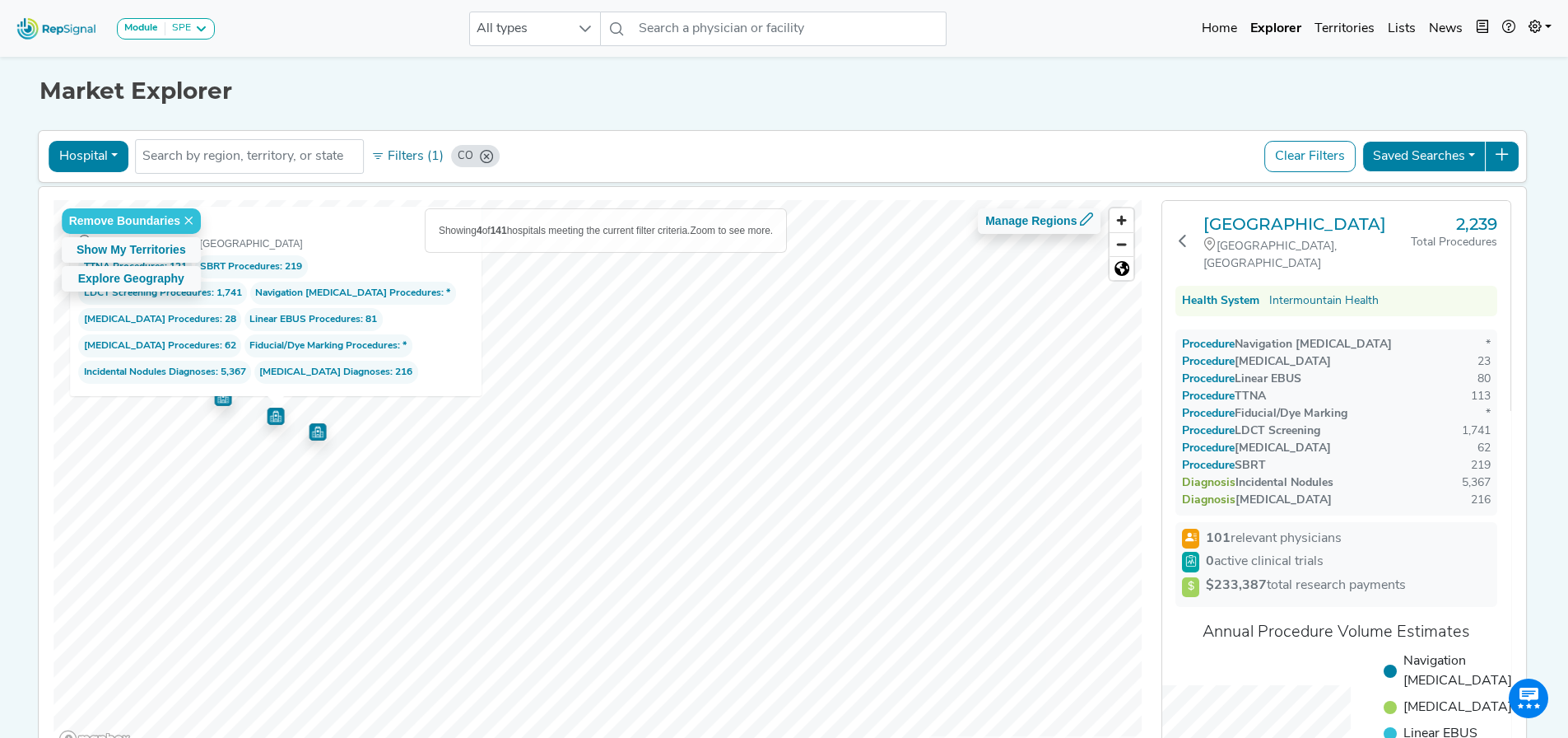
click at [313, 432] on img "Map marker" at bounding box center [317, 431] width 18 height 18
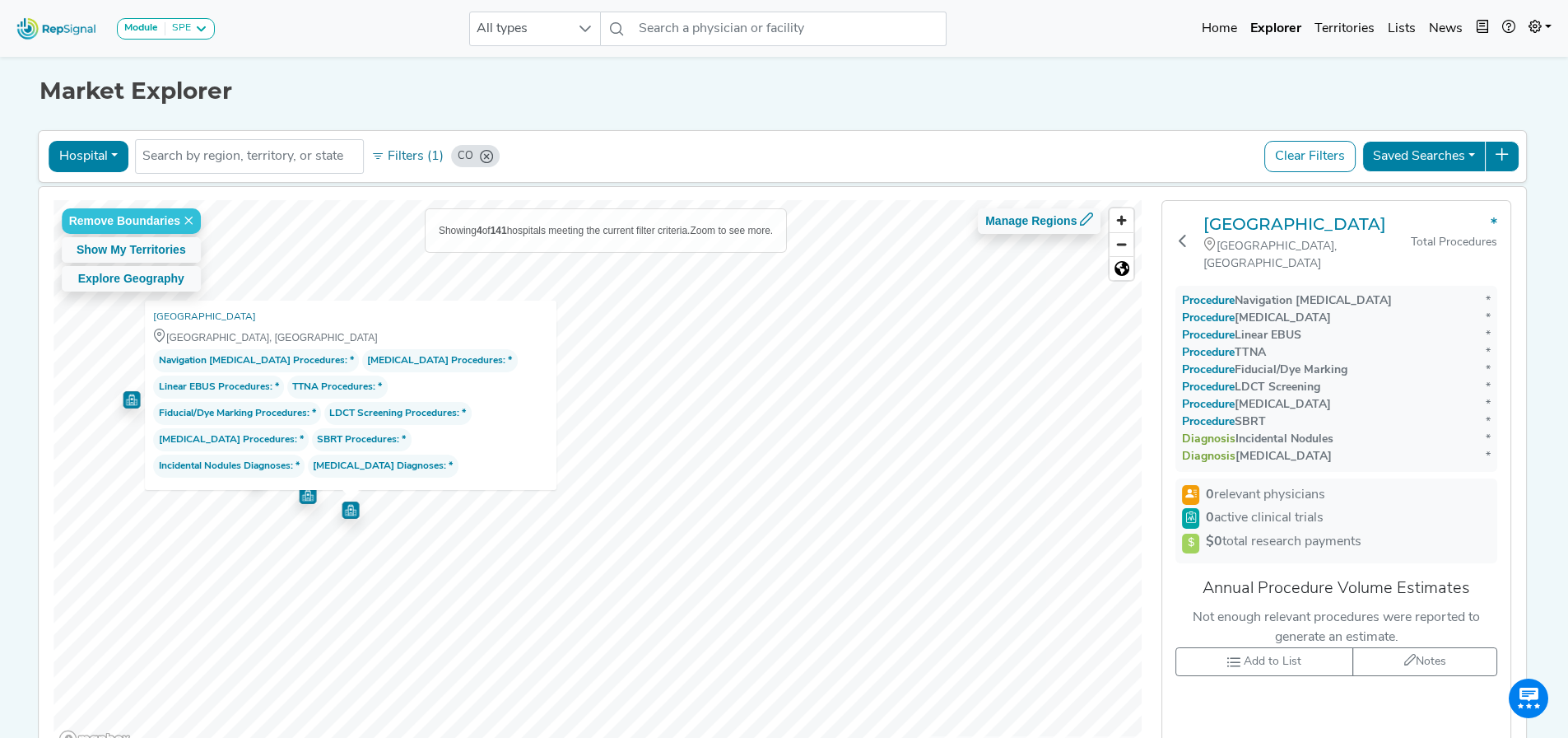
click at [125, 402] on img "Map marker" at bounding box center [130, 399] width 17 height 17
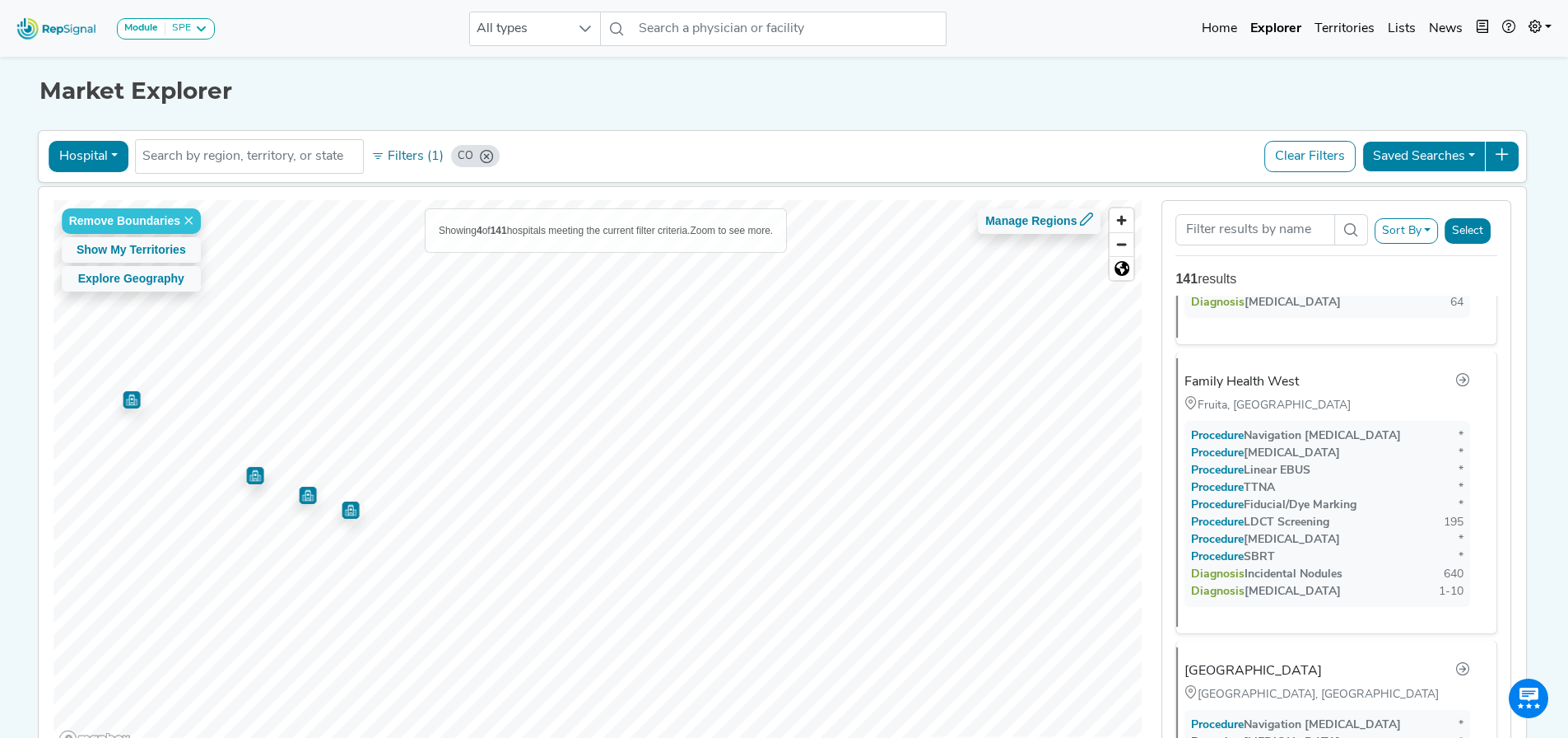
scroll to position [616, 0]
click at [255, 441] on img "Map marker" at bounding box center [254, 474] width 17 height 17
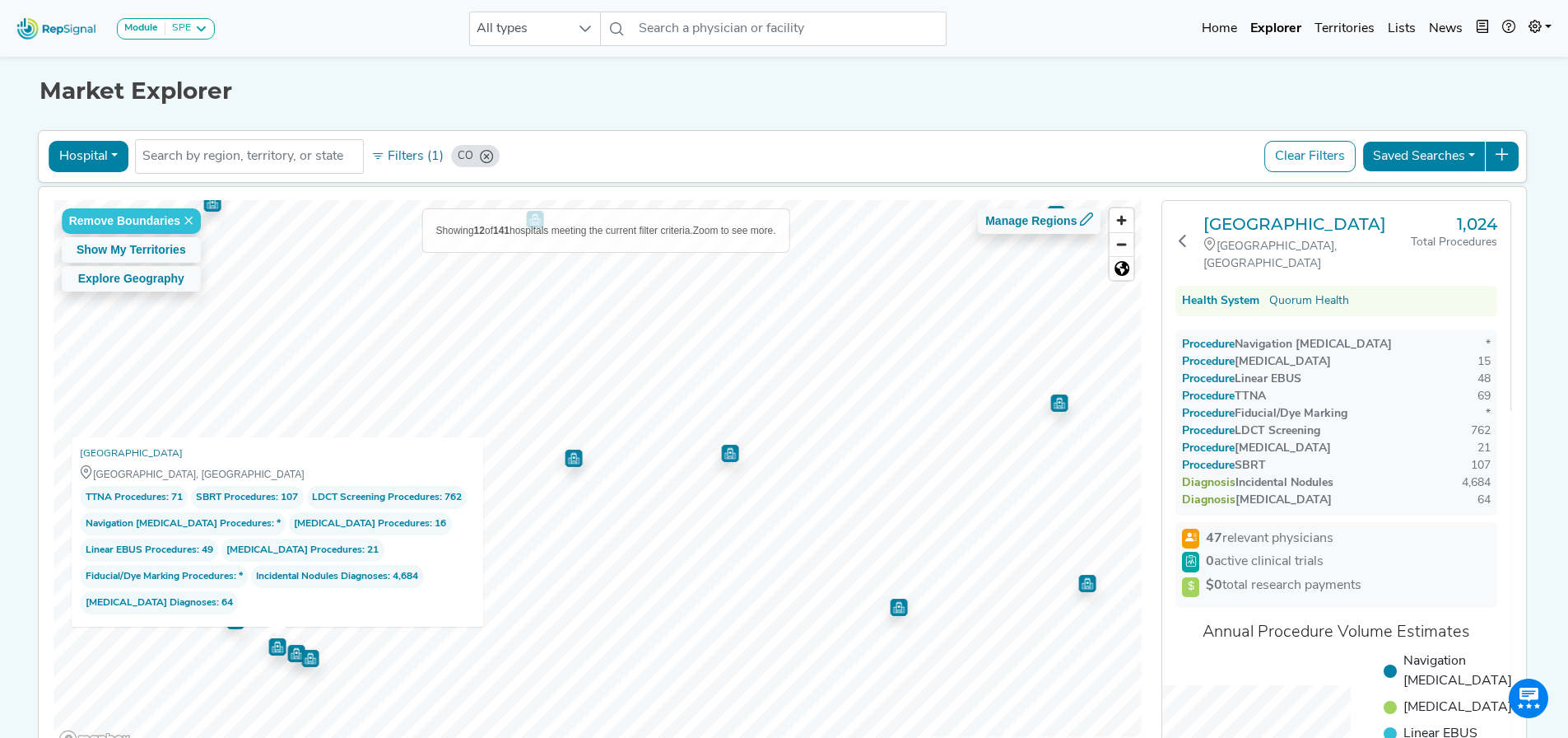
click at [566, 441] on img "Map marker" at bounding box center [573, 458] width 17 height 17
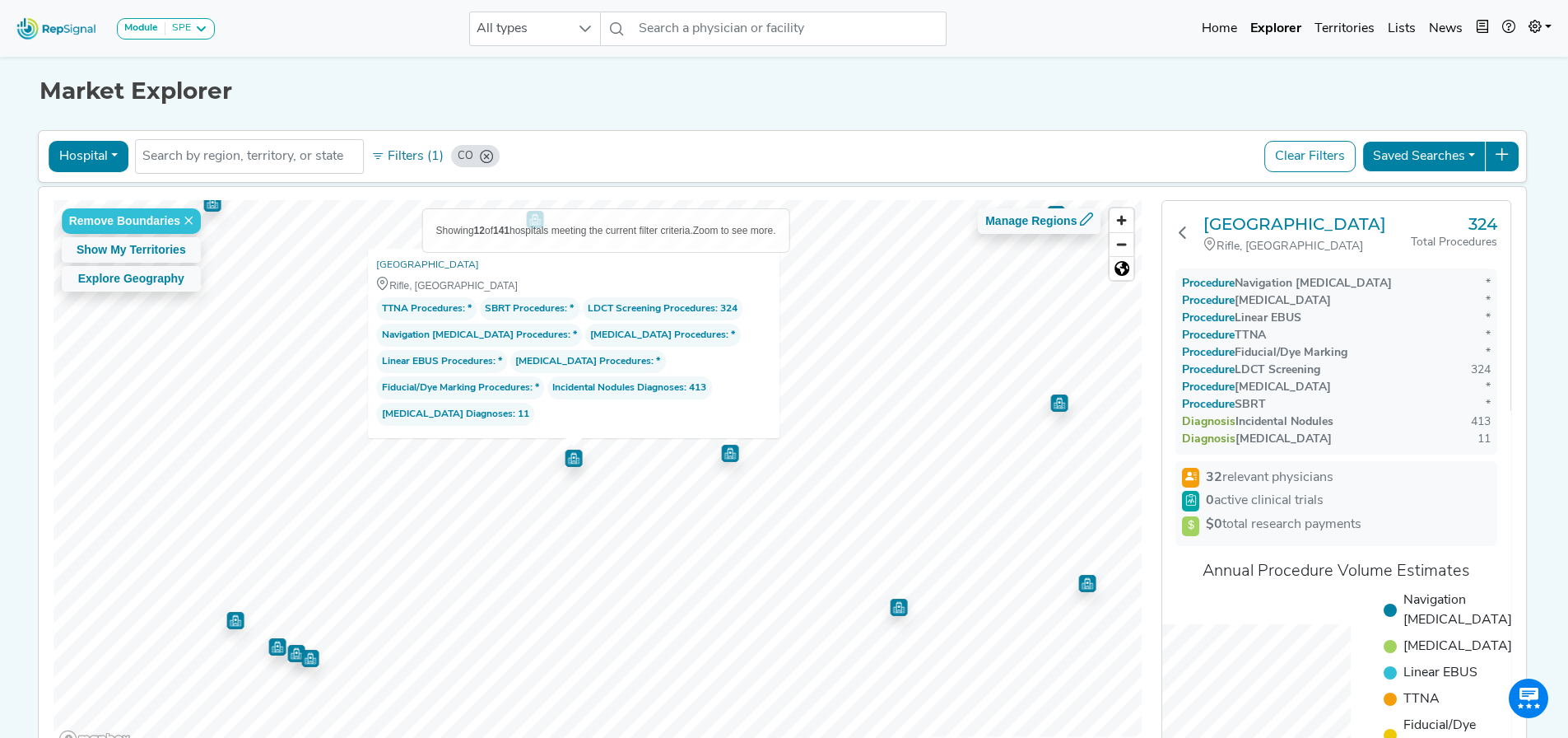
click at [892, 441] on img "Map marker" at bounding box center [898, 607] width 17 height 17
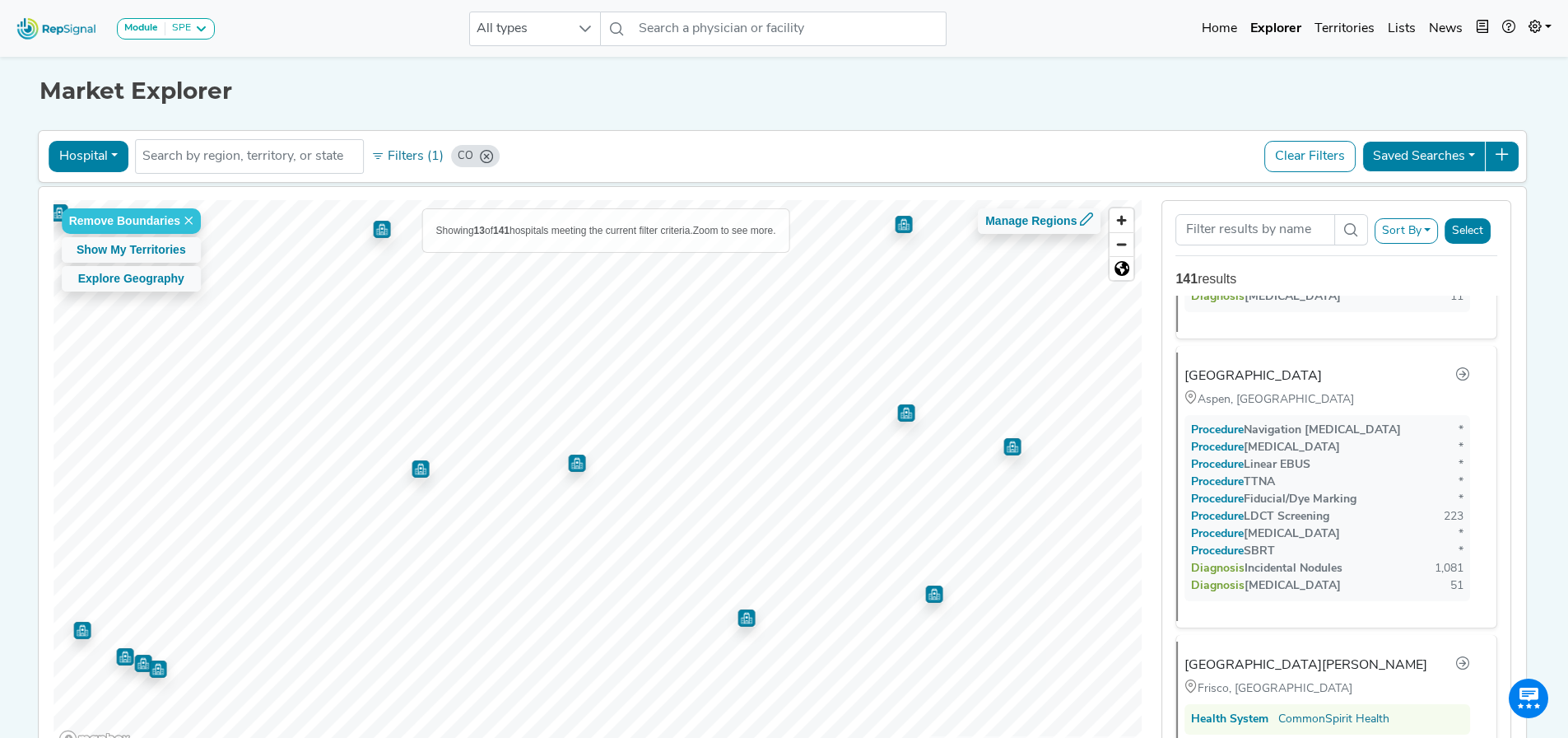
click at [929, 441] on img "Map marker" at bounding box center [933, 593] width 17 height 17
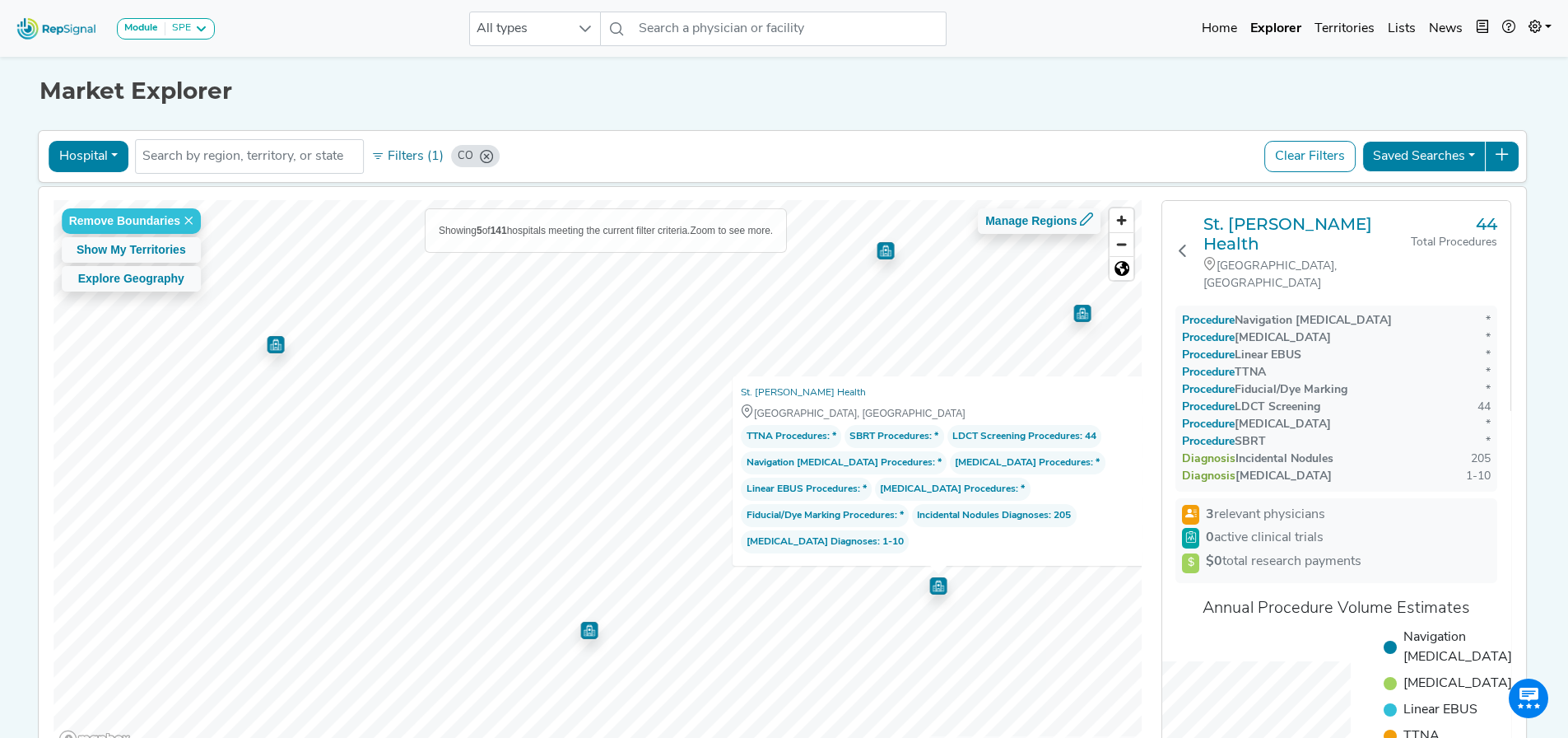
click at [881, 255] on img "Map marker" at bounding box center [884, 250] width 17 height 17
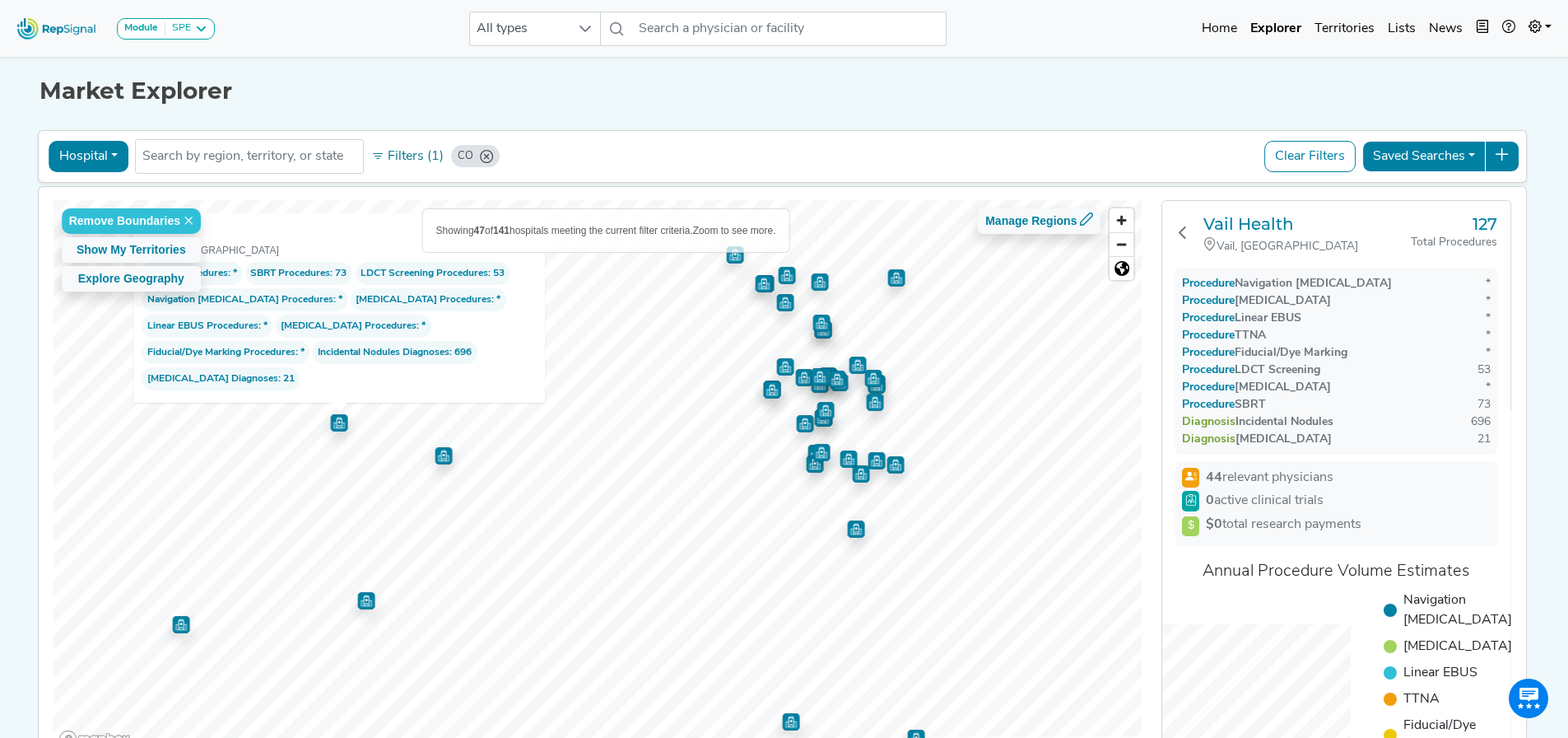
click at [851, 441] on img "Map marker" at bounding box center [855, 528] width 17 height 17
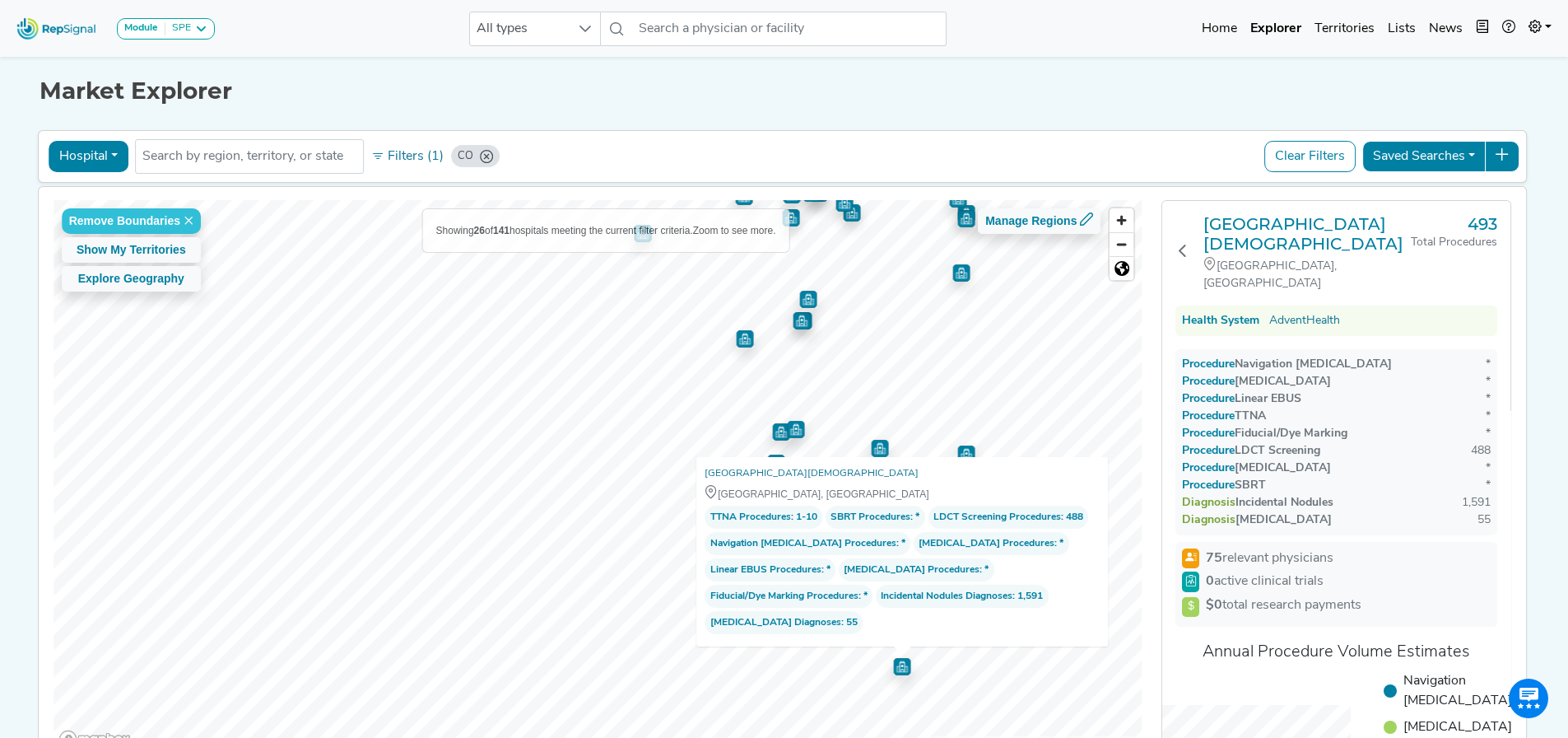
click at [776, 438] on img "Map marker" at bounding box center [780, 431] width 17 height 17
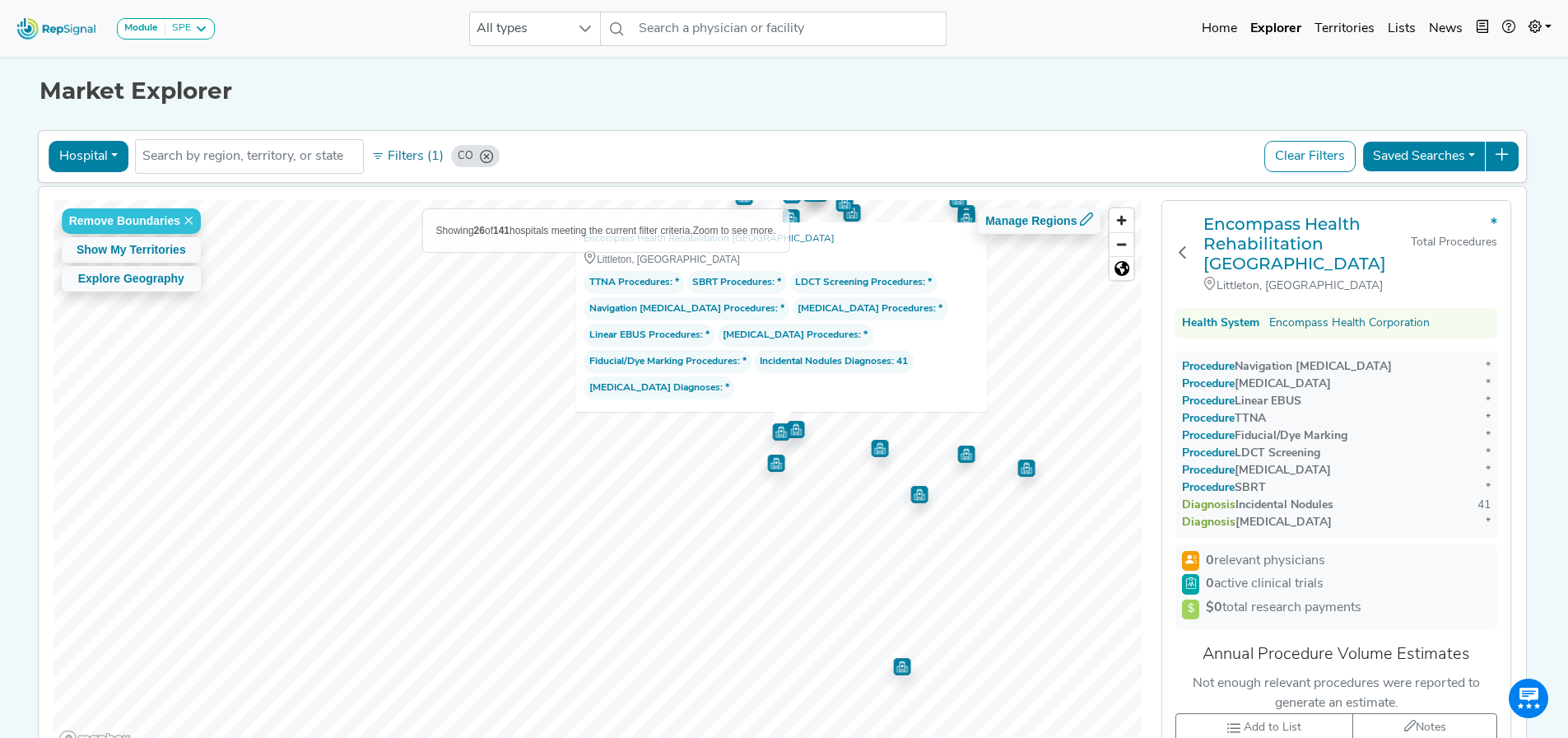
click at [770, 441] on img "Map marker" at bounding box center [775, 462] width 17 height 17
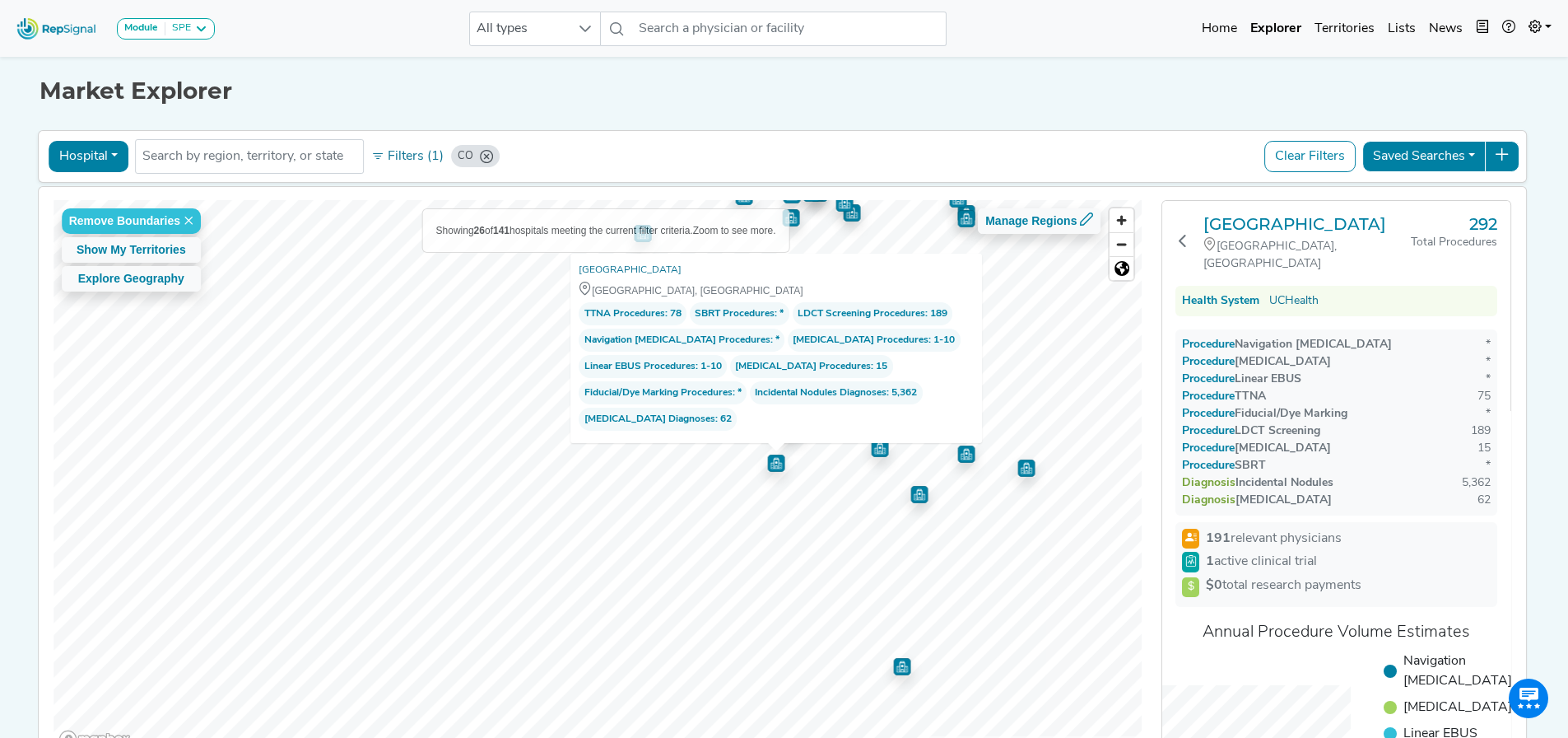
click at [871, 441] on img "Map marker" at bounding box center [879, 448] width 17 height 17
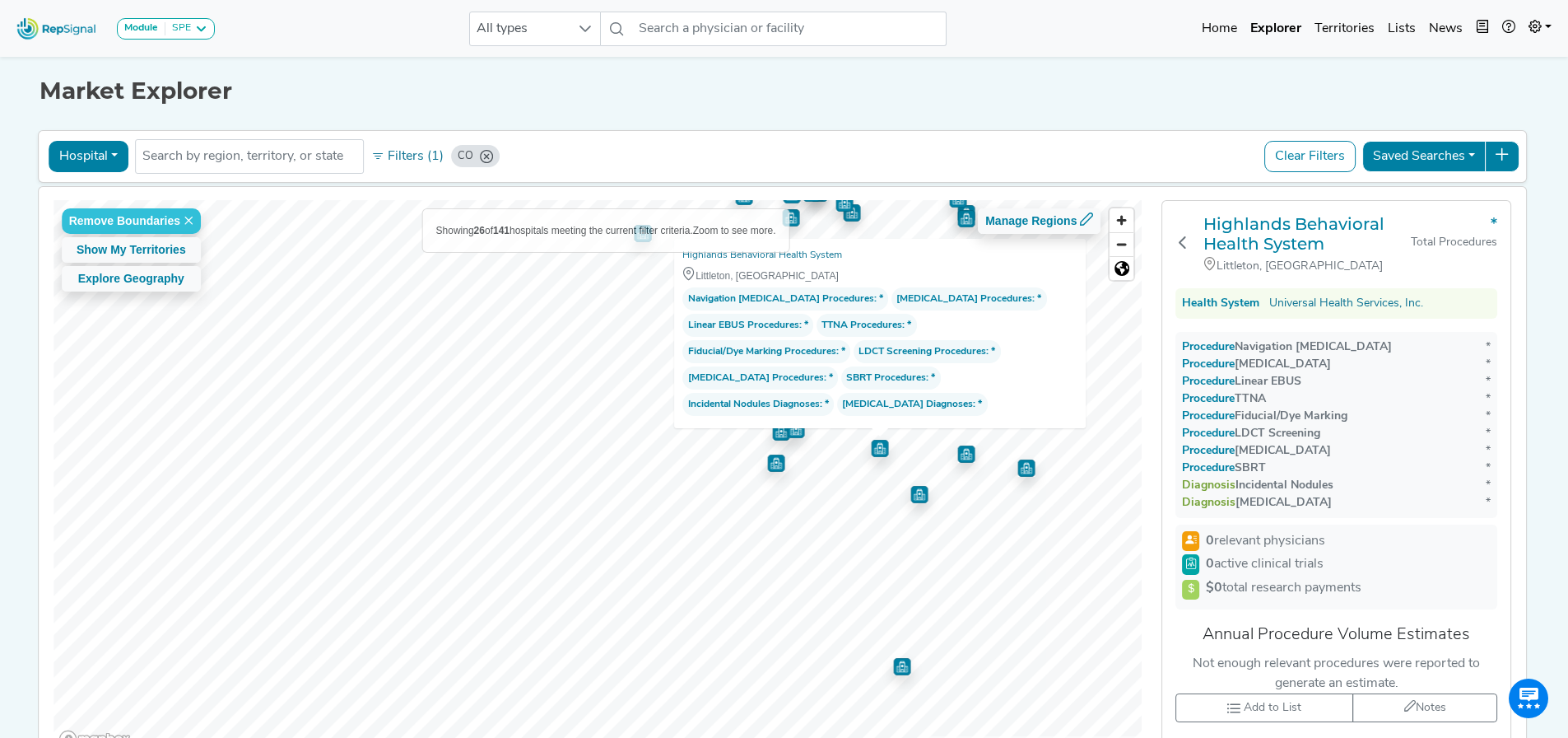
click at [914, 441] on img "Map marker" at bounding box center [918, 493] width 17 height 17
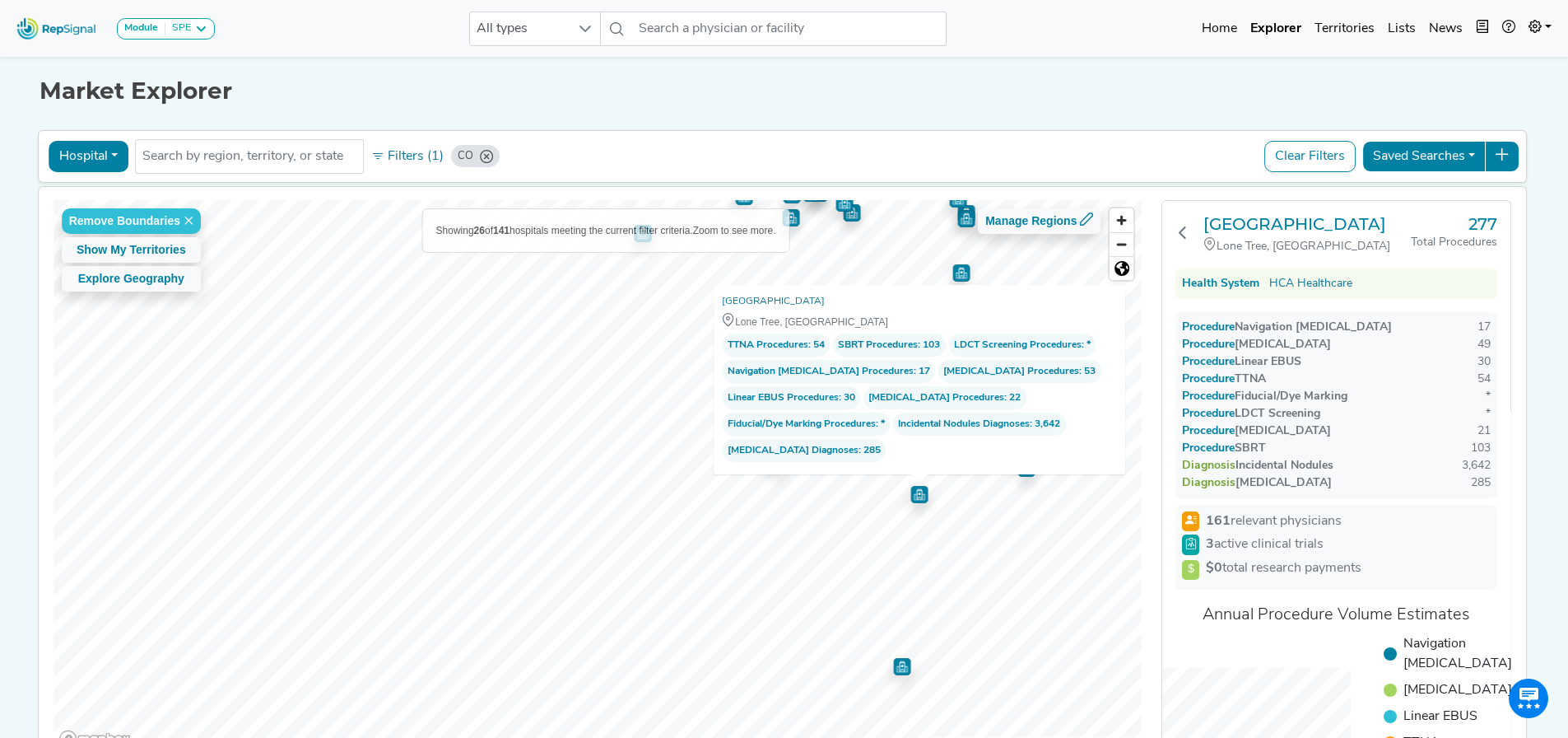
click at [898, 441] on img "Map marker" at bounding box center [902, 665] width 20 height 20
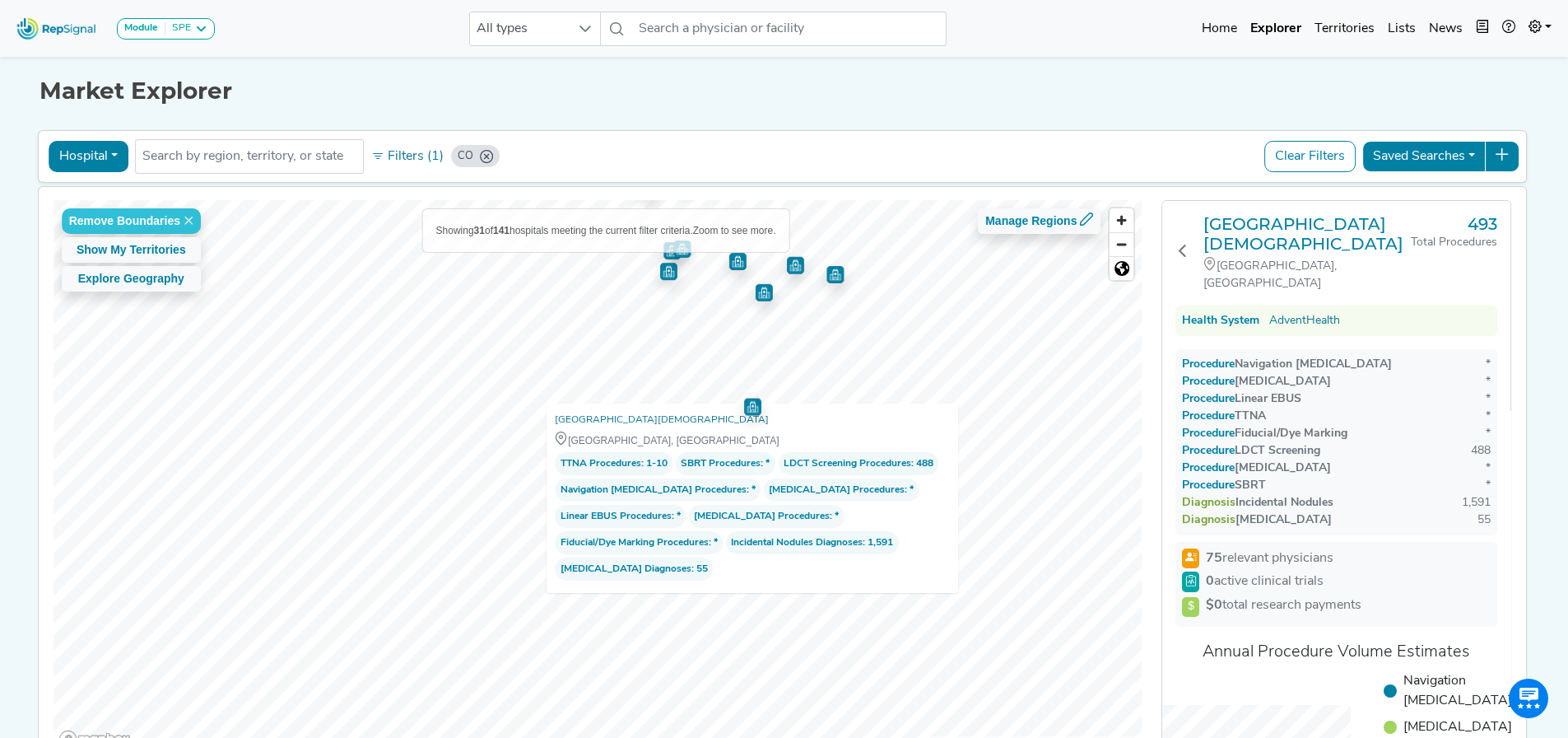
click at [705, 427] on div "Remove Boundaries Show My Territories Explore Geography Showing 31 of 141 hospi…" at bounding box center [598, 476] width 1089 height 553
click at [909, 363] on div "Remove Boundaries Show My Territories Explore Geography Showing 8 of 141 hospit…" at bounding box center [598, 476] width 1089 height 553
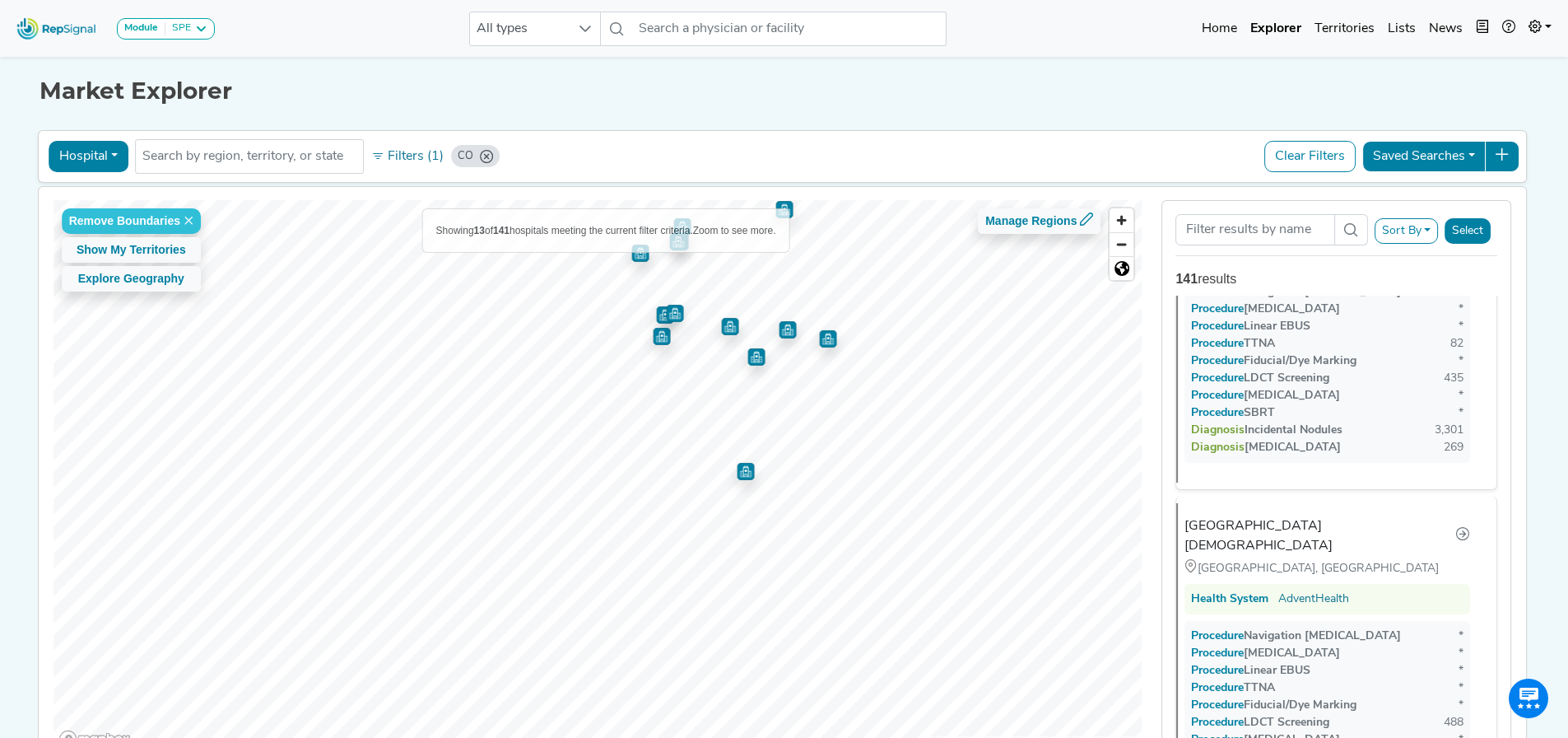
click at [819, 339] on img "Map marker" at bounding box center [827, 338] width 17 height 17
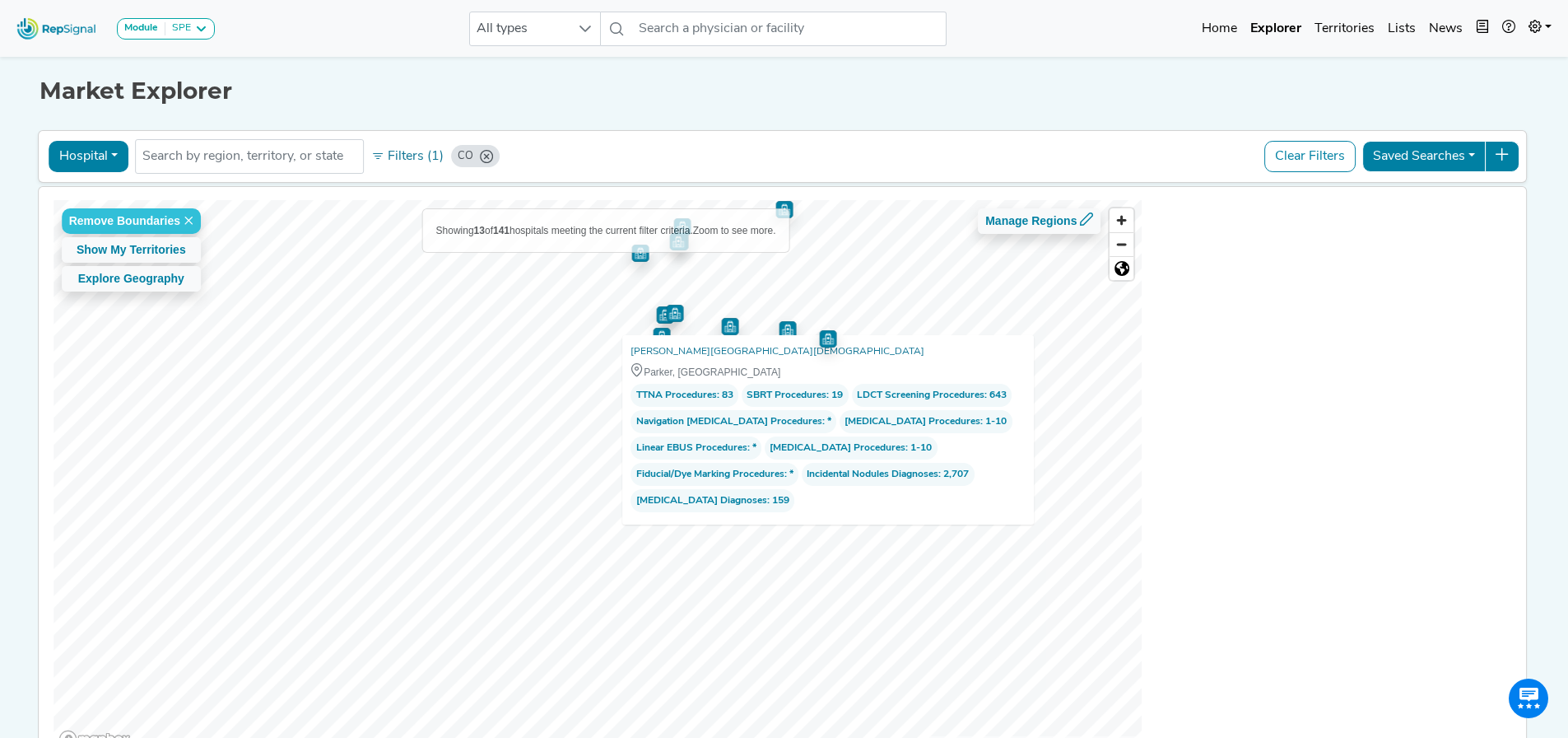
scroll to position [1344, 0]
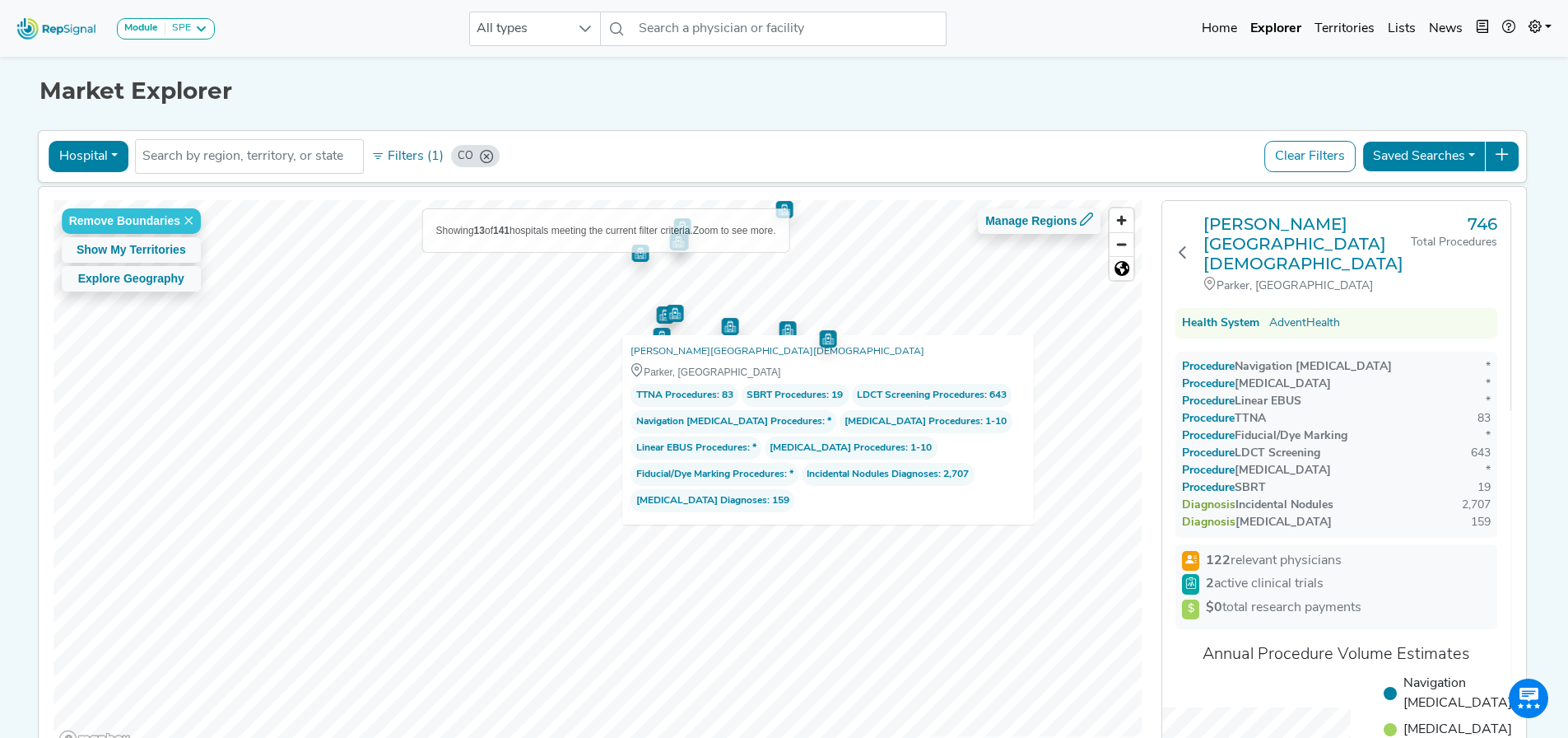
click at [1040, 441] on div "Diagnosis [MEDICAL_DATA]" at bounding box center [1257, 521] width 150 height 17
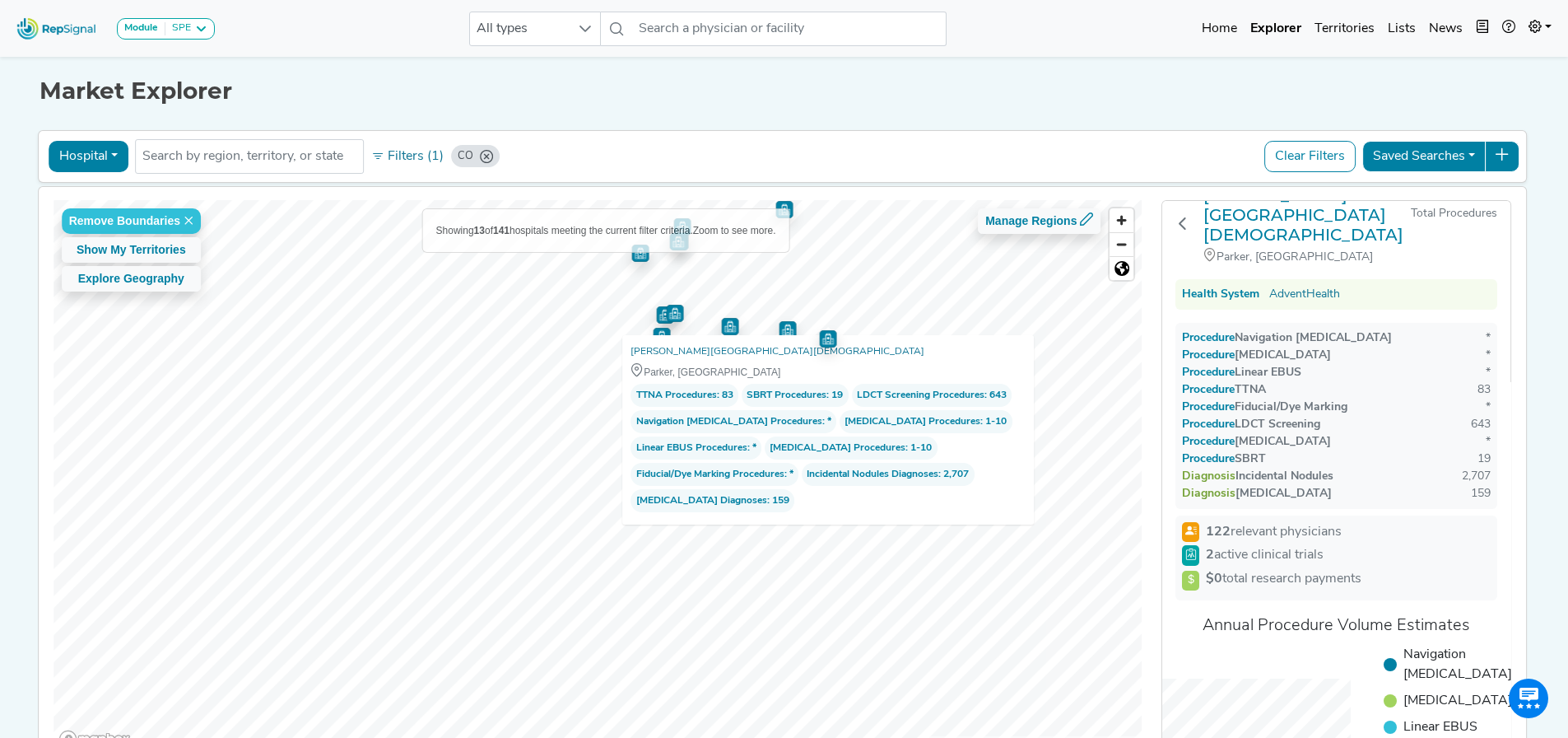
scroll to position [0, 0]
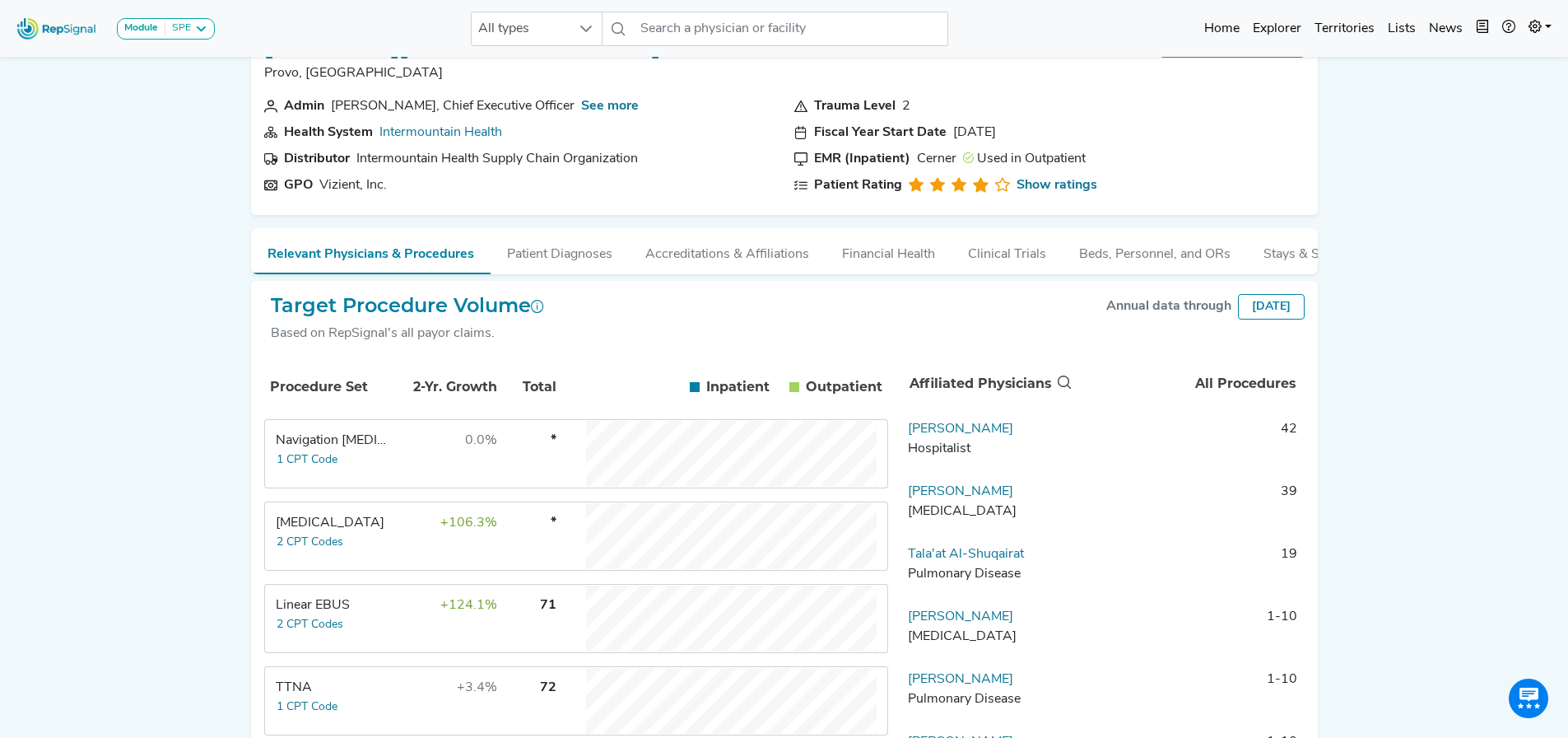
scroll to position [83, 0]
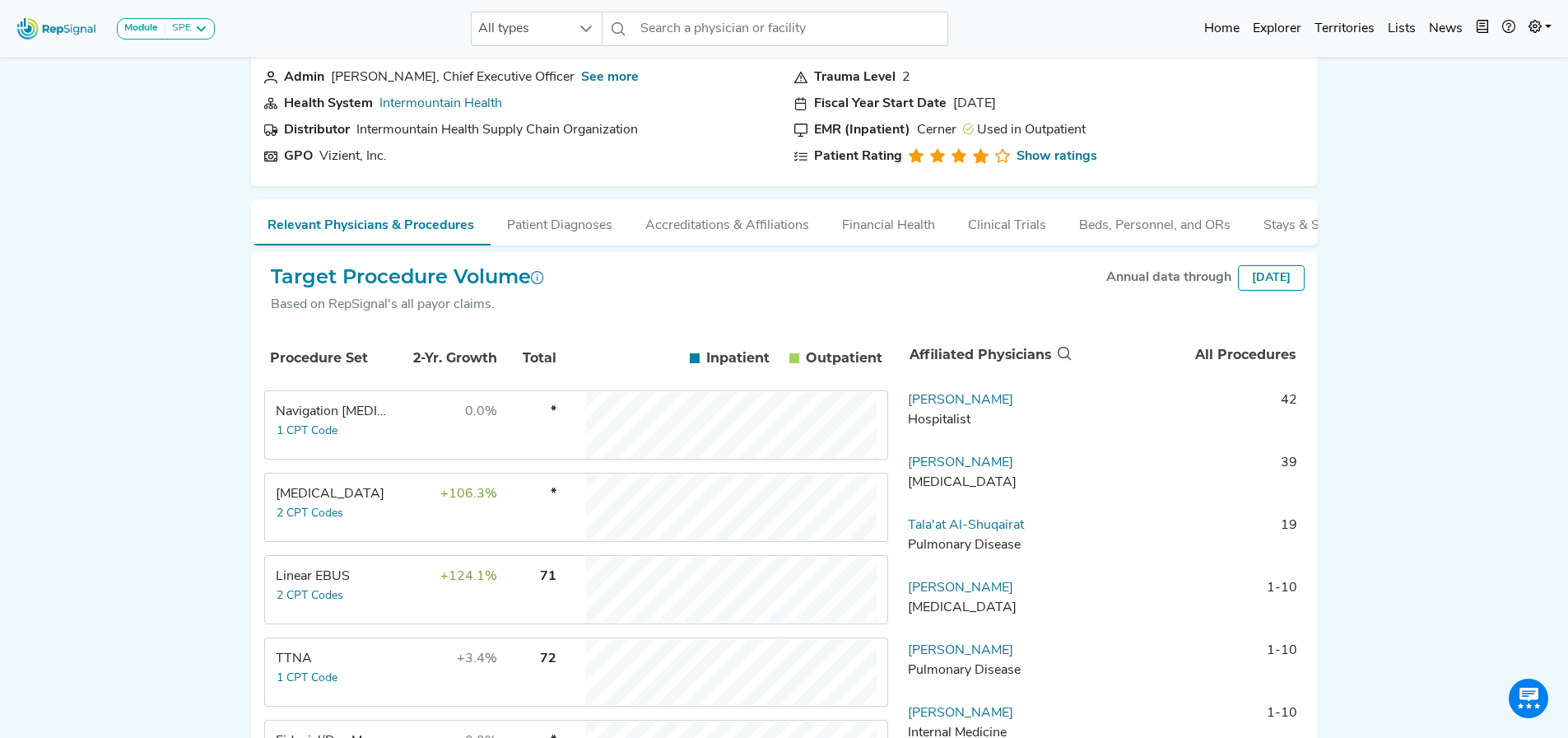
click at [361, 599] on td "Linear EBUS 2 CPT Codes" at bounding box center [327, 590] width 123 height 66
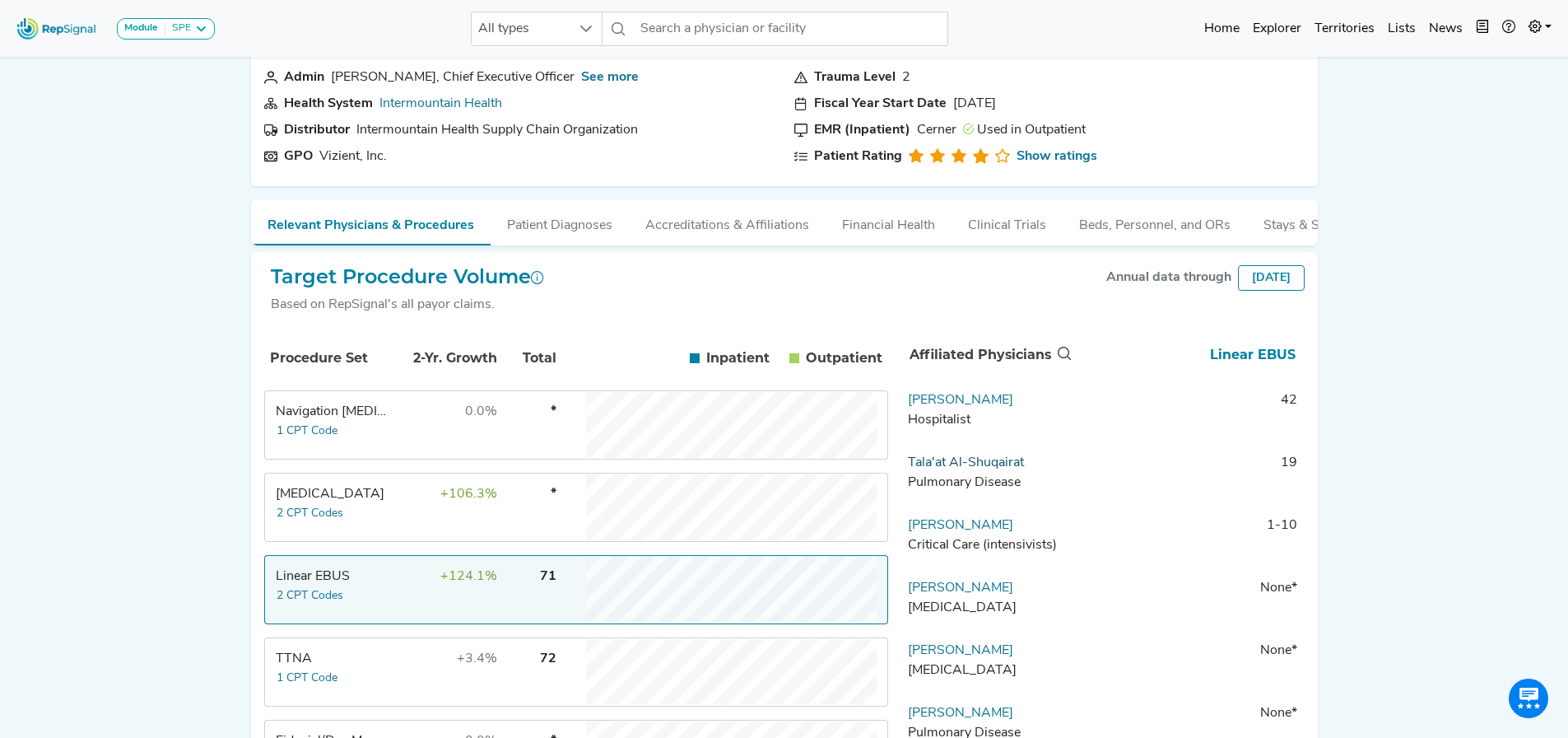
scroll to position [0, 0]
